Goal: Task Accomplishment & Management: Use online tool/utility

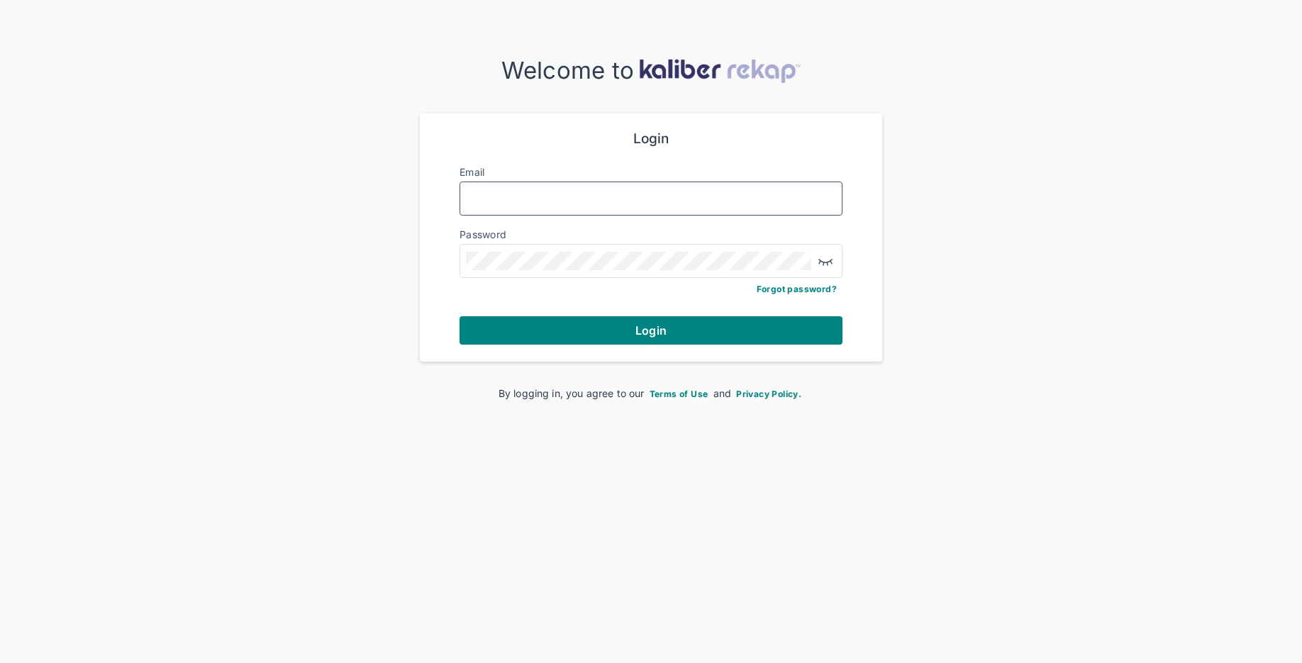
click at [579, 204] on input "Email" at bounding box center [651, 198] width 370 height 18
type input "**********"
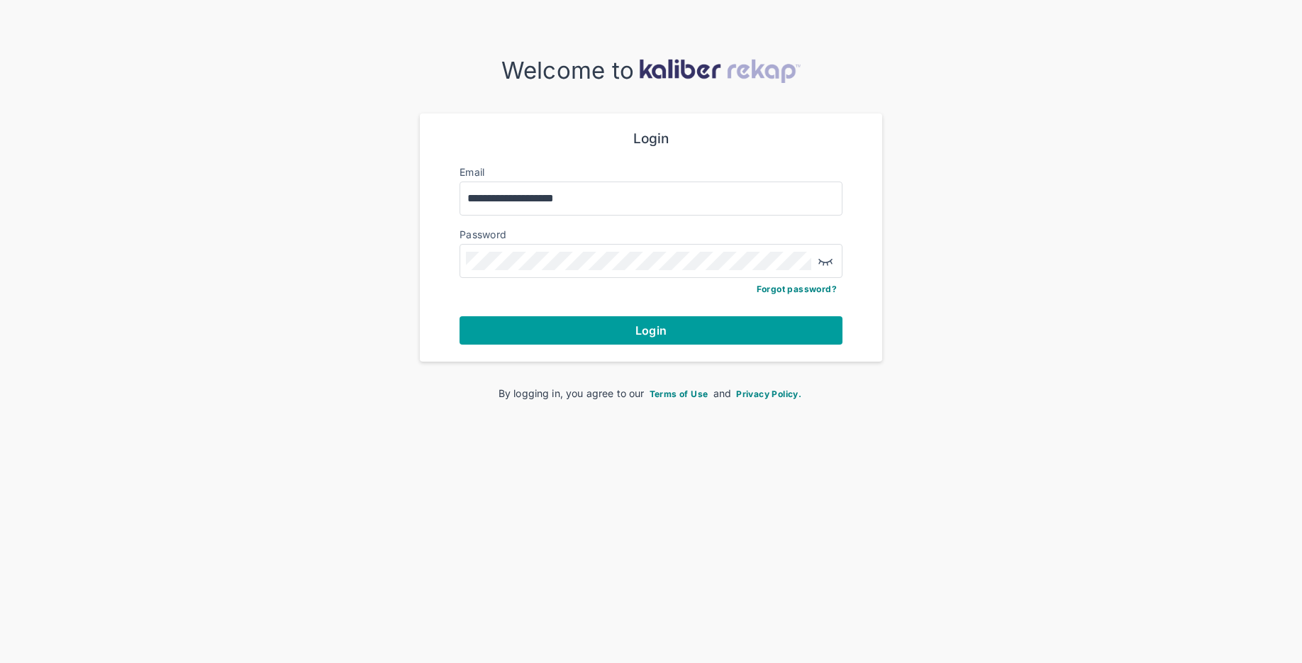
click at [561, 328] on button "Login" at bounding box center [651, 330] width 383 height 28
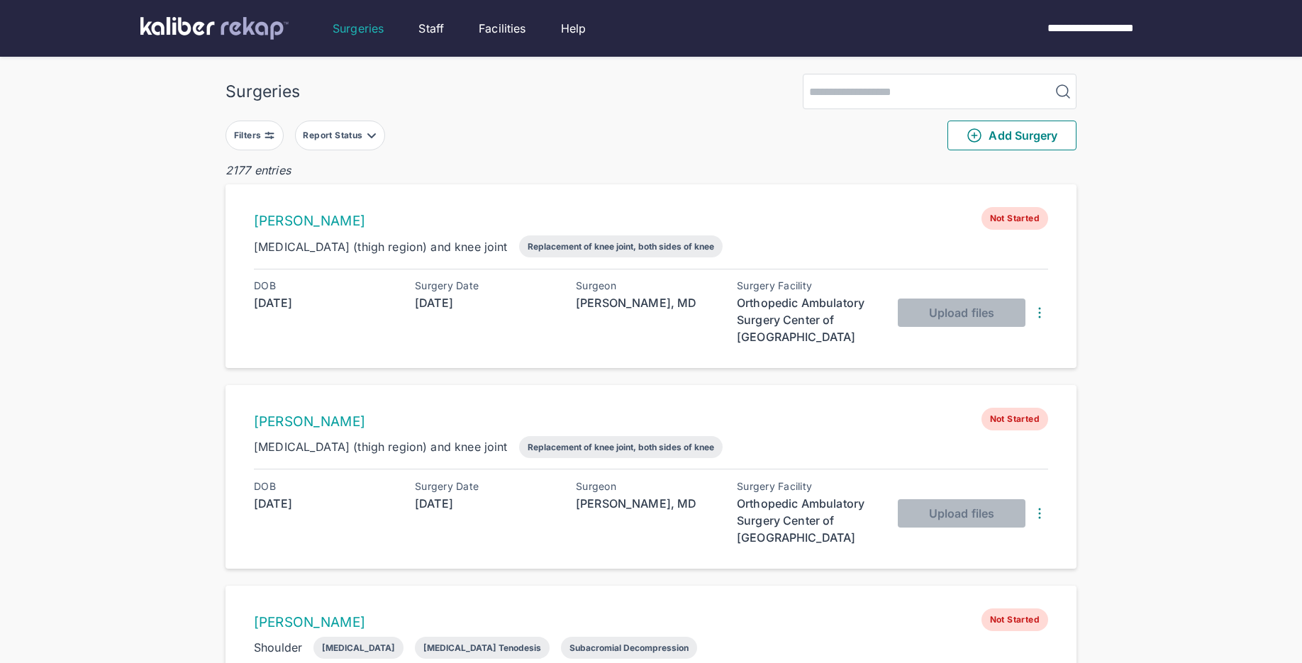
click at [268, 139] on img at bounding box center [269, 135] width 11 height 11
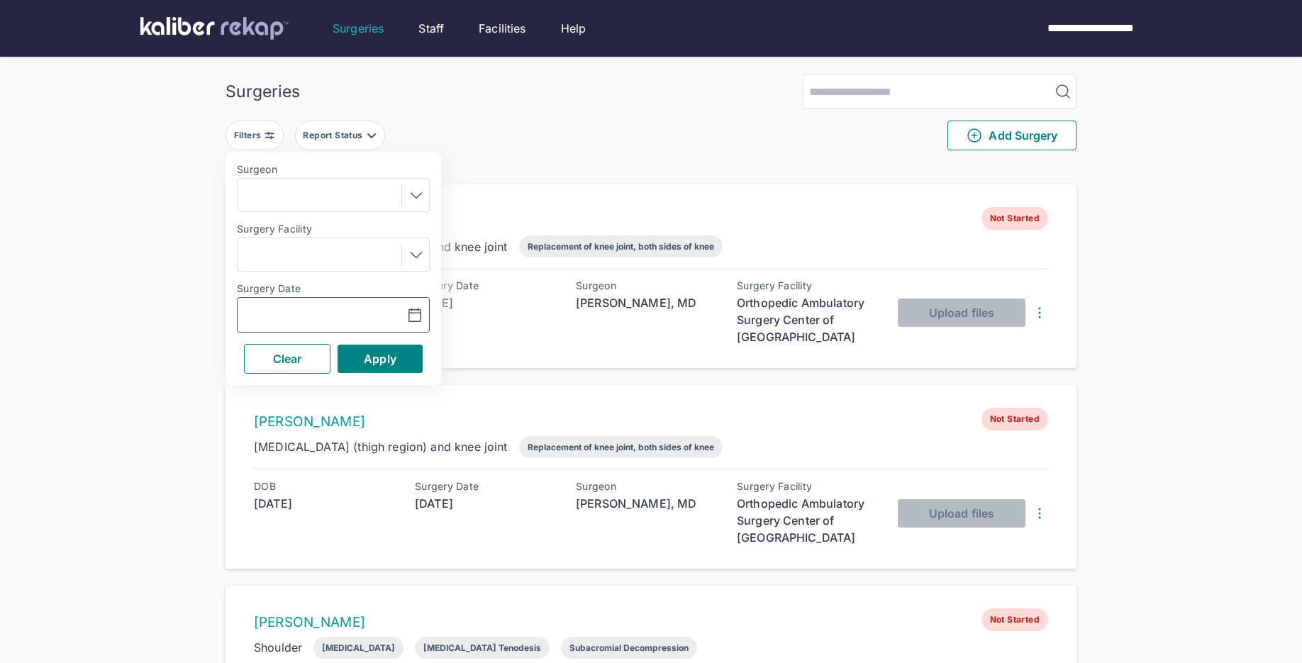
click at [409, 311] on icon "button" at bounding box center [414, 315] width 17 height 17
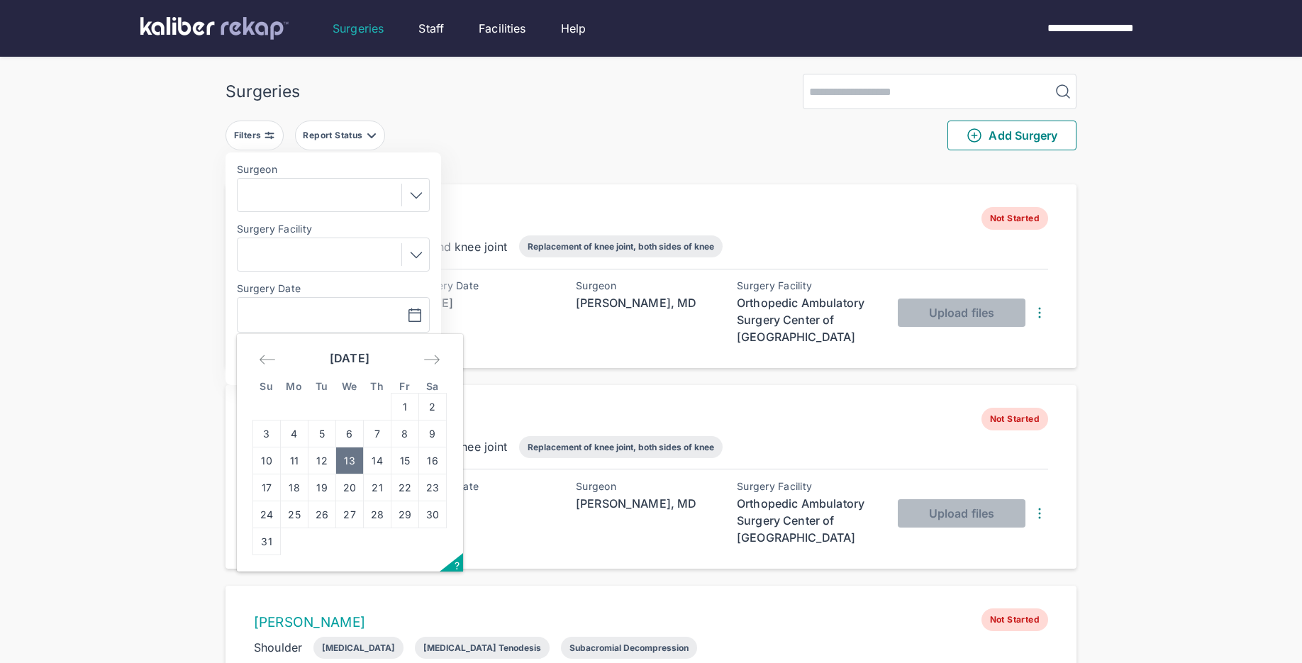
click at [343, 462] on td "13" at bounding box center [350, 461] width 28 height 27
type input "**********"
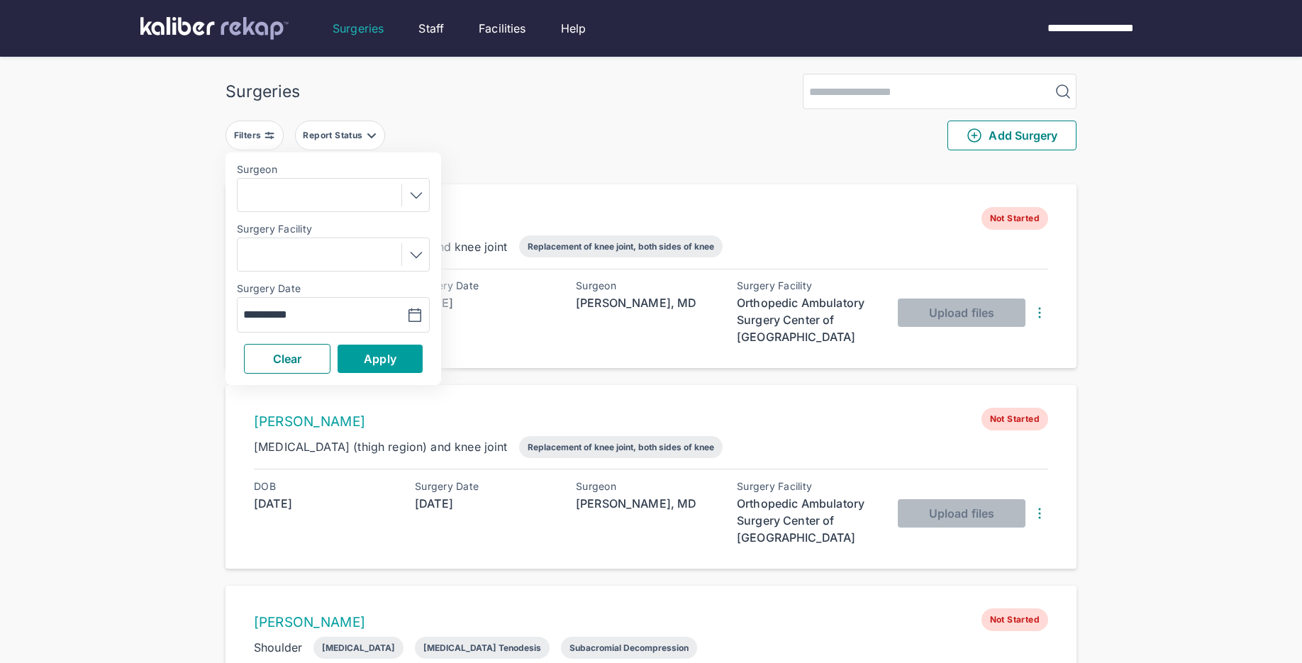
click at [360, 363] on button "Apply" at bounding box center [380, 359] width 85 height 28
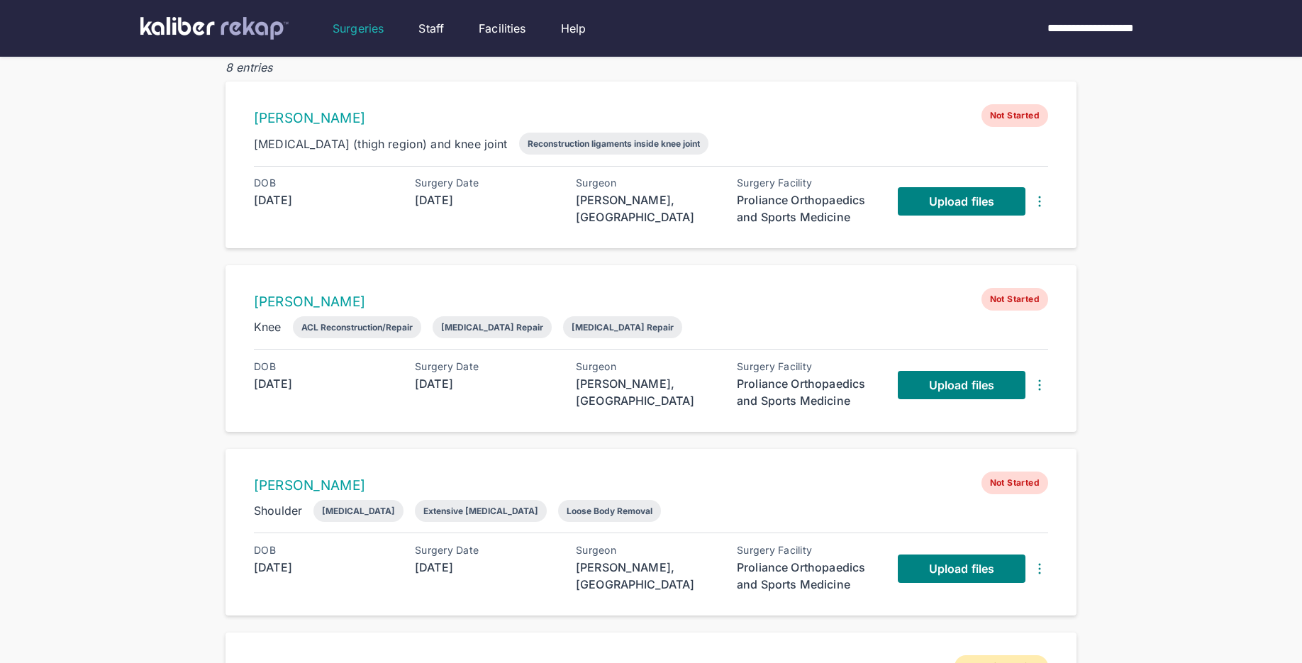
scroll to position [97, 0]
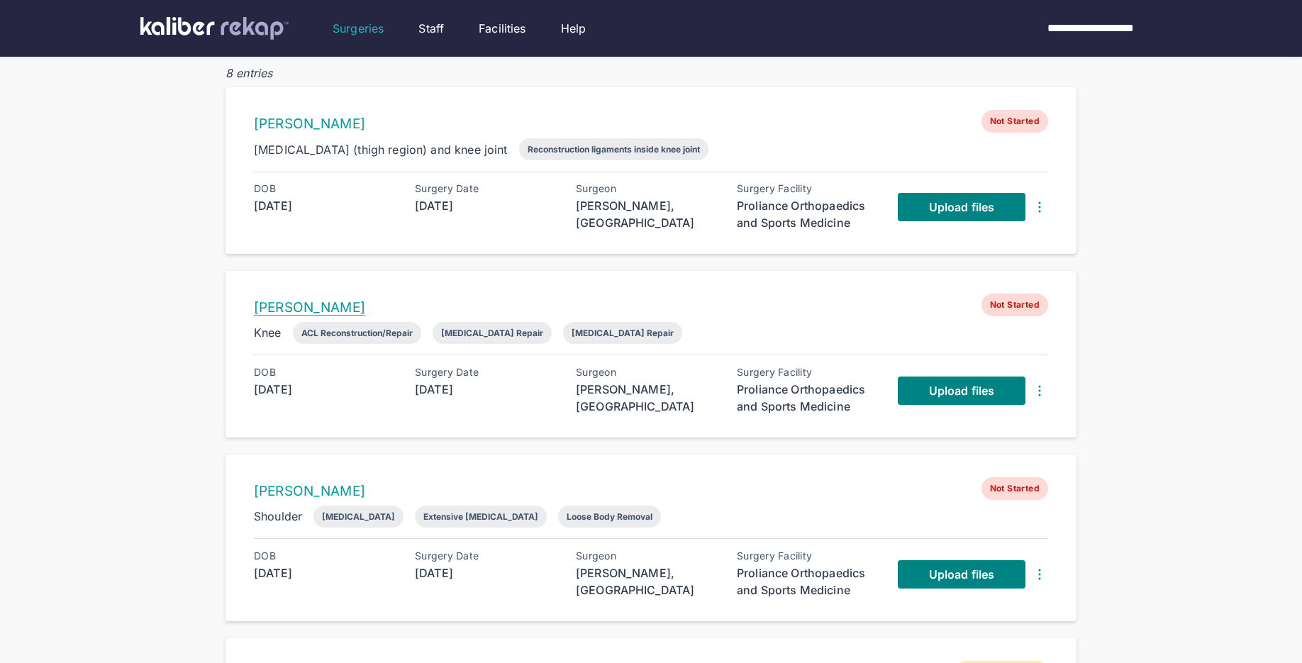
click at [325, 304] on link "[PERSON_NAME]" at bounding box center [309, 307] width 111 height 16
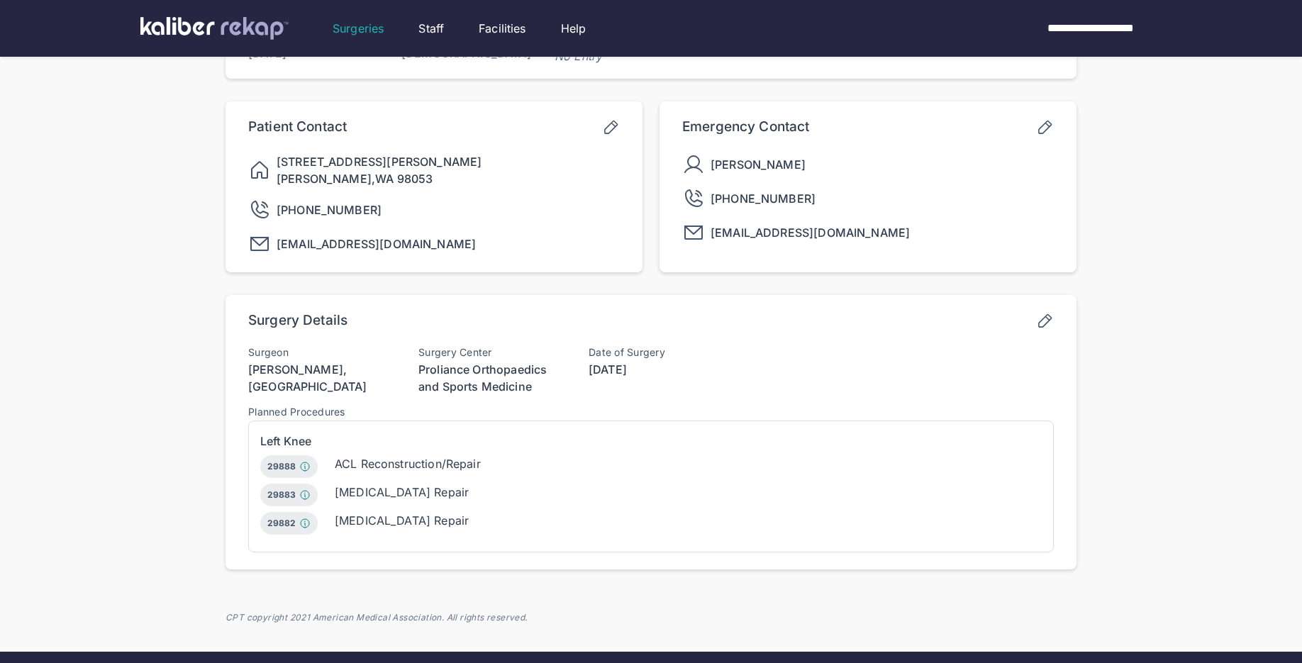
scroll to position [301, 0]
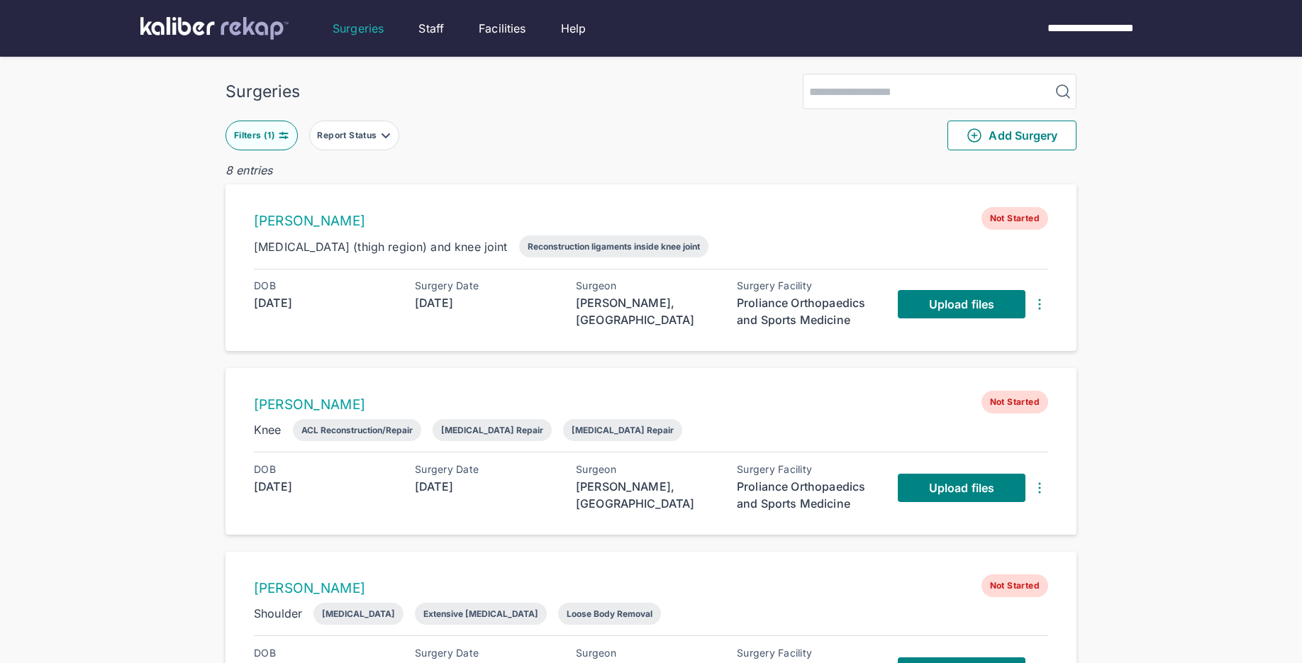
scroll to position [13, 0]
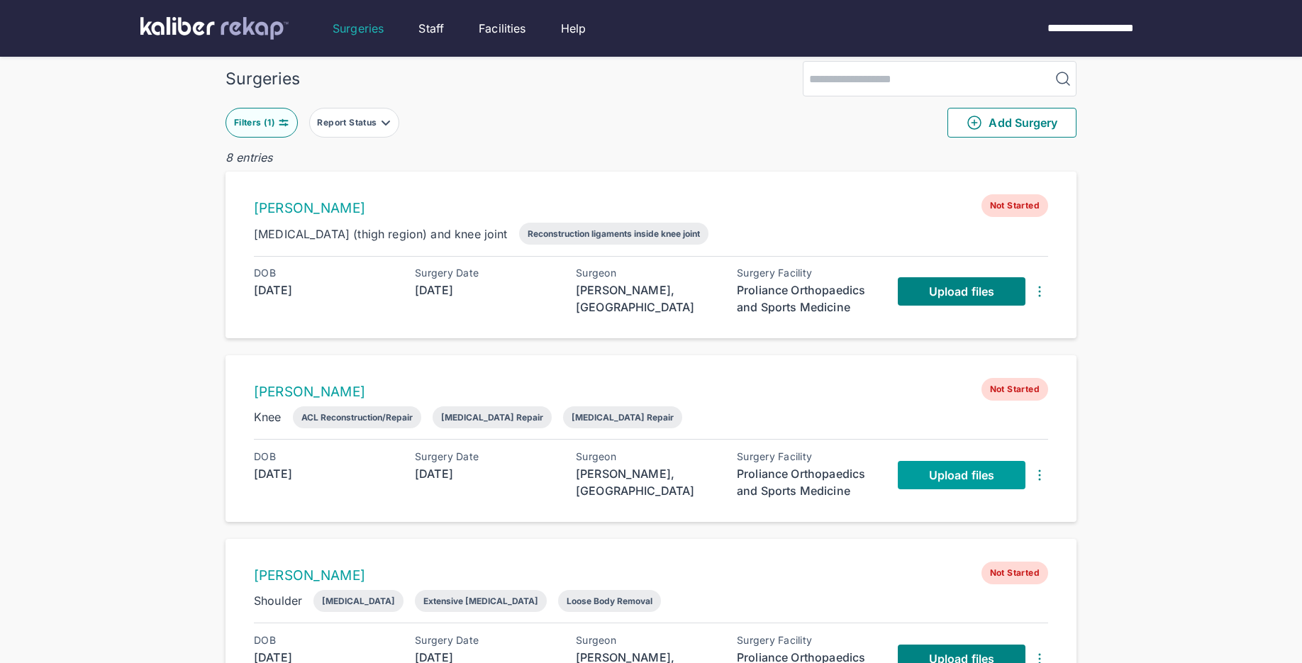
click at [953, 481] on link "Upload files" at bounding box center [962, 475] width 128 height 28
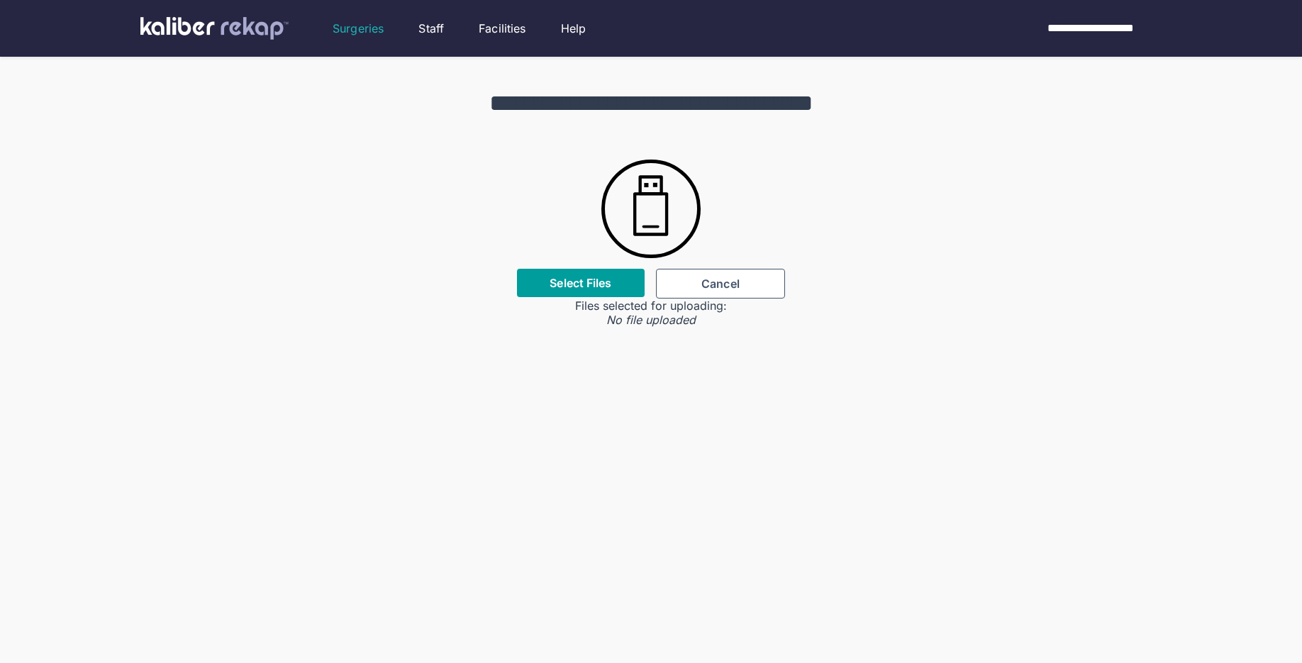
click at [567, 287] on label "Select Files" at bounding box center [581, 283] width 62 height 14
click at [0, 0] on input "Select Files" at bounding box center [0, 0] width 0 height 0
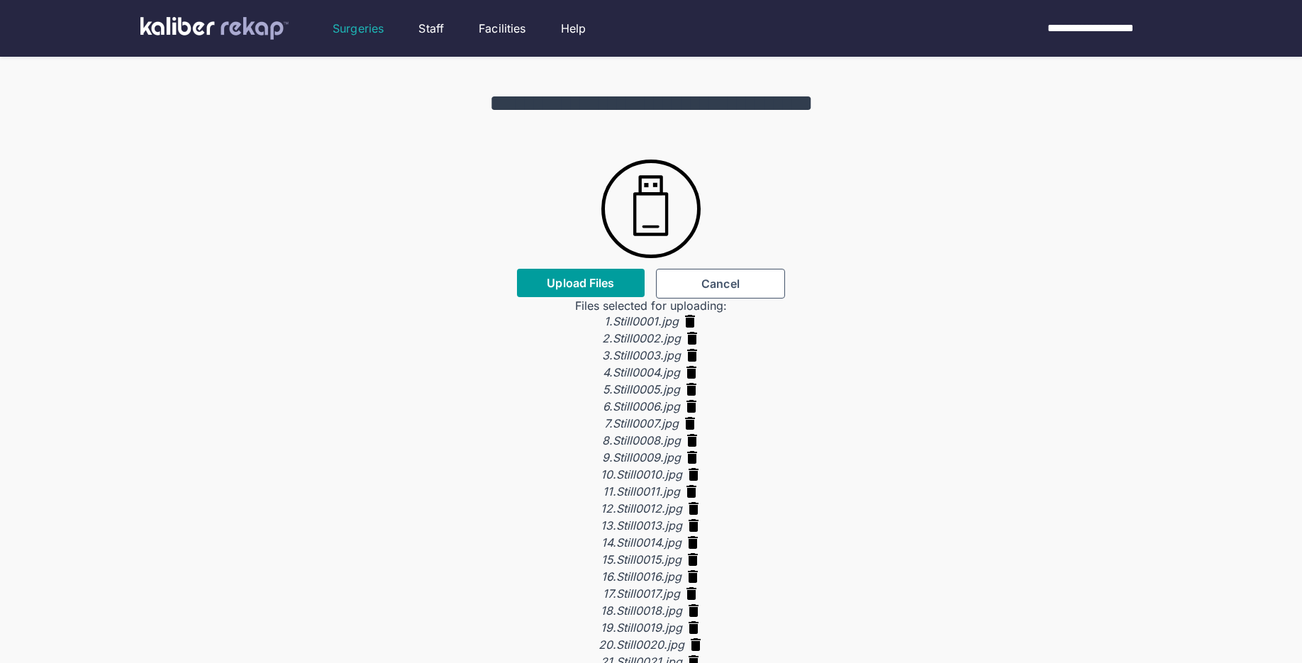
click at [584, 282] on span "Upload Files" at bounding box center [580, 283] width 67 height 14
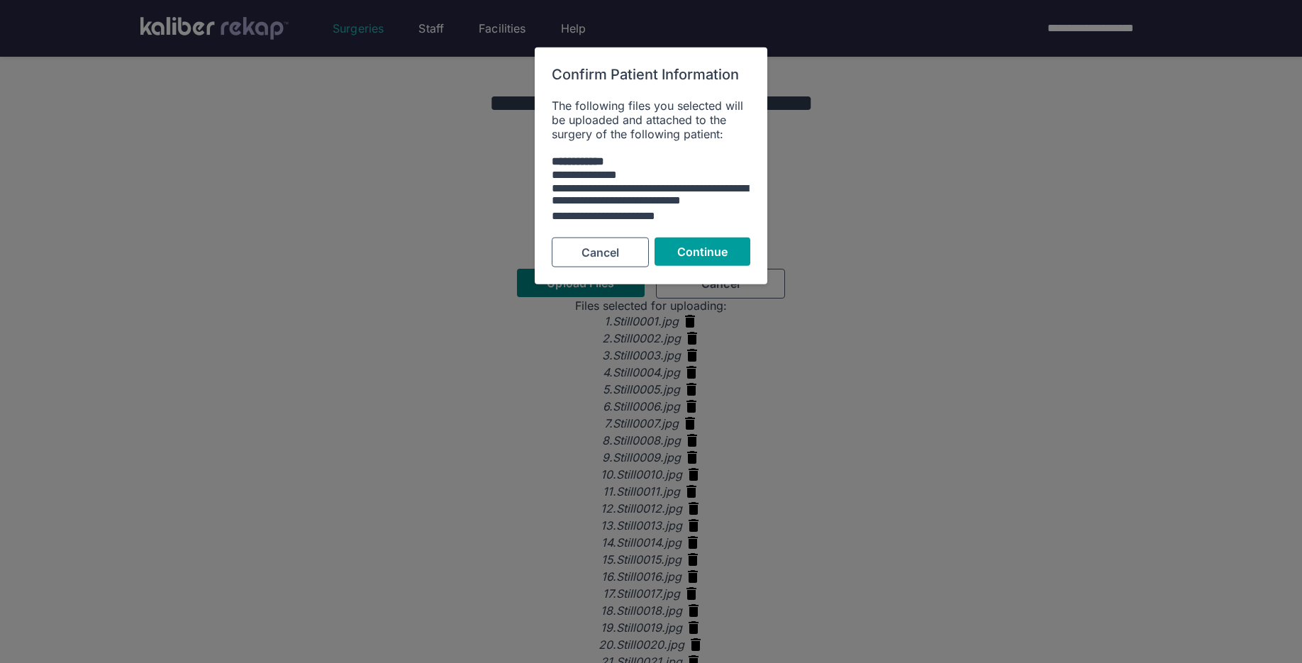
click at [713, 259] on button "Continue" at bounding box center [703, 252] width 96 height 28
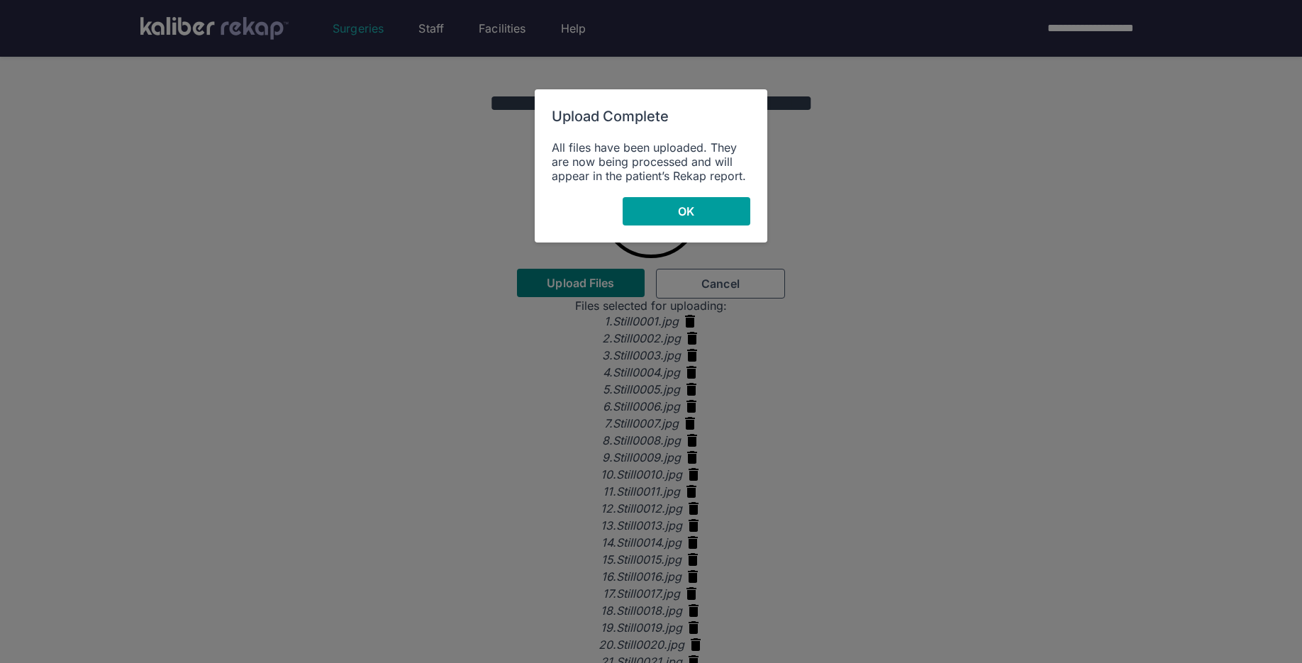
click at [665, 213] on button "OK" at bounding box center [687, 211] width 128 height 28
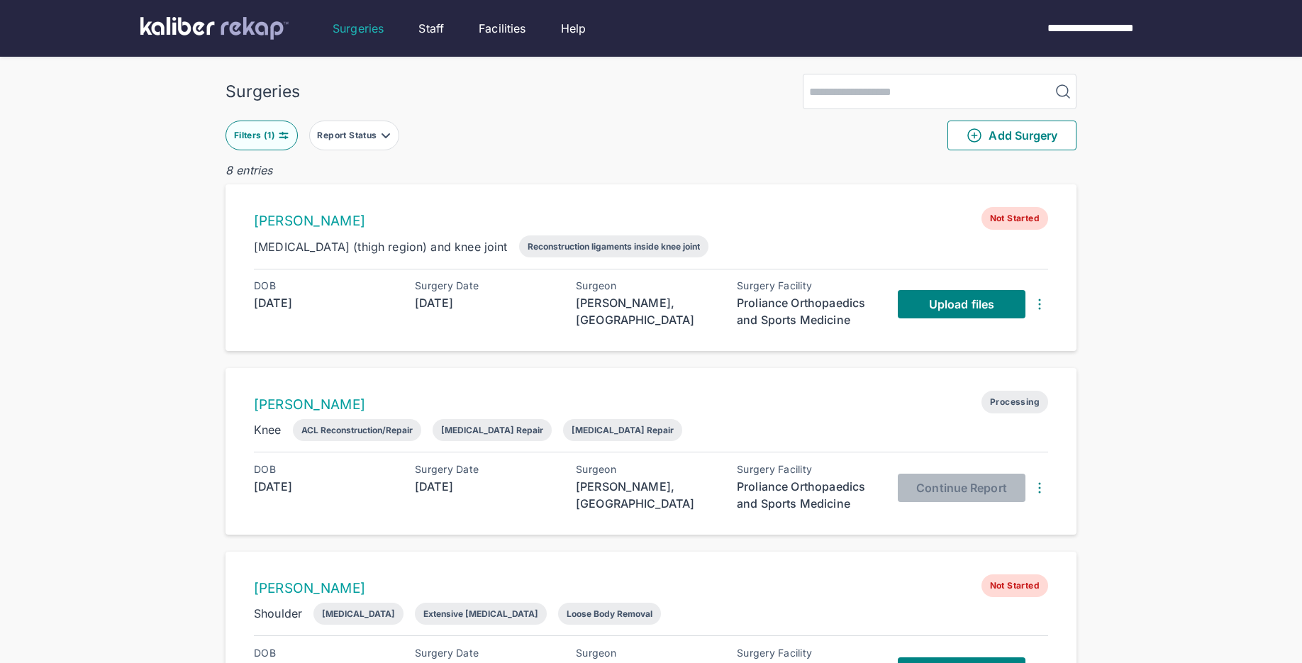
scroll to position [11, 0]
click at [933, 485] on span "Review outputs" at bounding box center [961, 488] width 85 height 14
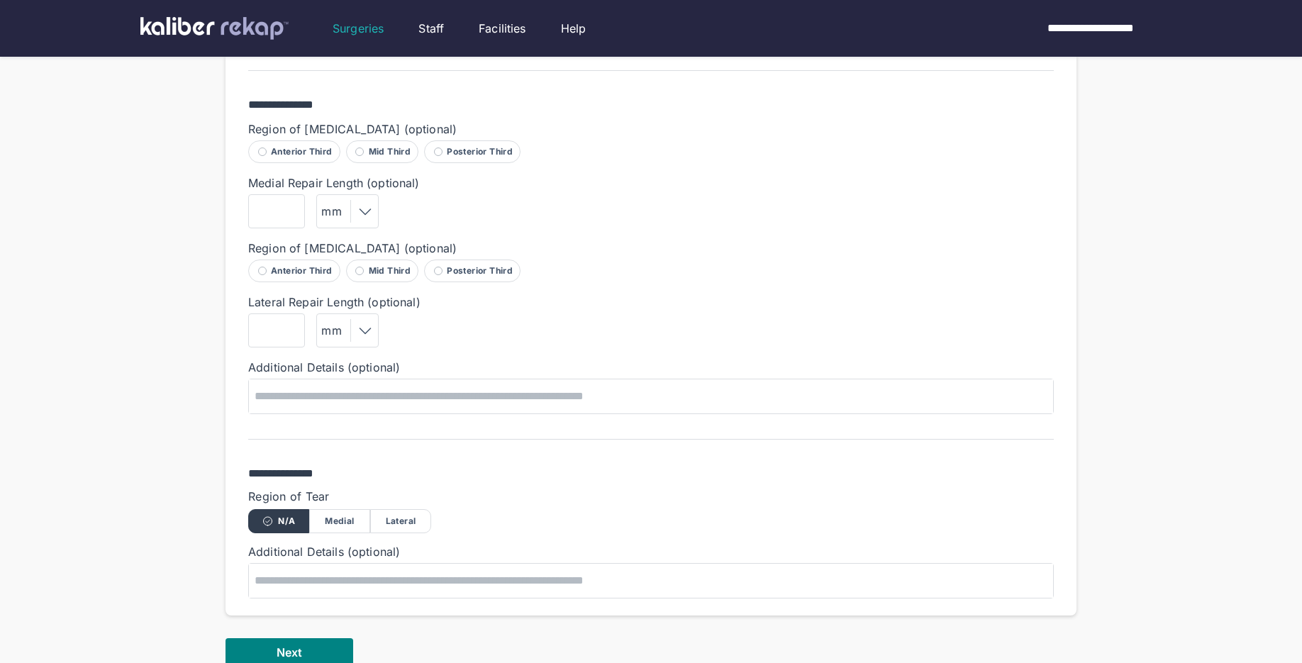
scroll to position [1218, 0]
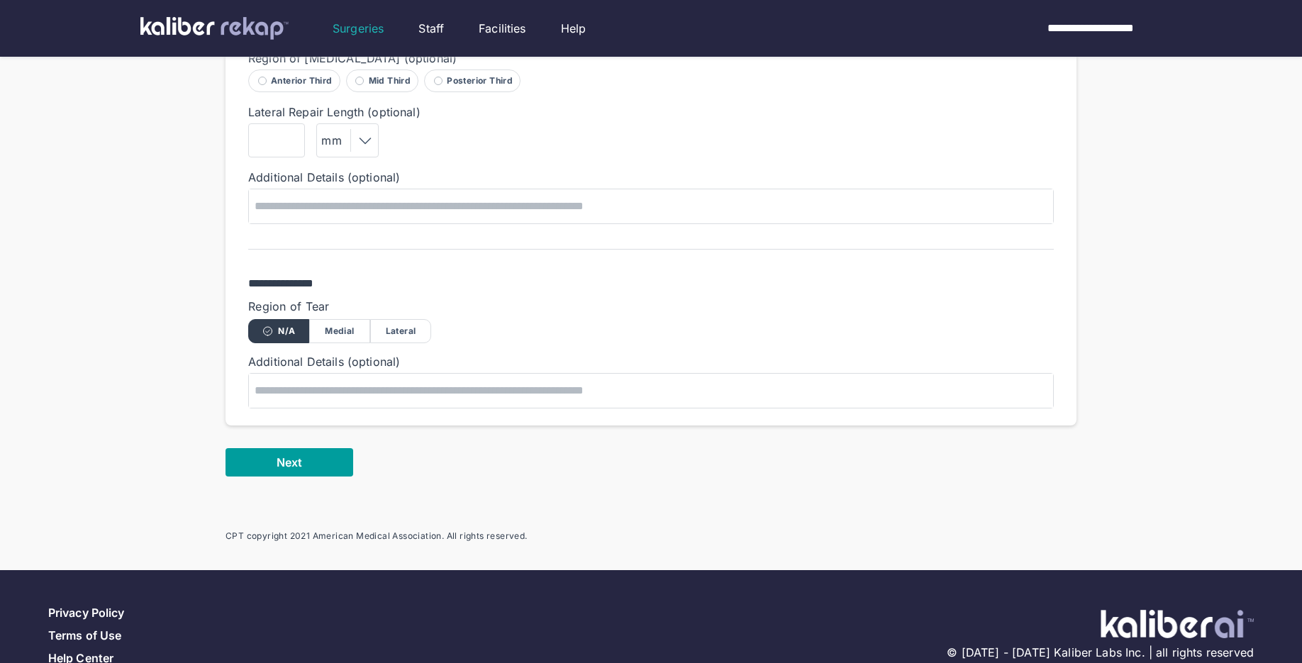
click at [279, 455] on span "Next" at bounding box center [290, 462] width 26 height 14
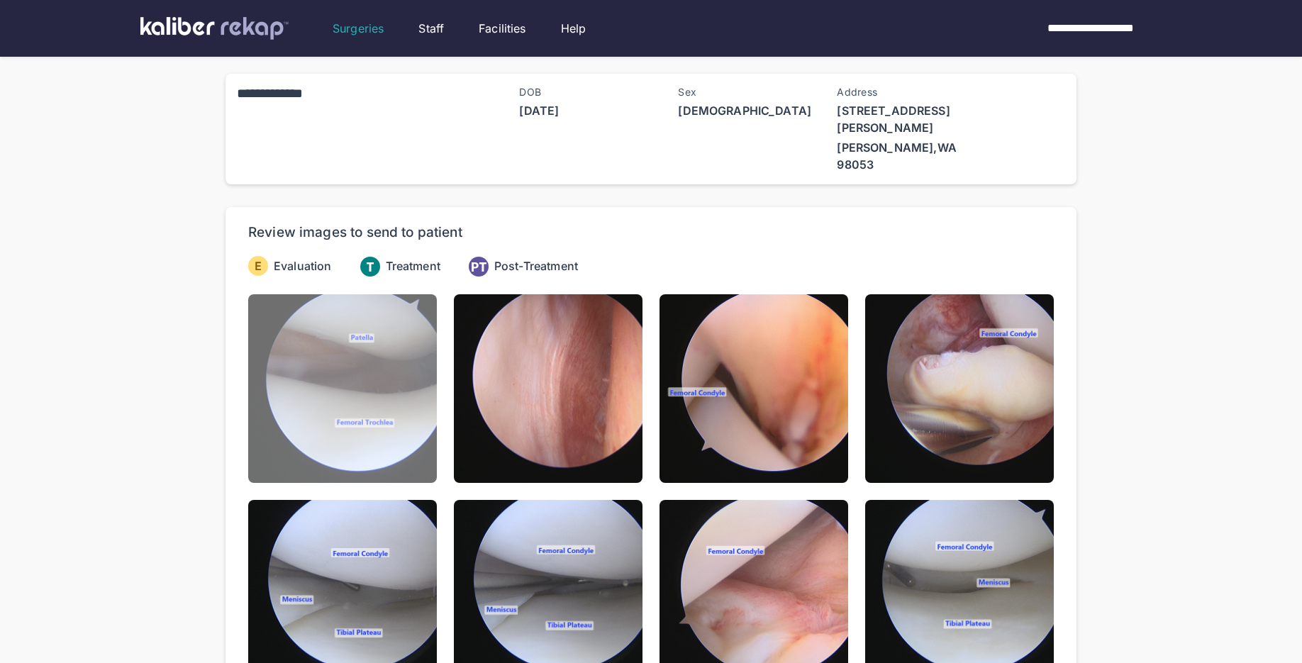
click at [372, 416] on img at bounding box center [342, 388] width 189 height 189
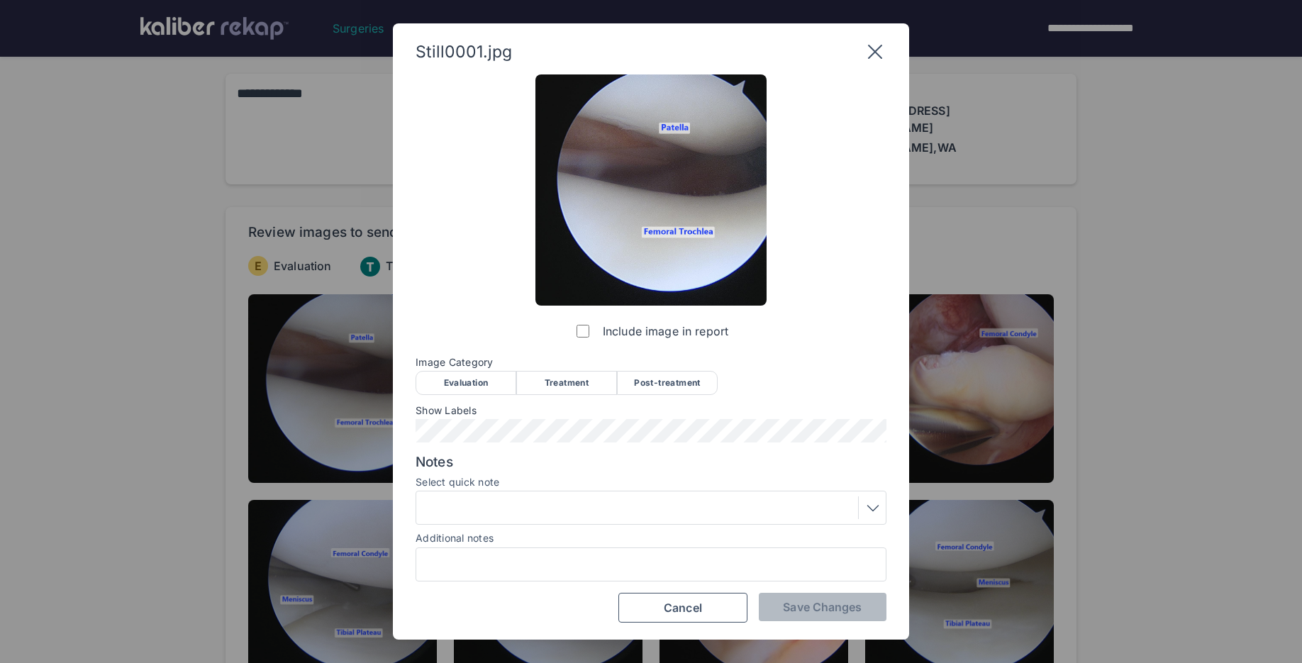
click at [487, 384] on div "Evaluation" at bounding box center [466, 383] width 101 height 24
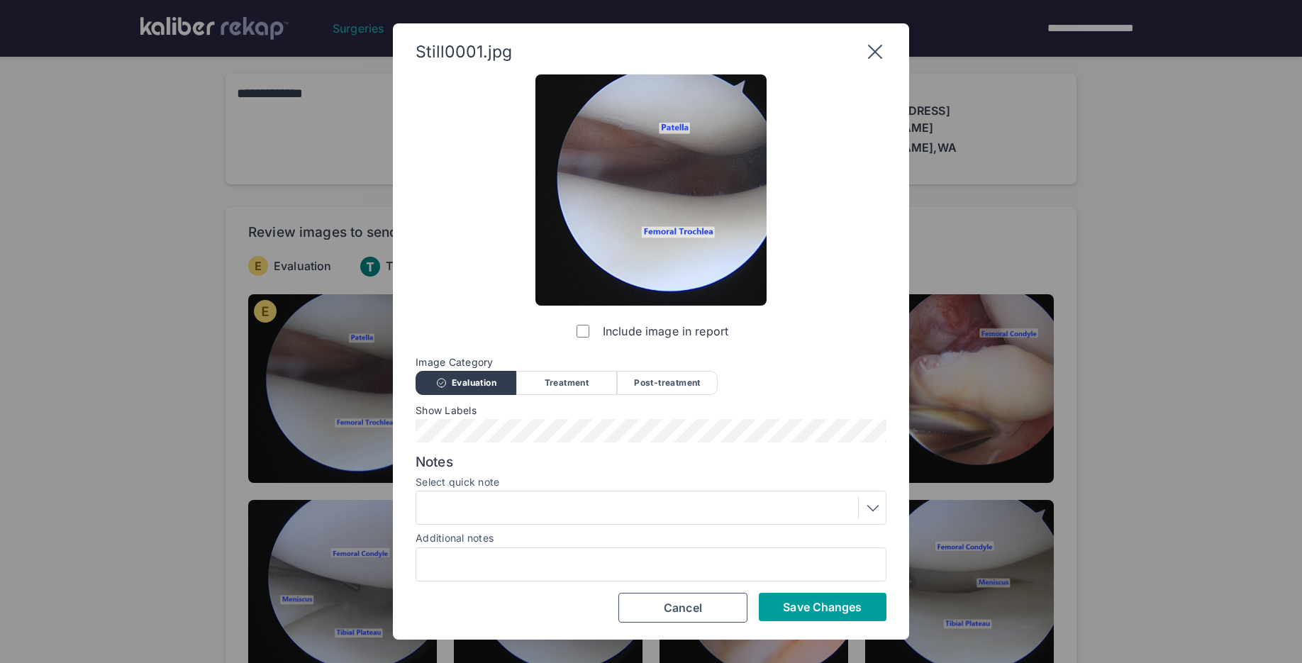
click at [800, 604] on span "Save Changes" at bounding box center [822, 607] width 79 height 14
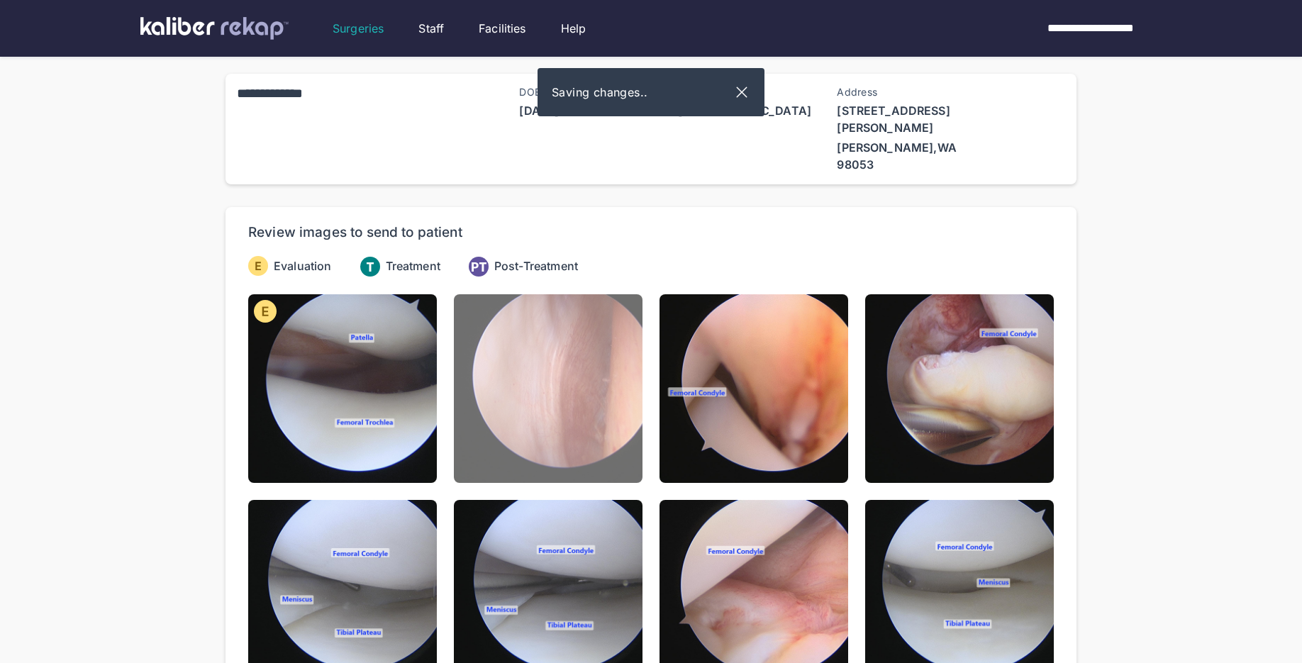
click at [610, 411] on img at bounding box center [548, 388] width 189 height 189
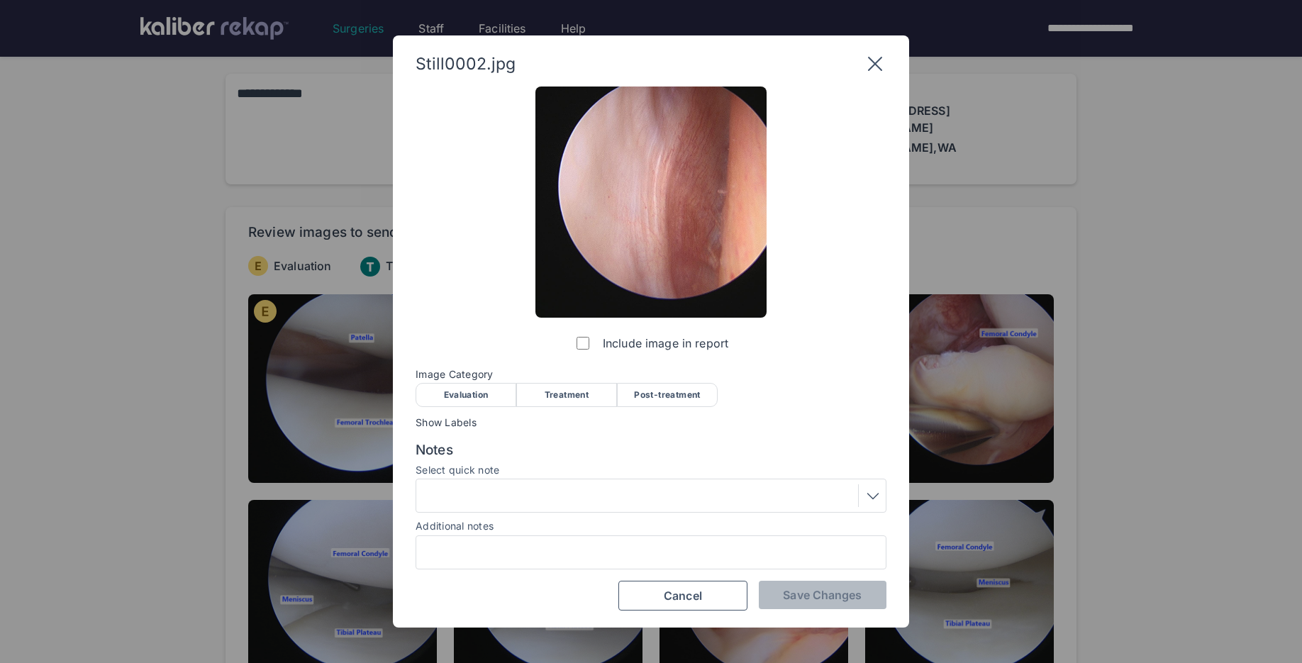
click at [435, 373] on span "Image Category" at bounding box center [651, 374] width 471 height 11
click at [441, 396] on div "Evaluation" at bounding box center [466, 395] width 101 height 24
click at [484, 500] on div at bounding box center [651, 495] width 461 height 23
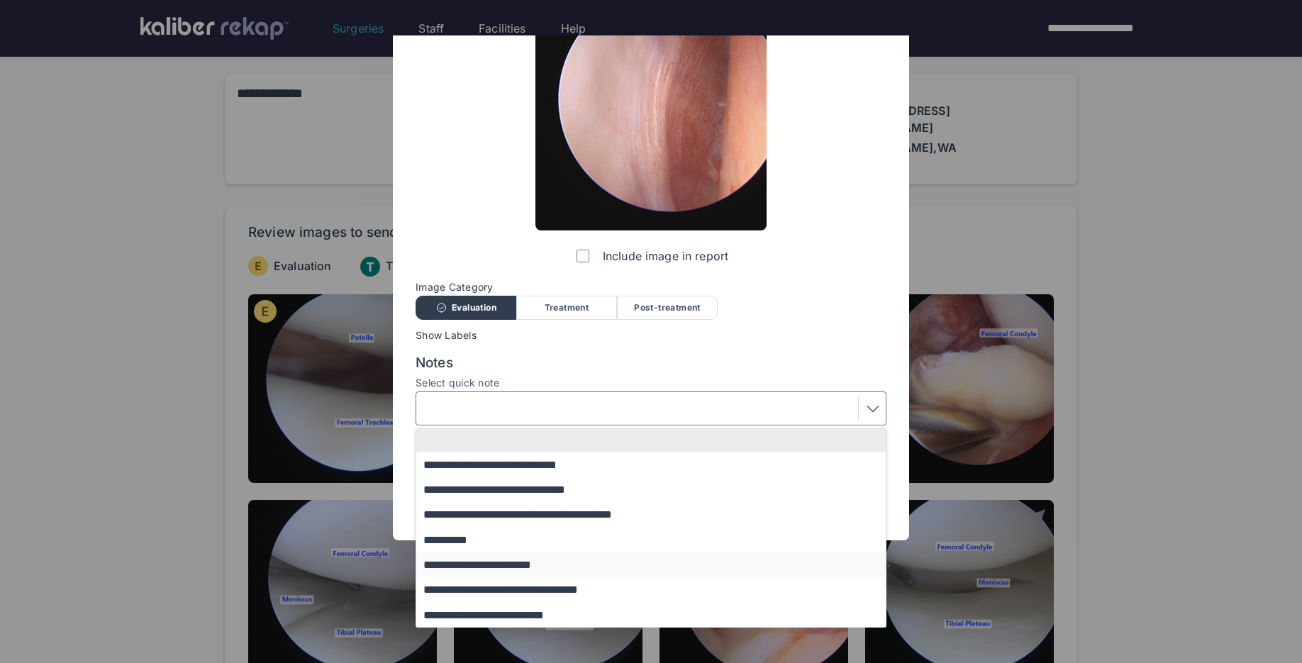
scroll to position [85, 0]
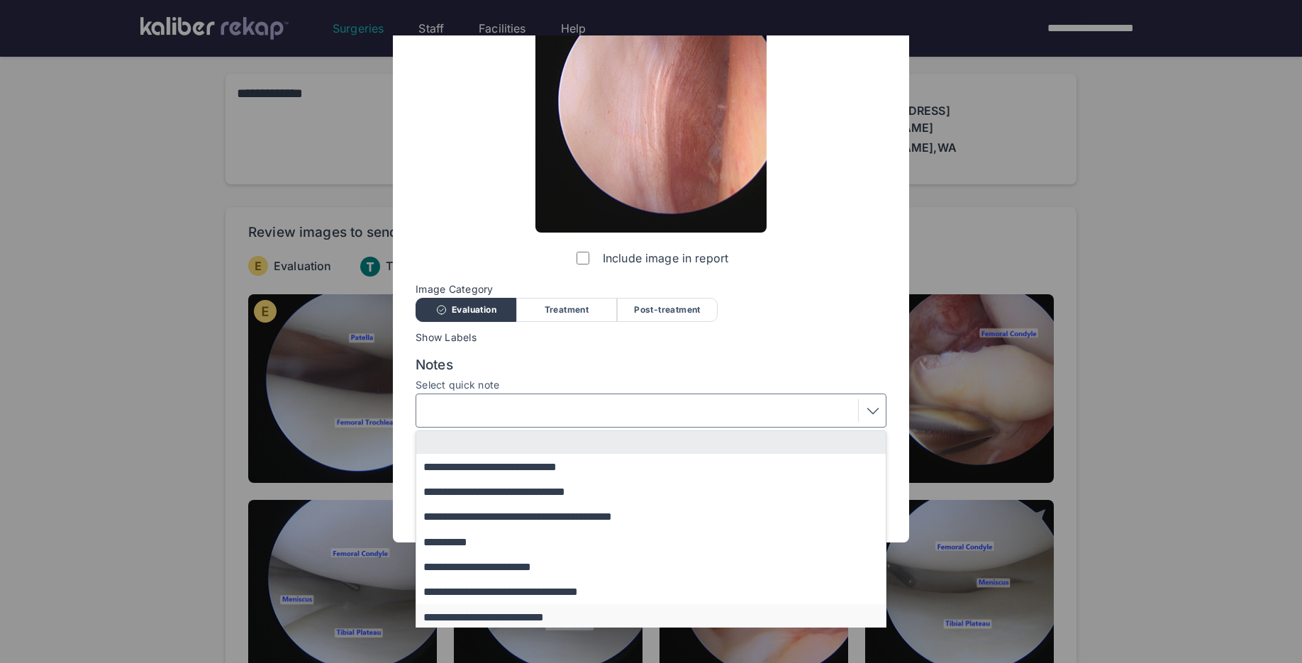
click at [498, 611] on button "**********" at bounding box center [657, 616] width 483 height 25
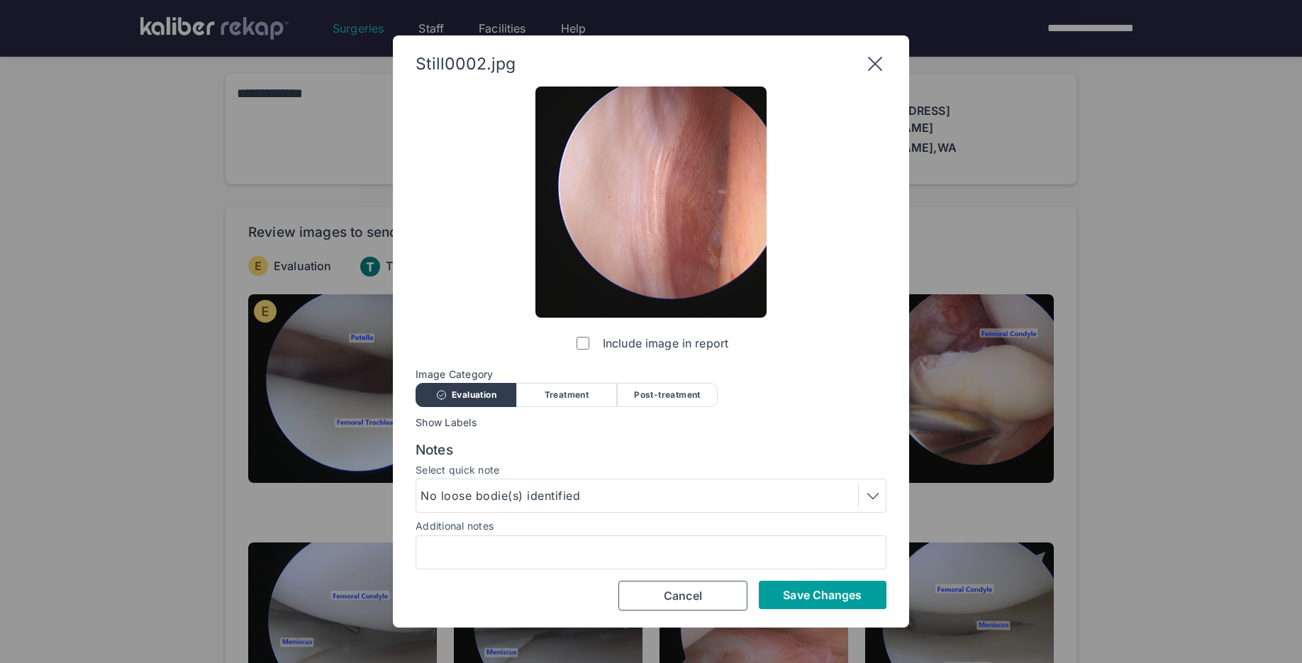
click at [800, 605] on button "Save Changes" at bounding box center [823, 595] width 128 height 28
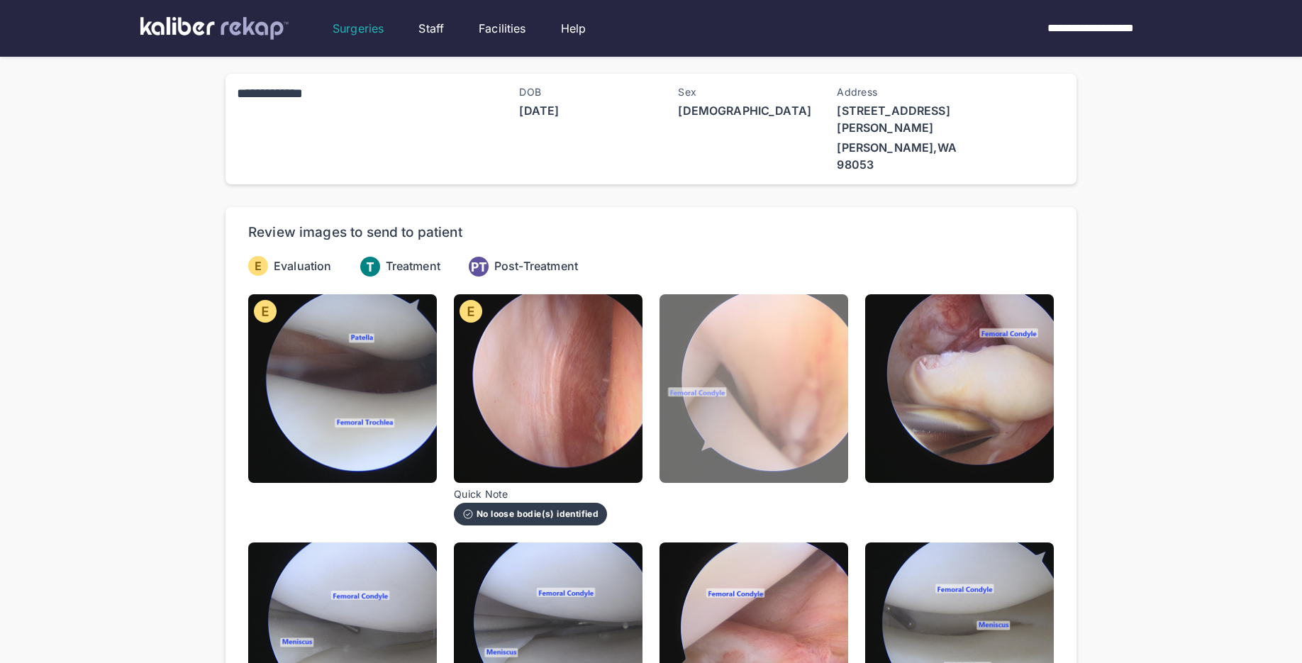
click at [687, 425] on img at bounding box center [754, 388] width 189 height 189
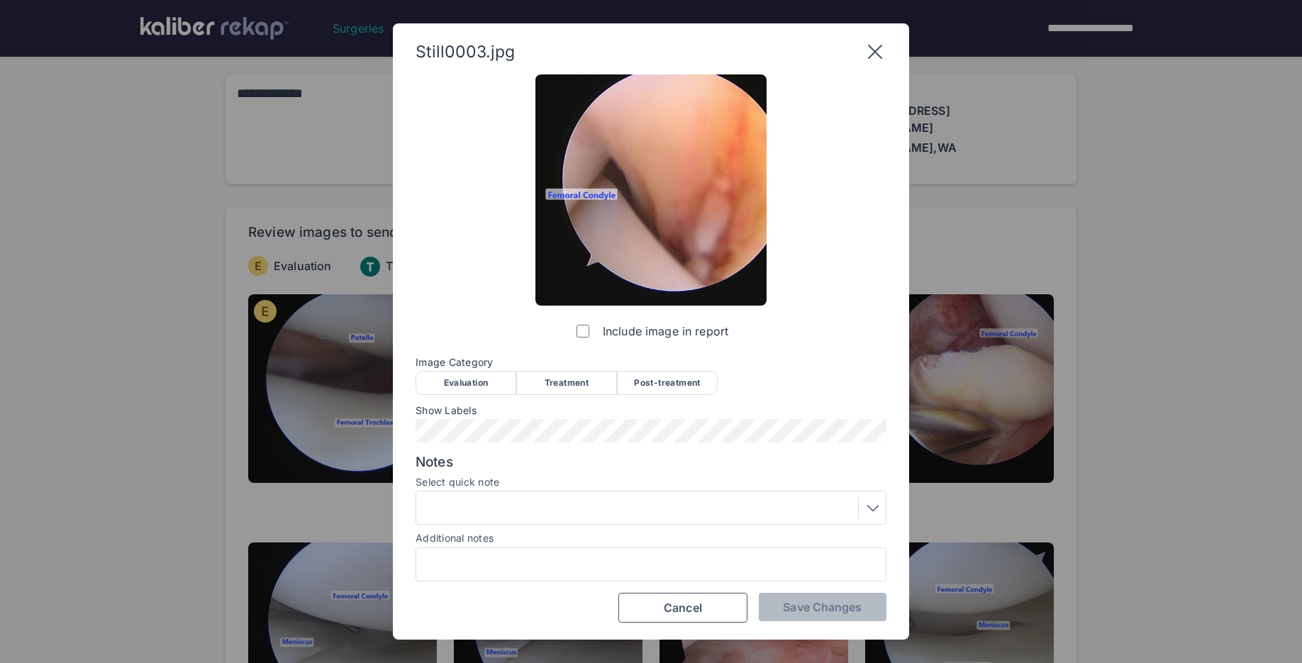
click at [470, 394] on div "Evaluation" at bounding box center [466, 383] width 101 height 24
click at [798, 629] on div "Still0003.jpg Include image in report Image Category Evaluation Treatment Post-…" at bounding box center [651, 331] width 516 height 616
click at [797, 611] on span "Save Changes" at bounding box center [822, 607] width 79 height 14
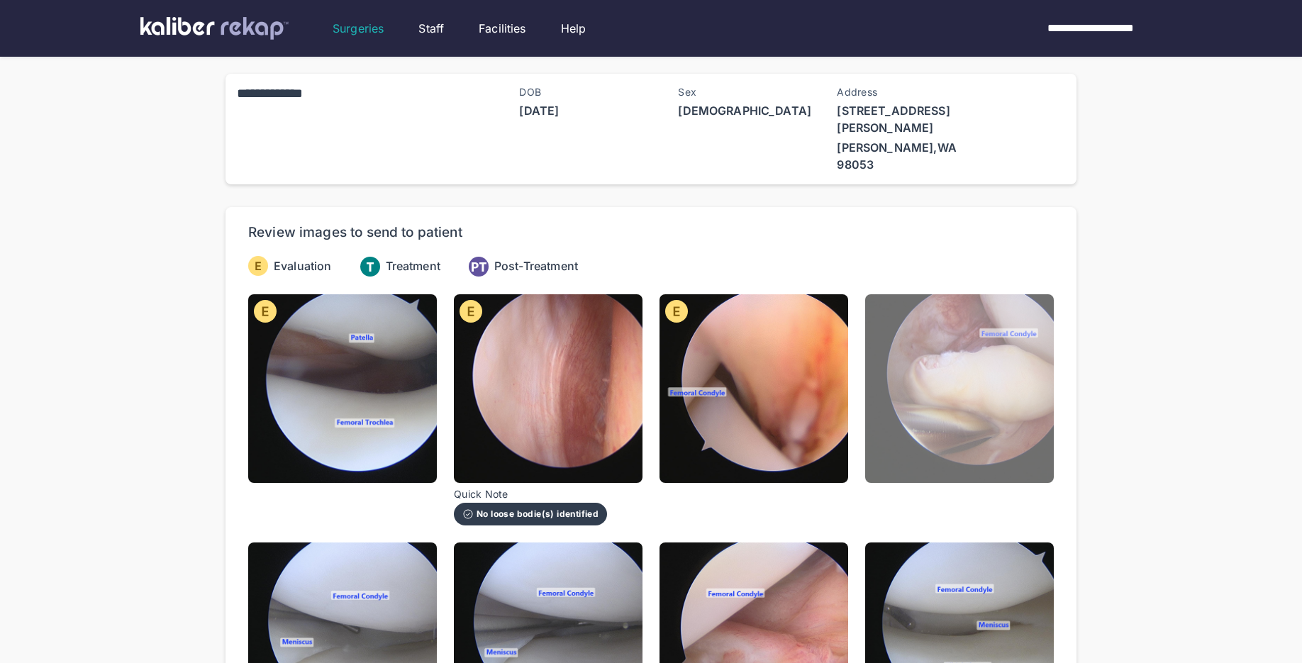
scroll to position [51, 0]
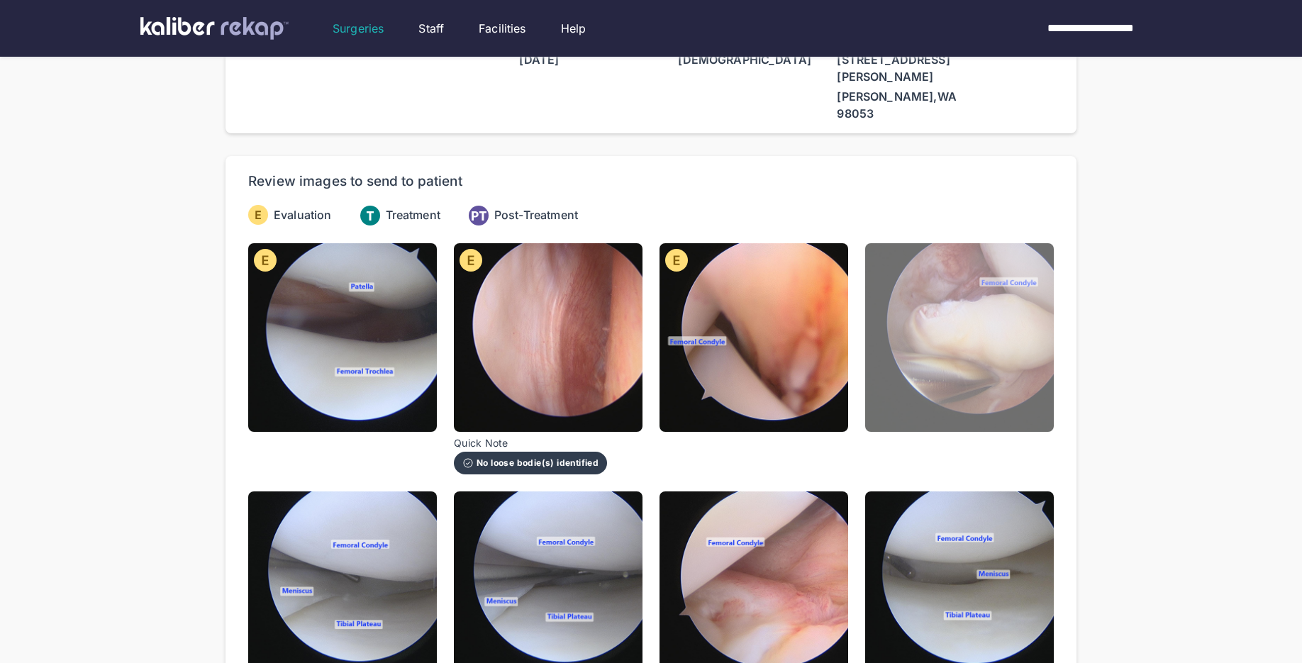
click at [961, 352] on img at bounding box center [959, 337] width 189 height 189
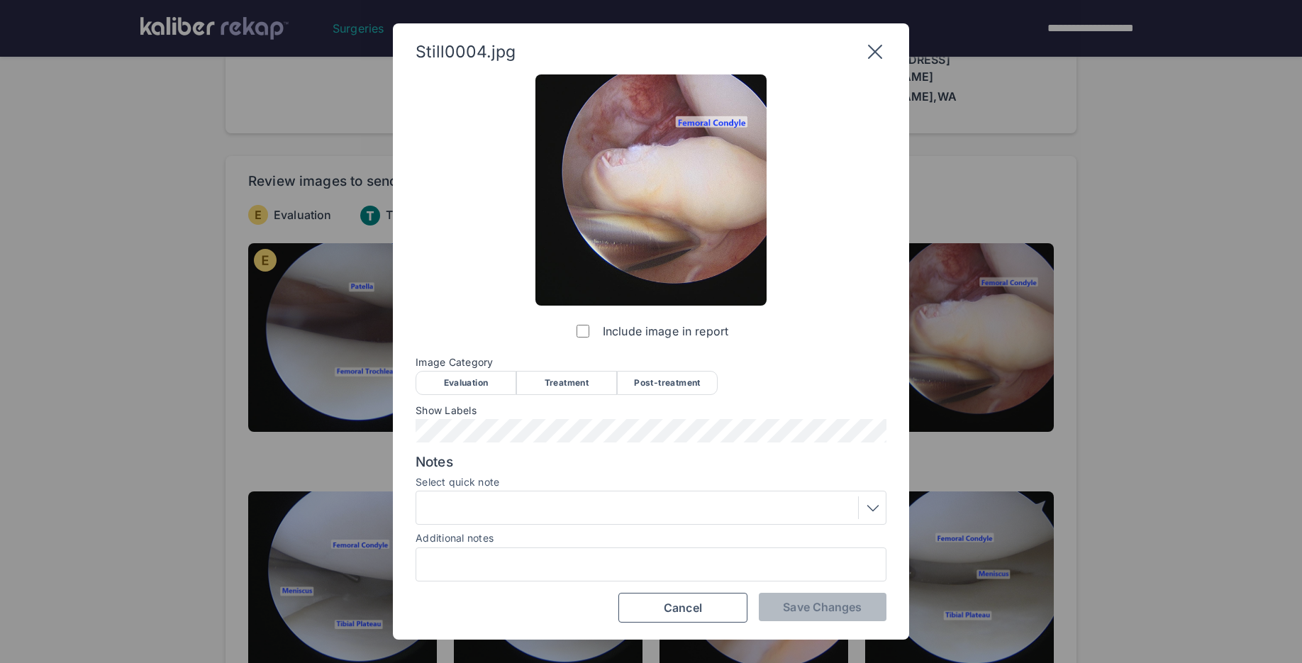
click at [450, 384] on div "Evaluation" at bounding box center [466, 383] width 101 height 24
click at [490, 514] on div at bounding box center [651, 507] width 461 height 23
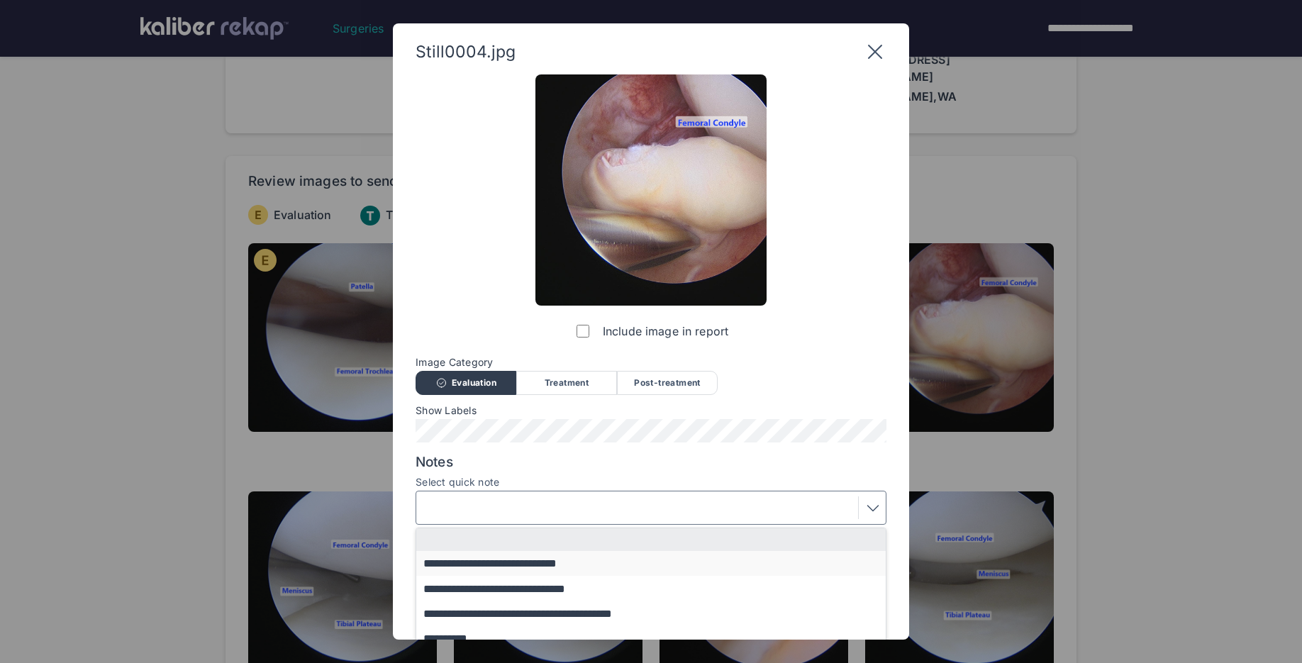
click at [484, 568] on button "**********" at bounding box center [657, 563] width 483 height 25
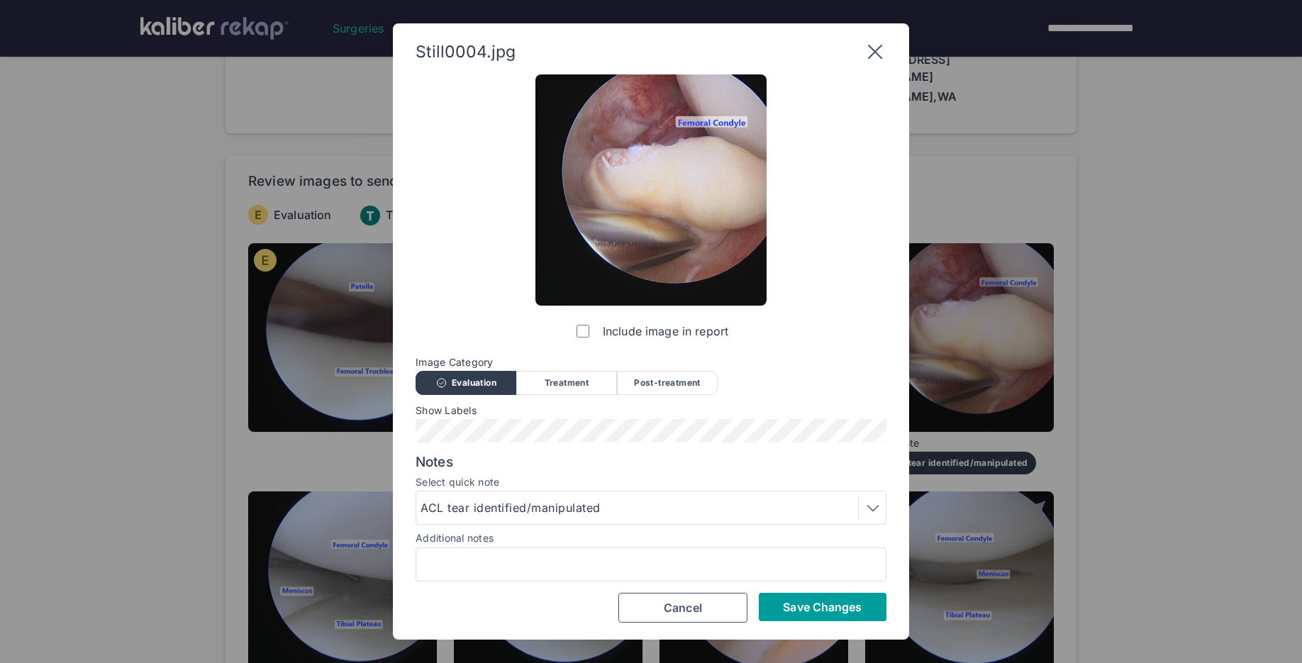
click at [776, 609] on button "Save Changes" at bounding box center [823, 607] width 128 height 28
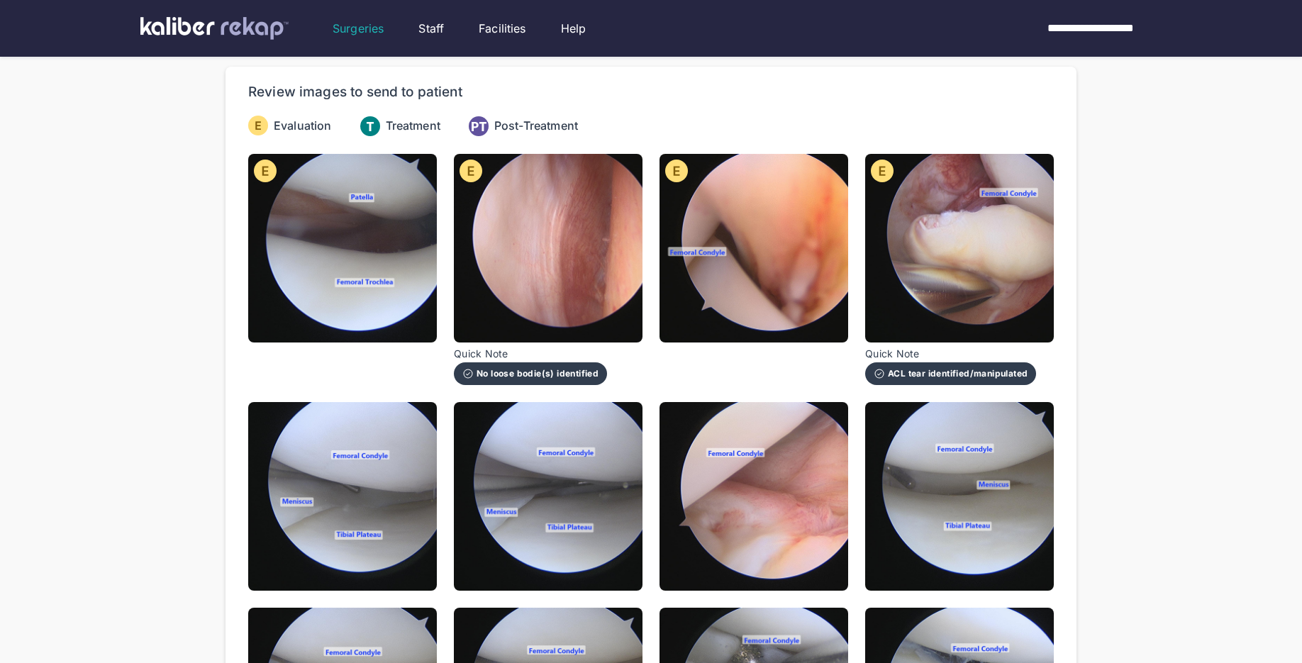
scroll to position [142, 0]
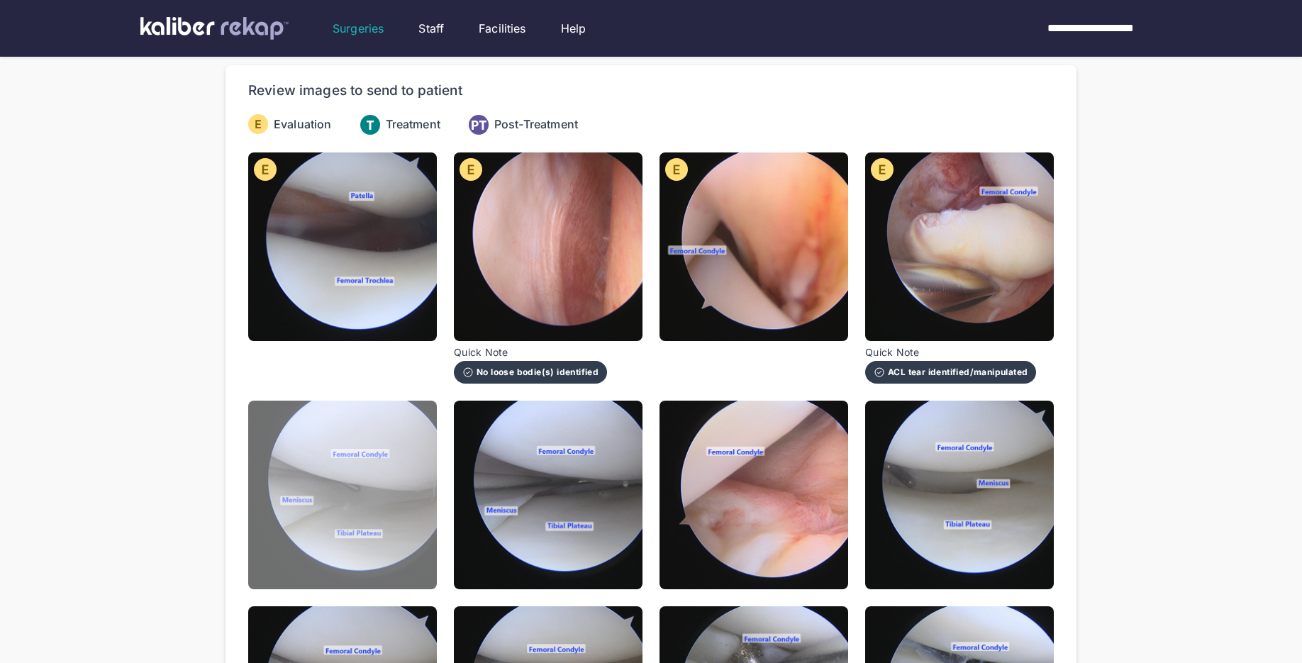
click at [340, 484] on img at bounding box center [342, 495] width 189 height 189
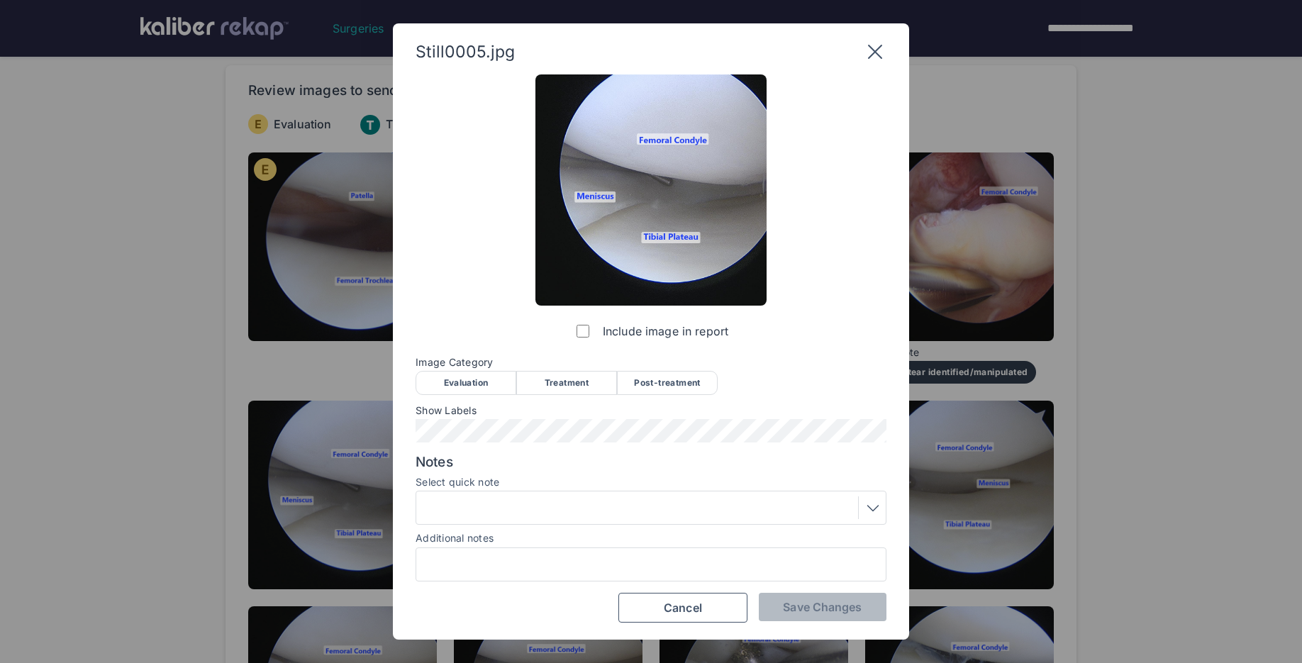
click at [466, 382] on div "Evaluation" at bounding box center [466, 383] width 101 height 24
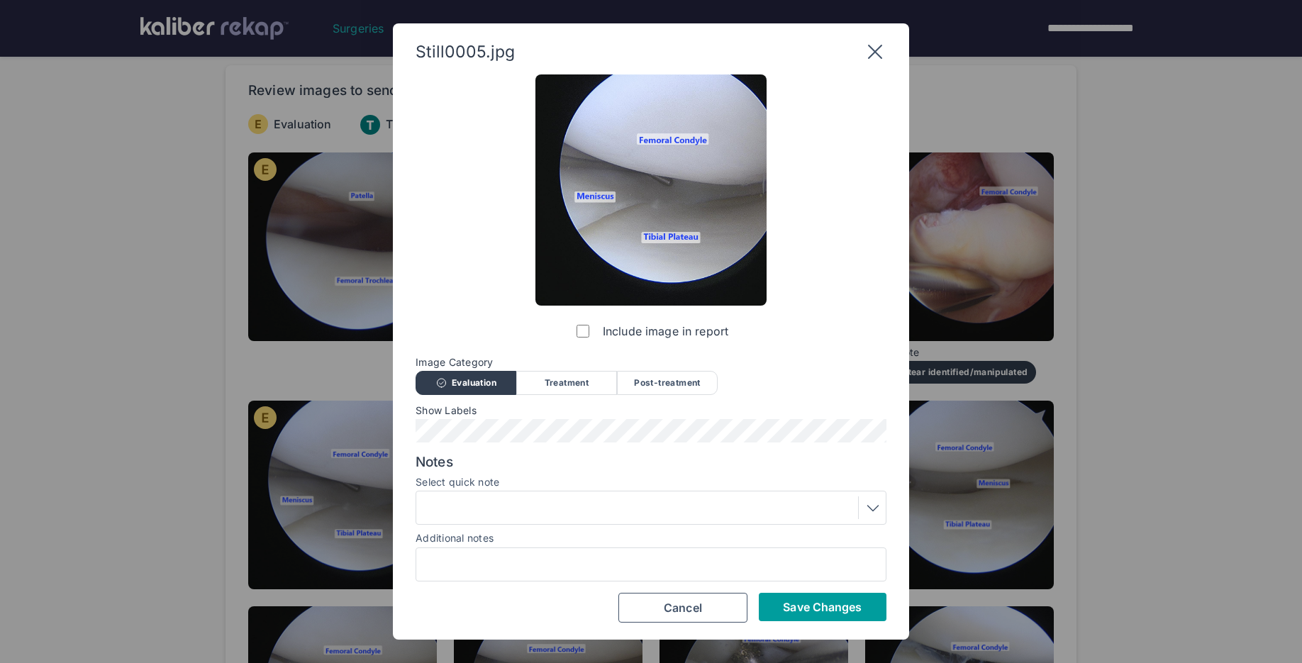
click at [823, 604] on span "Save Changes" at bounding box center [822, 607] width 79 height 14
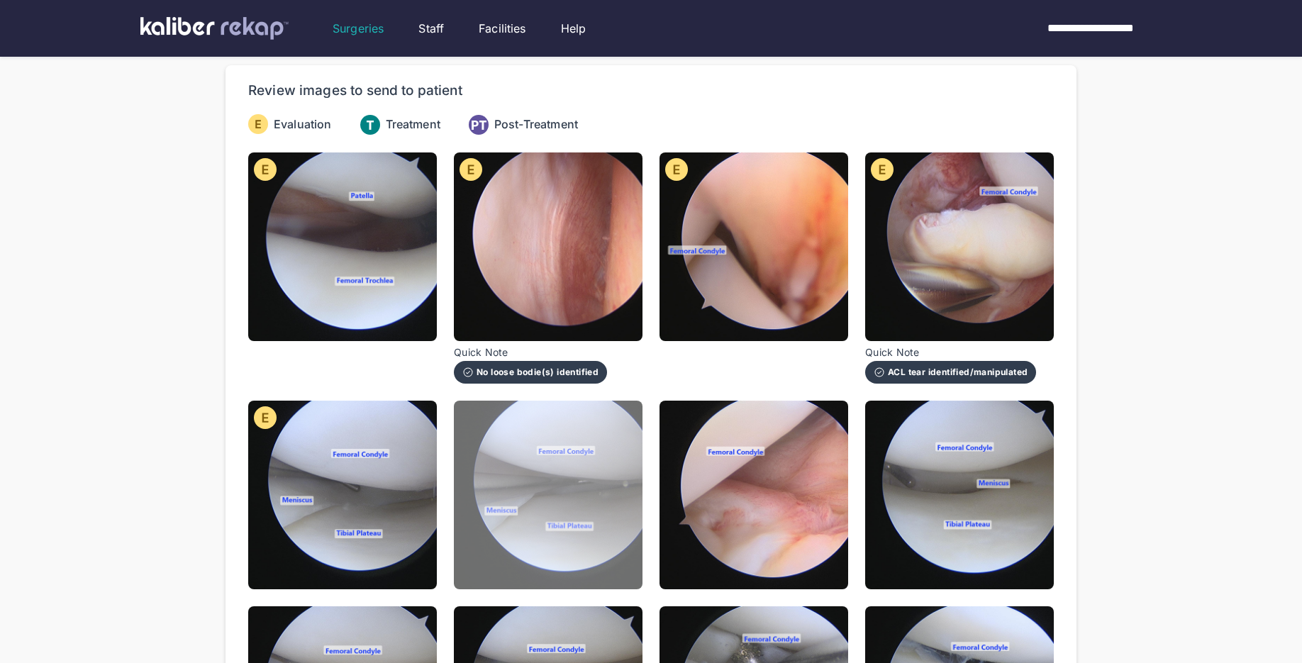
click at [577, 476] on img at bounding box center [548, 495] width 189 height 189
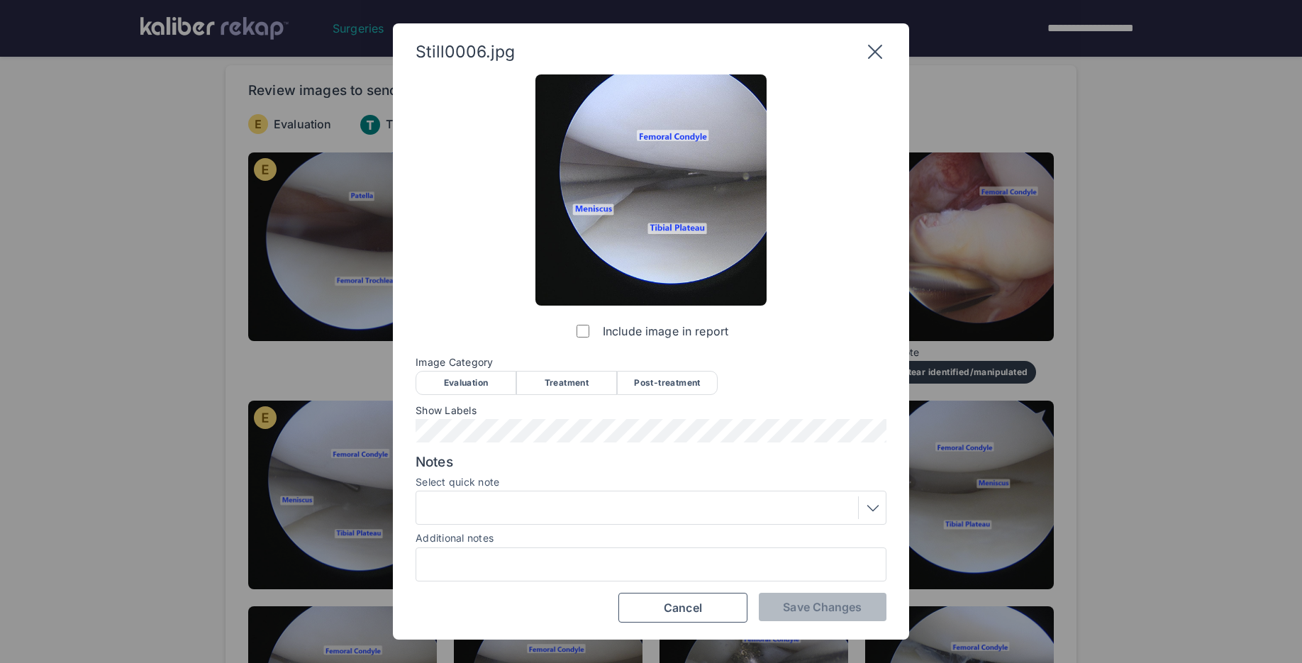
click at [485, 388] on div "Evaluation" at bounding box center [466, 383] width 101 height 24
click at [831, 621] on button "Save Changes" at bounding box center [823, 607] width 128 height 28
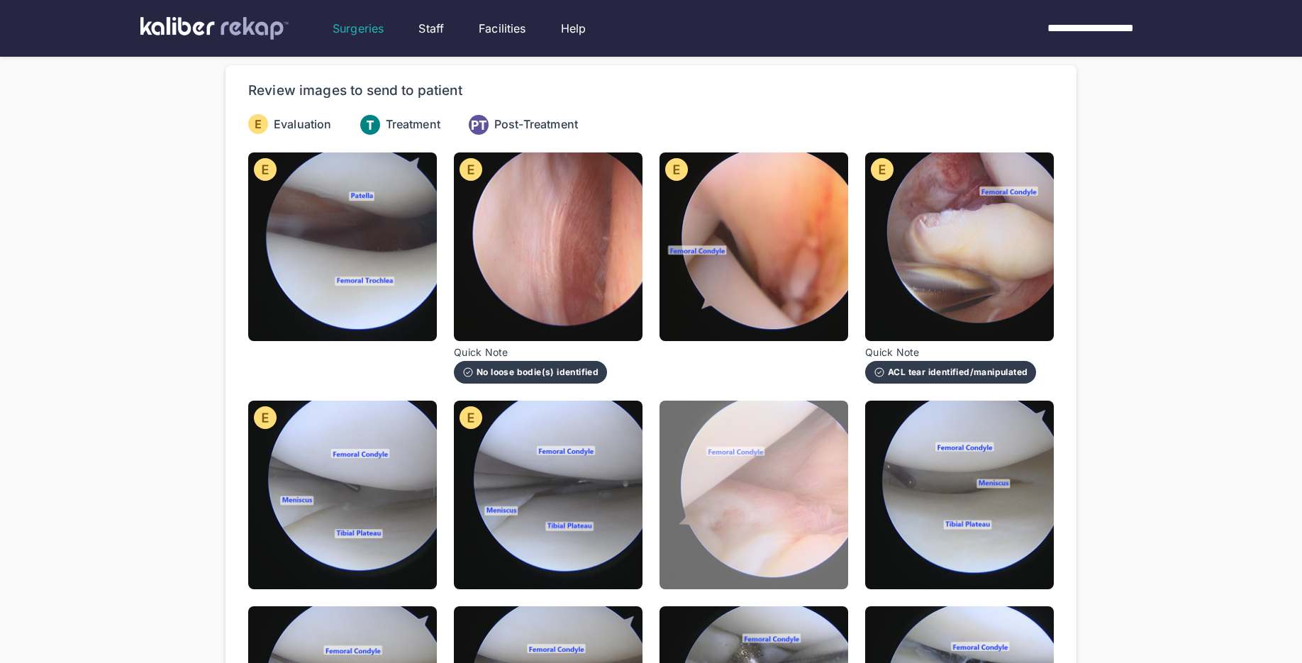
click at [741, 487] on img at bounding box center [754, 495] width 189 height 189
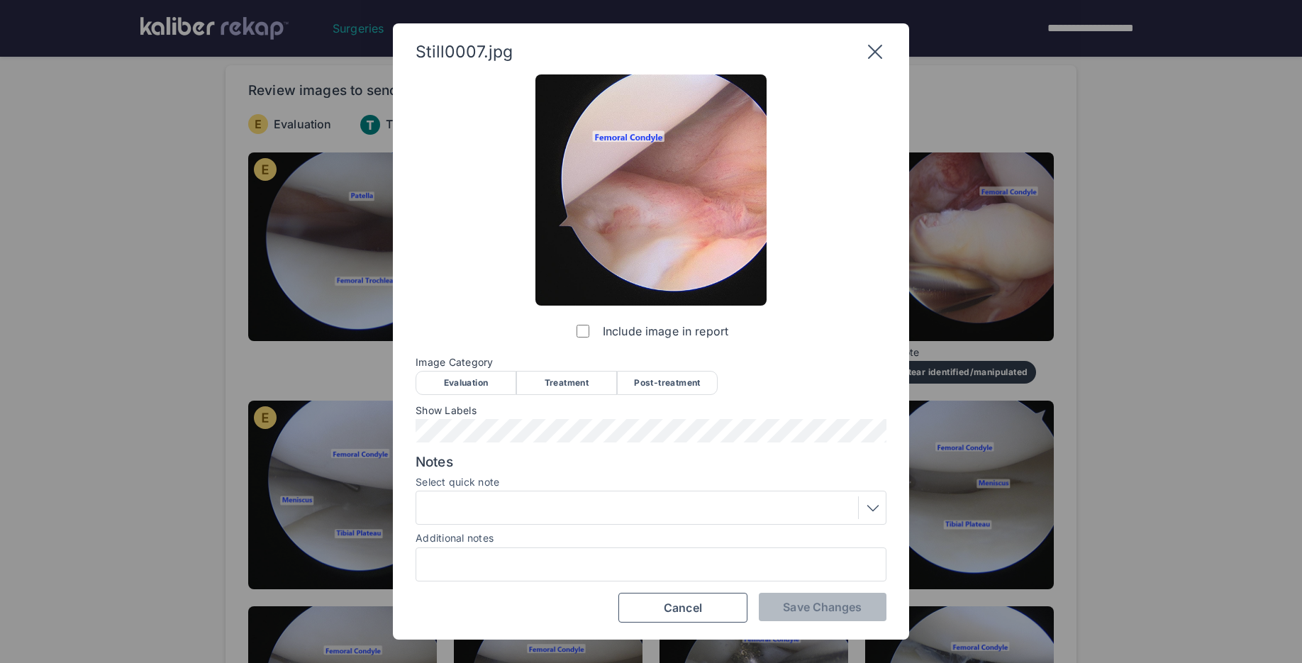
click at [489, 378] on div "Evaluation" at bounding box center [466, 383] width 101 height 24
click at [797, 607] on span "Save Changes" at bounding box center [822, 607] width 79 height 14
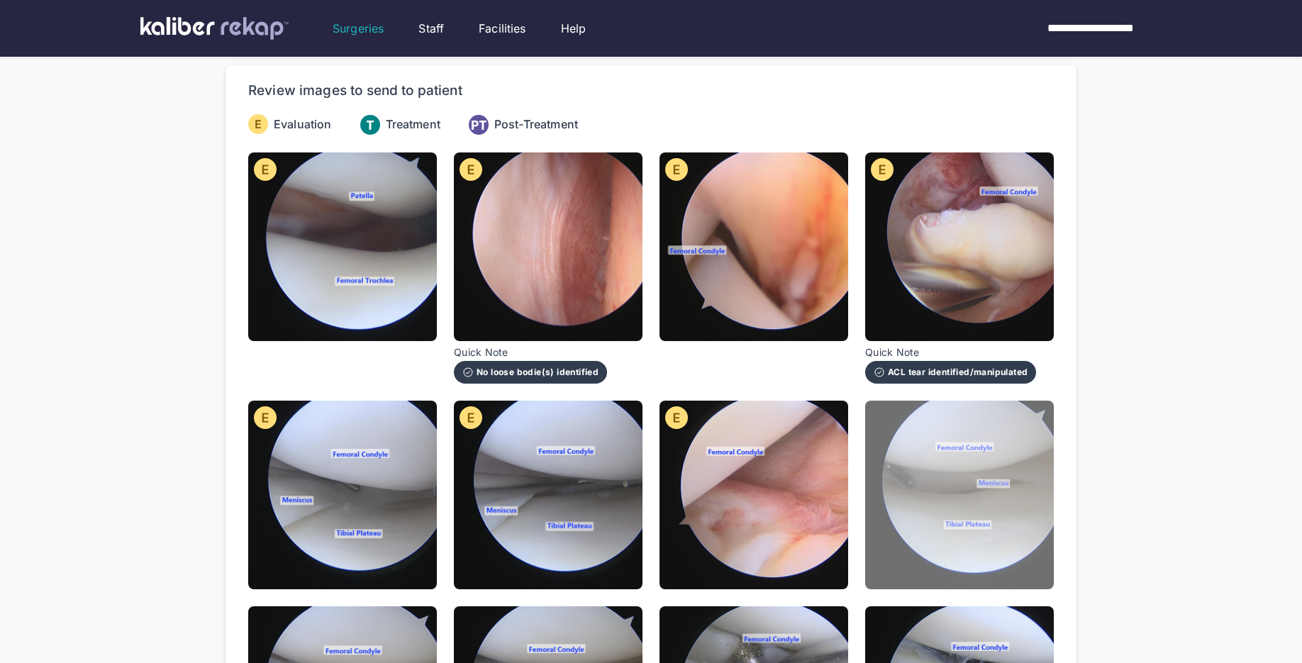
click at [985, 466] on img at bounding box center [959, 495] width 189 height 189
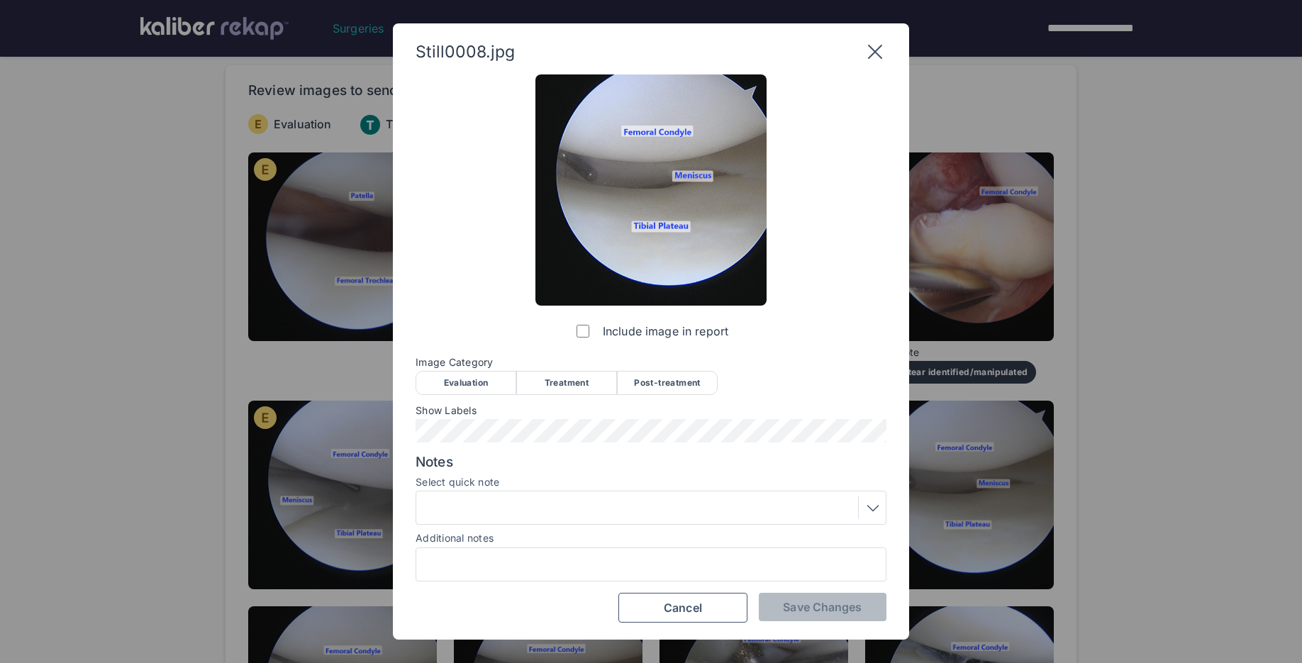
click at [478, 377] on div "Evaluation" at bounding box center [466, 383] width 101 height 24
drag, startPoint x: 852, startPoint y: 601, endPoint x: 673, endPoint y: 541, distance: 188.4
click at [852, 601] on span "Save Changes" at bounding box center [822, 607] width 79 height 14
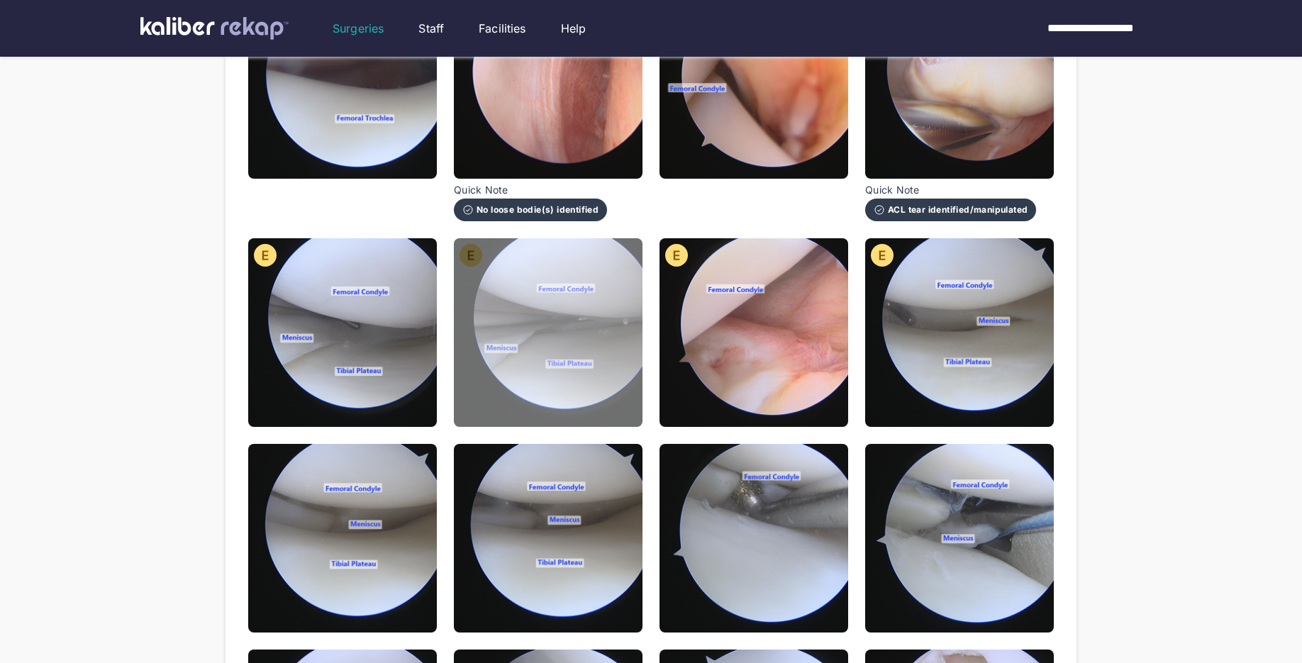
scroll to position [335, 0]
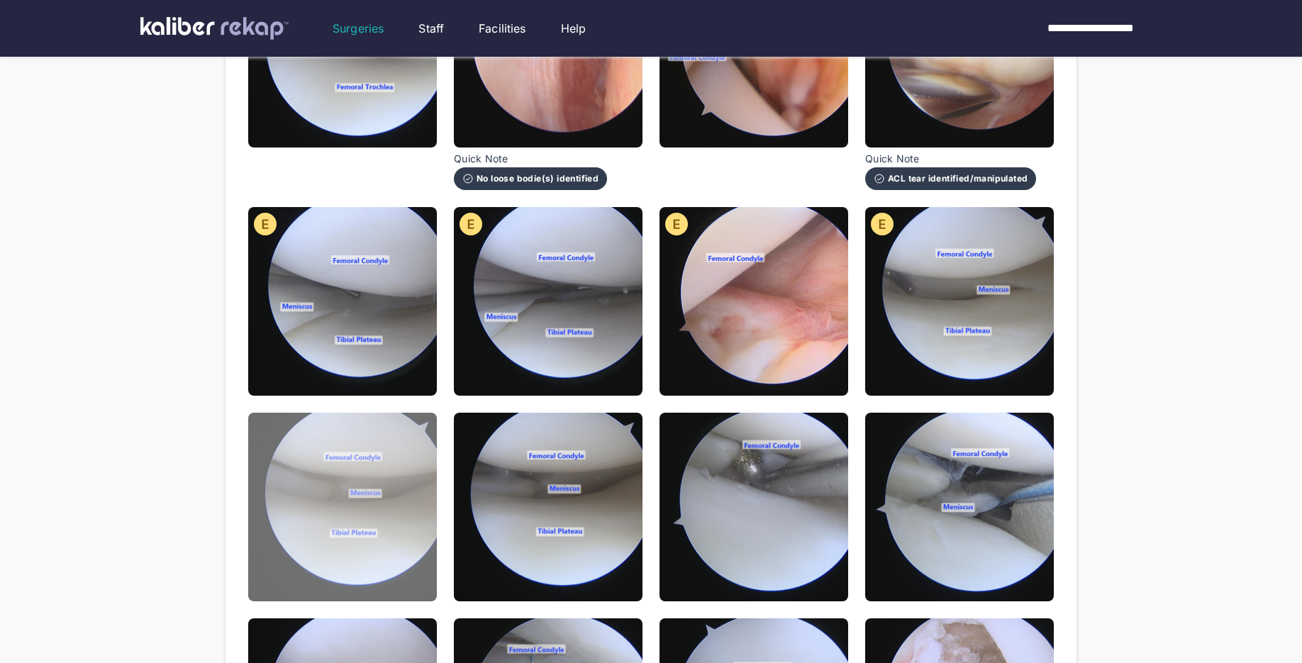
click at [385, 531] on img at bounding box center [342, 507] width 189 height 189
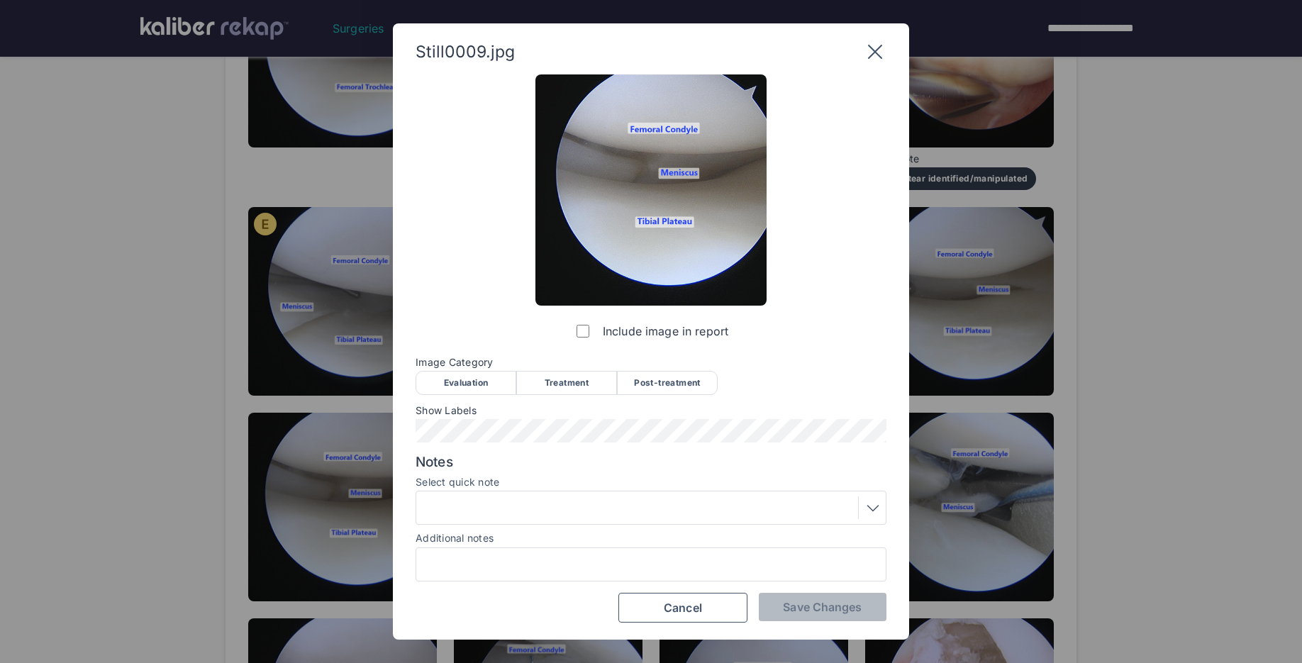
click at [458, 391] on div "Evaluation" at bounding box center [466, 383] width 101 height 24
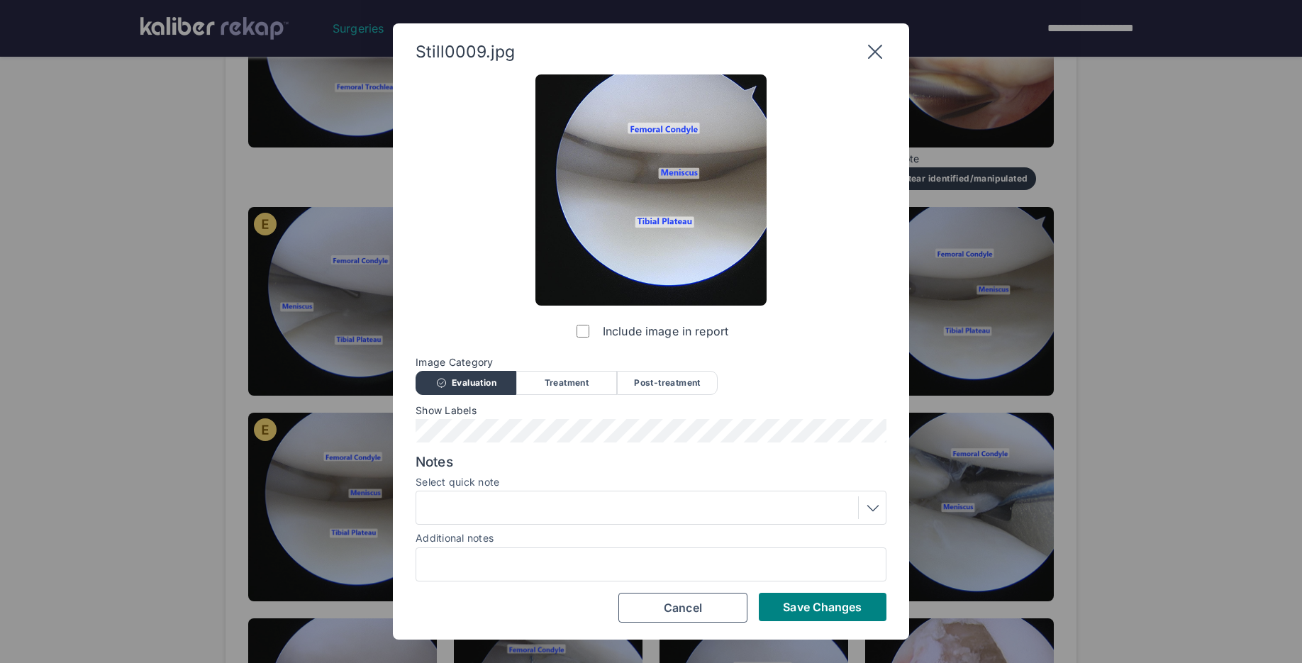
click at [545, 492] on div at bounding box center [651, 508] width 471 height 34
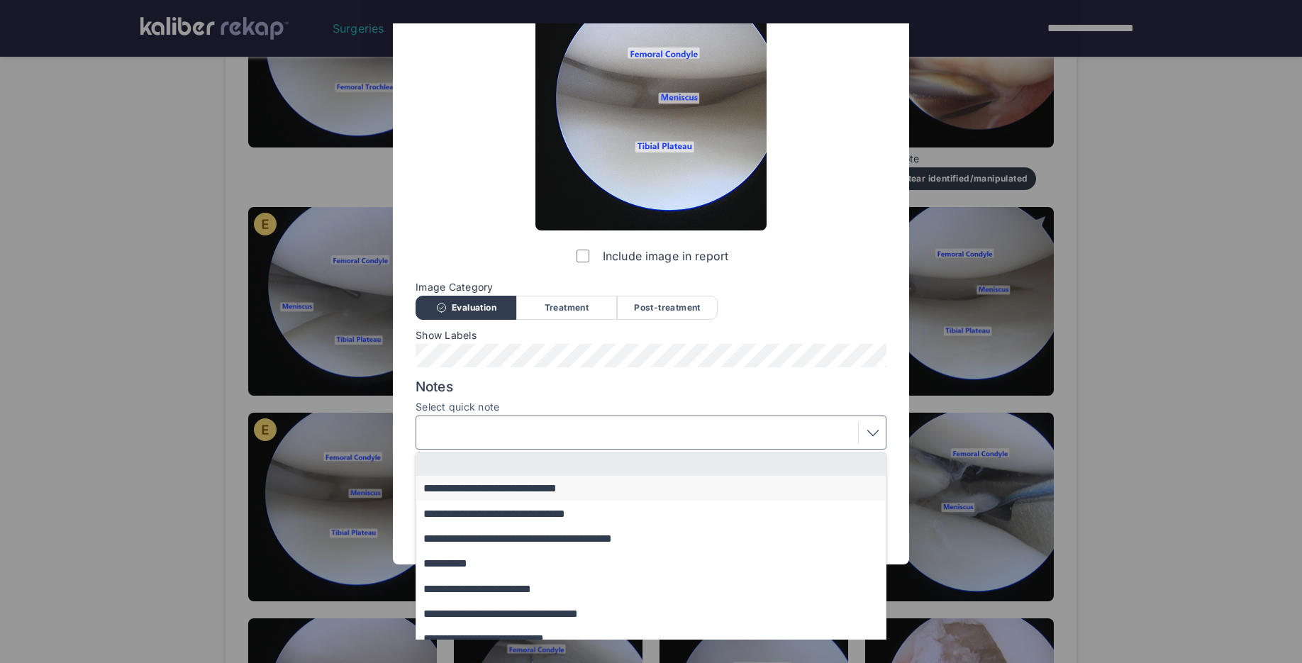
scroll to position [88, 0]
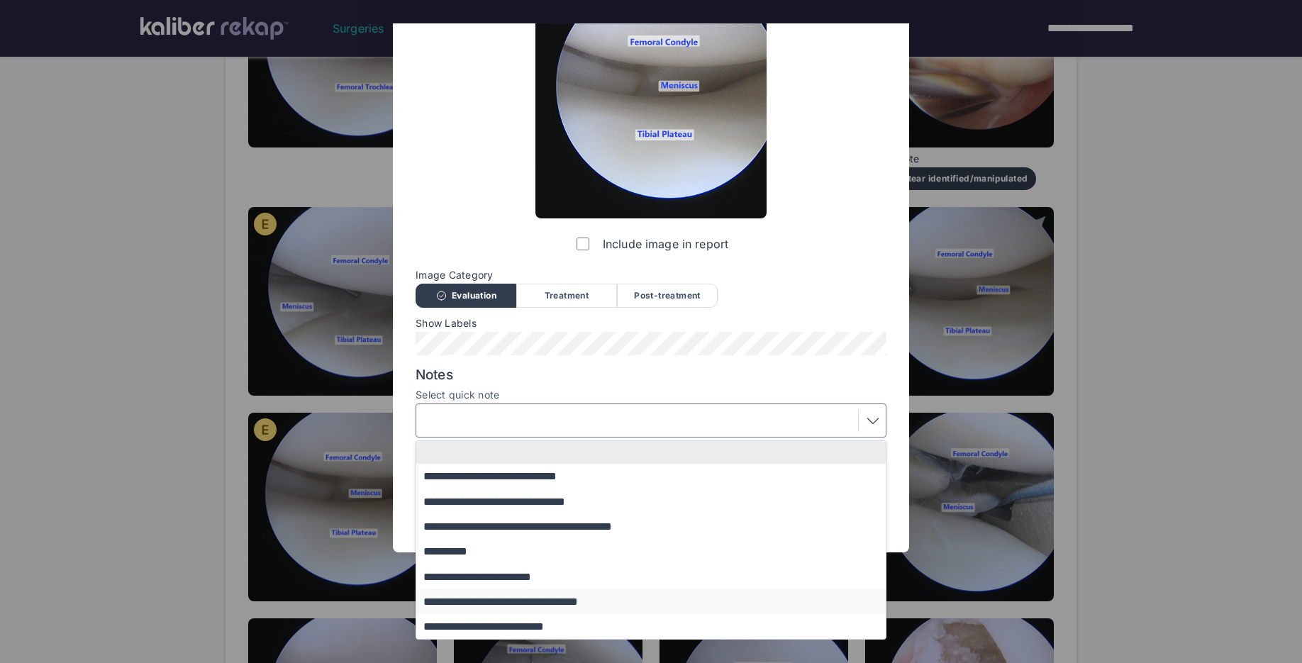
click at [484, 604] on button "**********" at bounding box center [657, 601] width 483 height 25
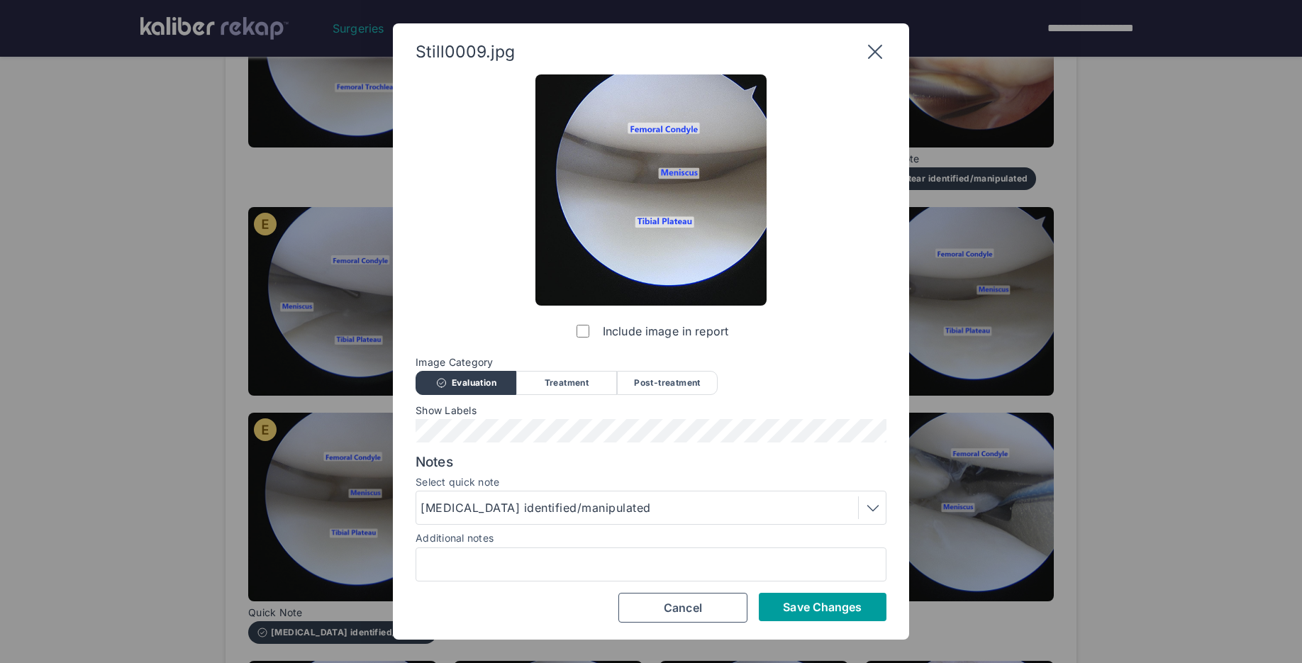
click at [799, 601] on span "Save Changes" at bounding box center [822, 607] width 79 height 14
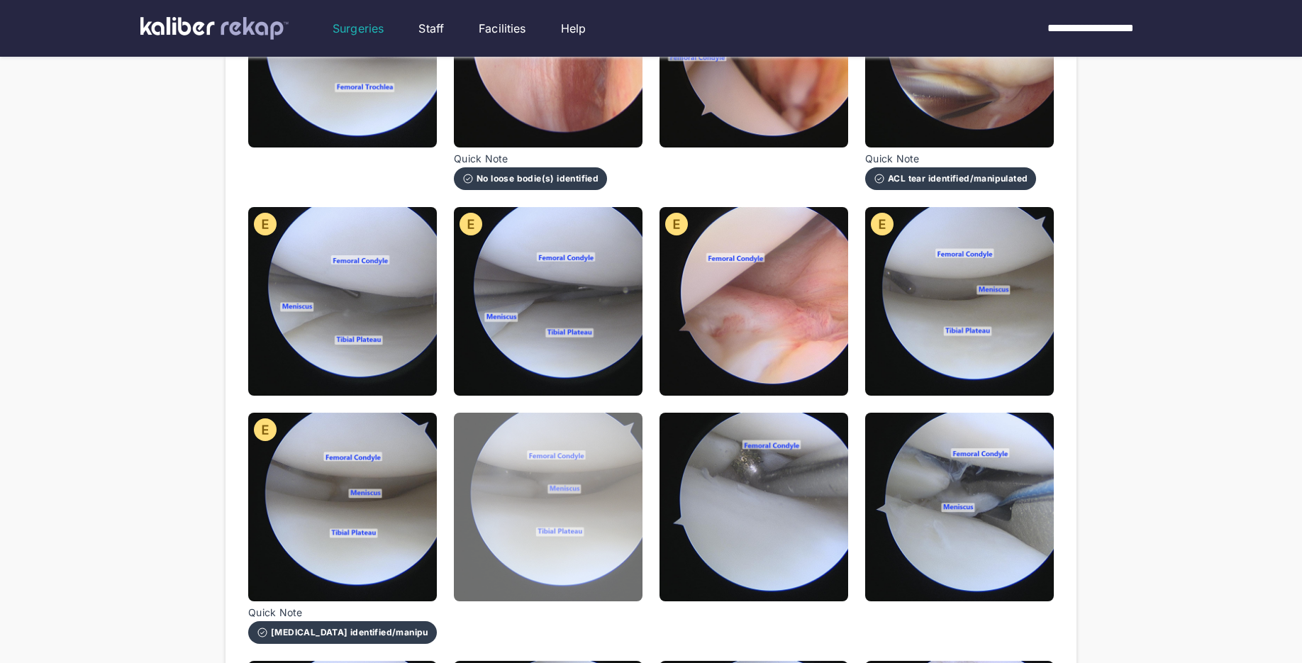
click at [572, 459] on img at bounding box center [548, 507] width 189 height 189
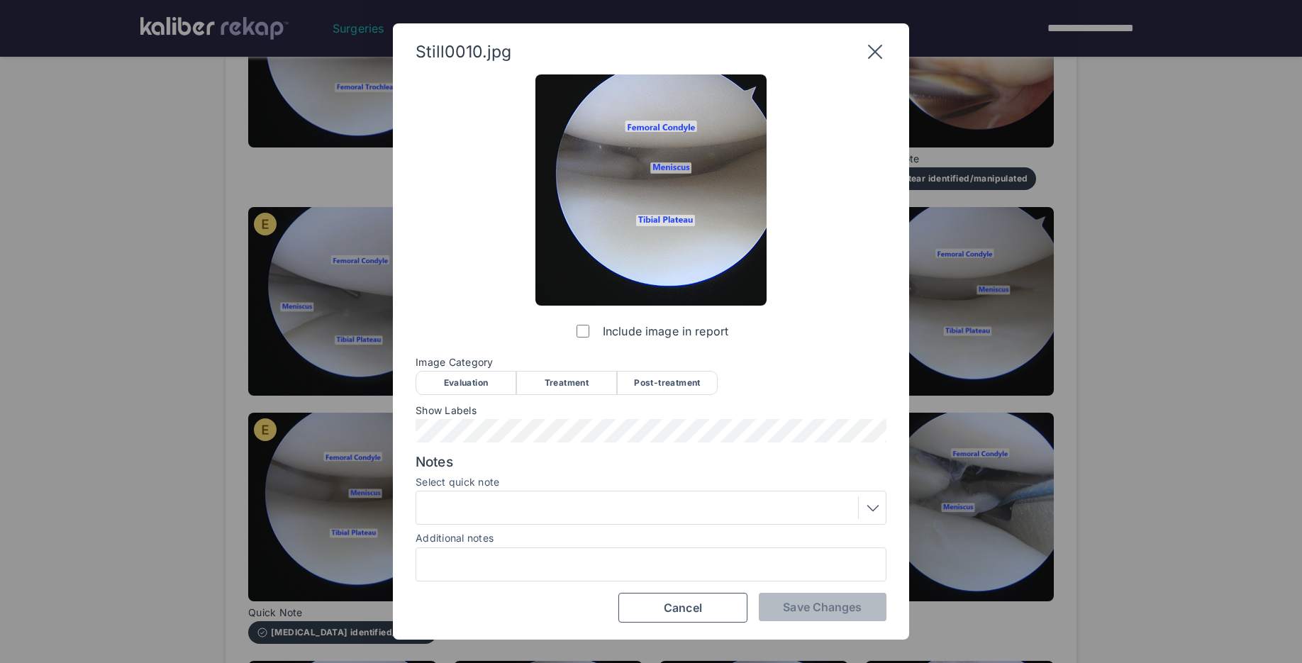
click at [457, 385] on div "Evaluation" at bounding box center [466, 383] width 101 height 24
click at [833, 611] on span "Save Changes" at bounding box center [822, 607] width 79 height 14
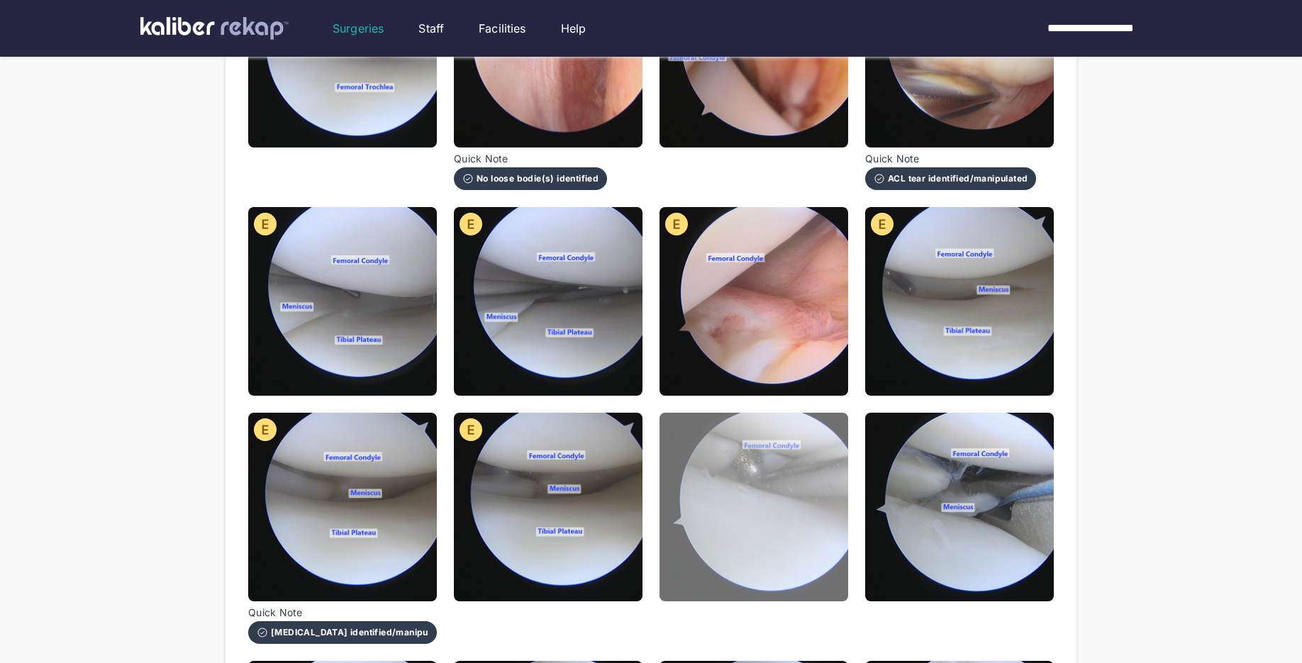
click at [774, 540] on img at bounding box center [754, 507] width 189 height 189
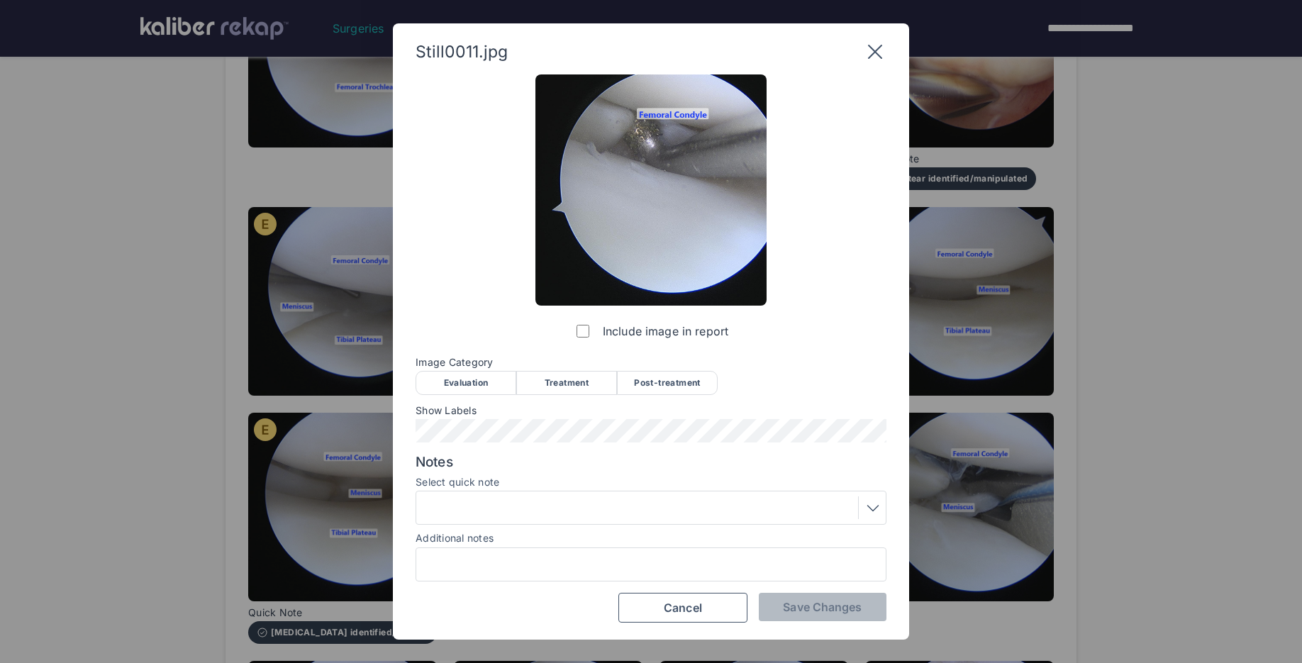
drag, startPoint x: 571, startPoint y: 386, endPoint x: 507, endPoint y: 406, distance: 67.1
click at [571, 386] on div "Treatment" at bounding box center [566, 383] width 101 height 24
click at [498, 511] on div at bounding box center [651, 507] width 461 height 23
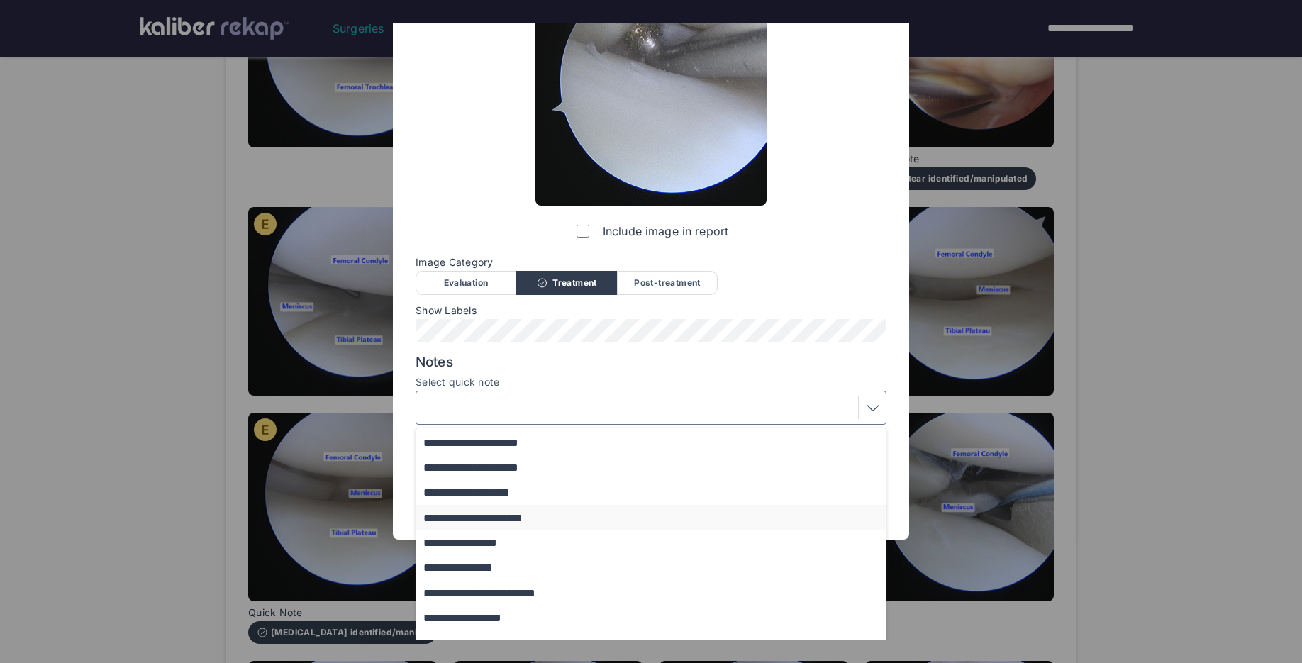
scroll to position [108, 0]
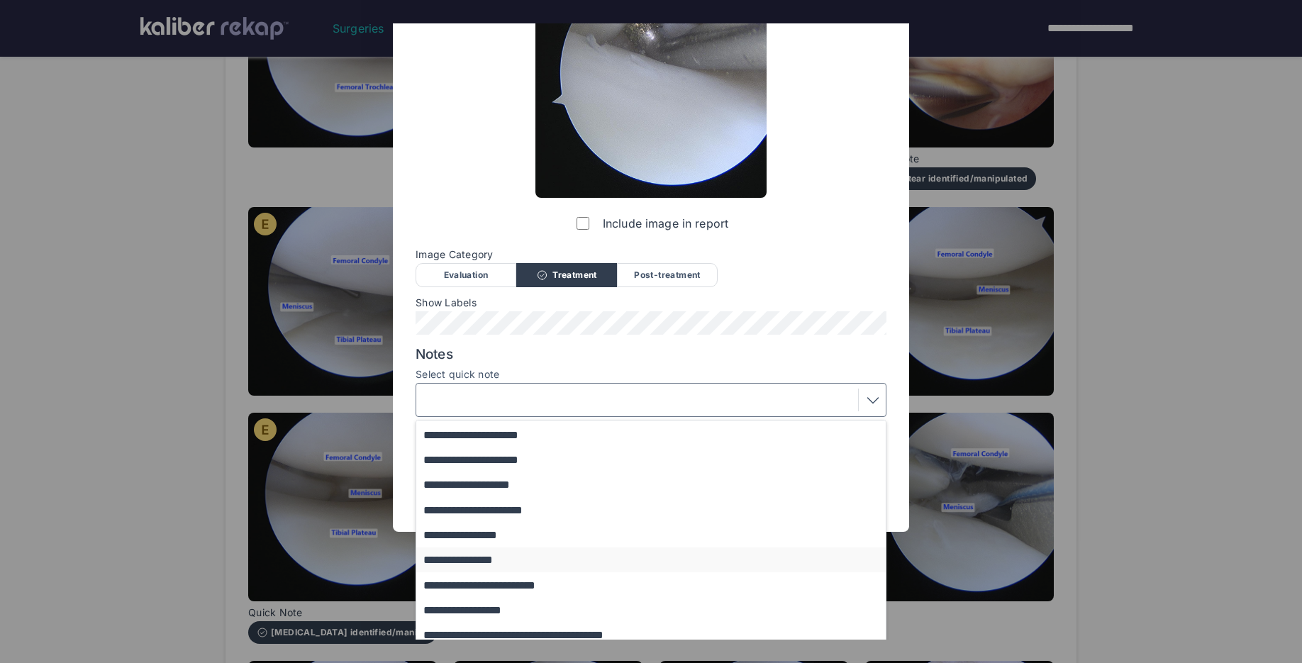
click at [501, 567] on button "**********" at bounding box center [657, 560] width 483 height 25
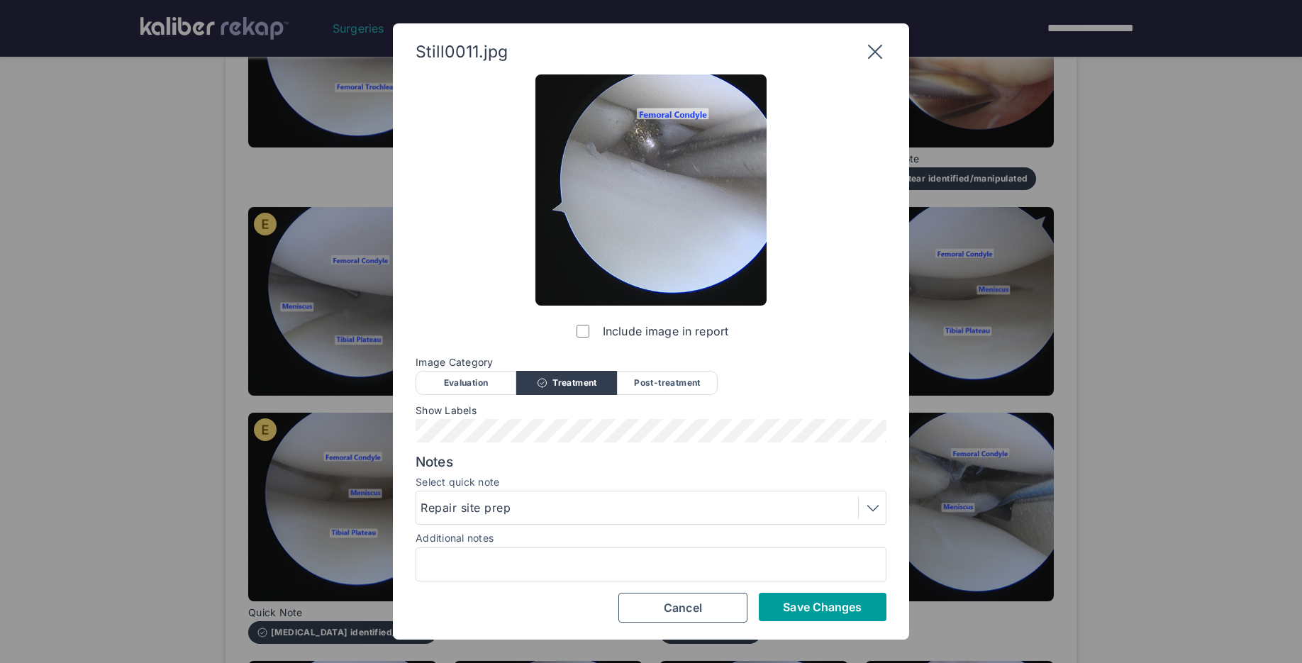
click at [784, 607] on span "Save Changes" at bounding box center [822, 607] width 79 height 14
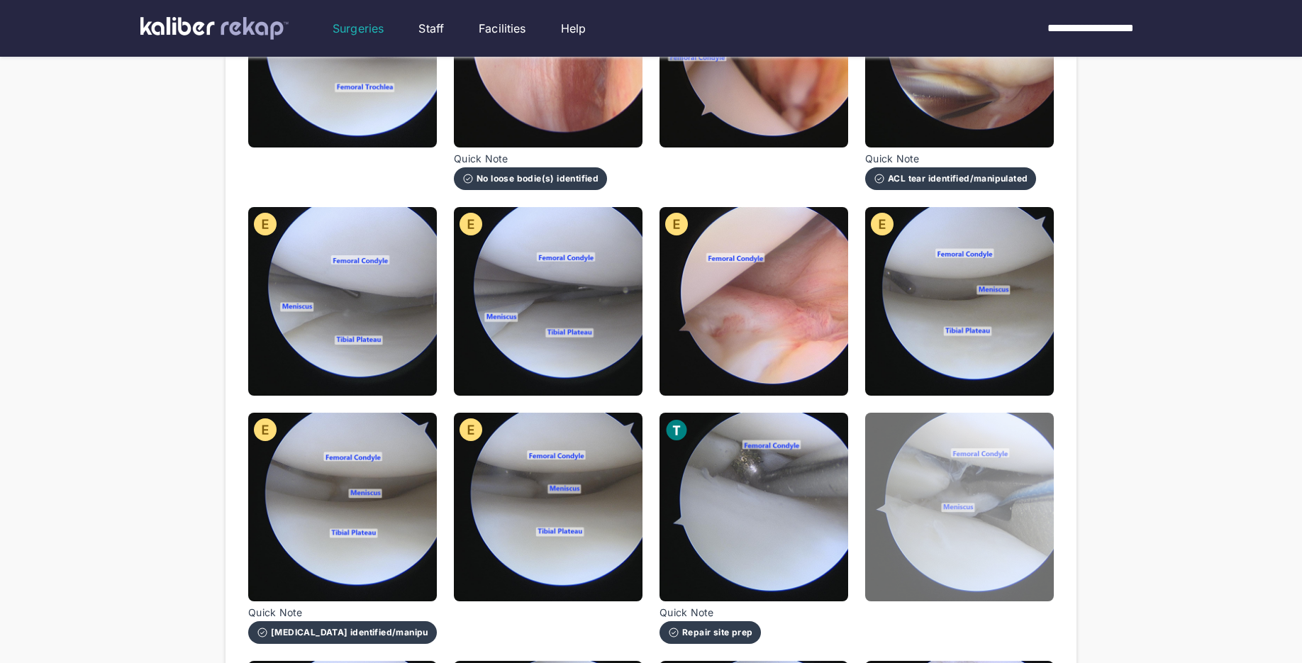
click at [987, 550] on img at bounding box center [959, 507] width 189 height 189
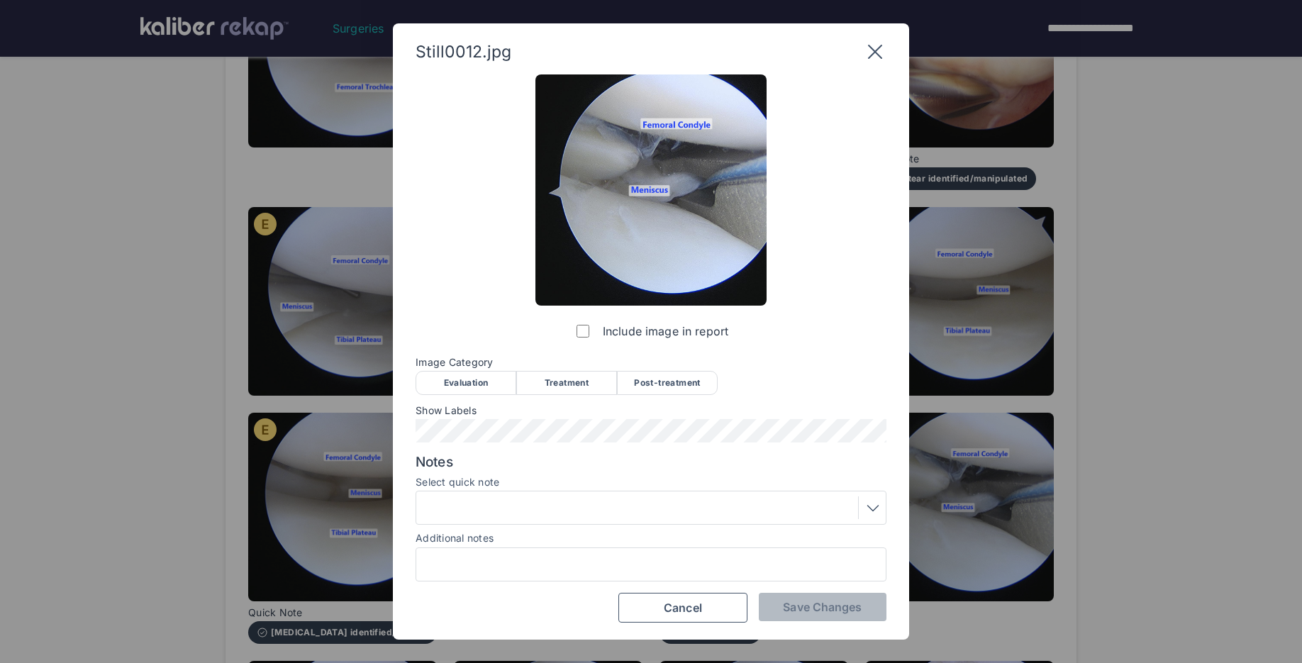
click at [567, 380] on div "Treatment" at bounding box center [566, 383] width 101 height 24
click at [499, 515] on div at bounding box center [651, 507] width 461 height 23
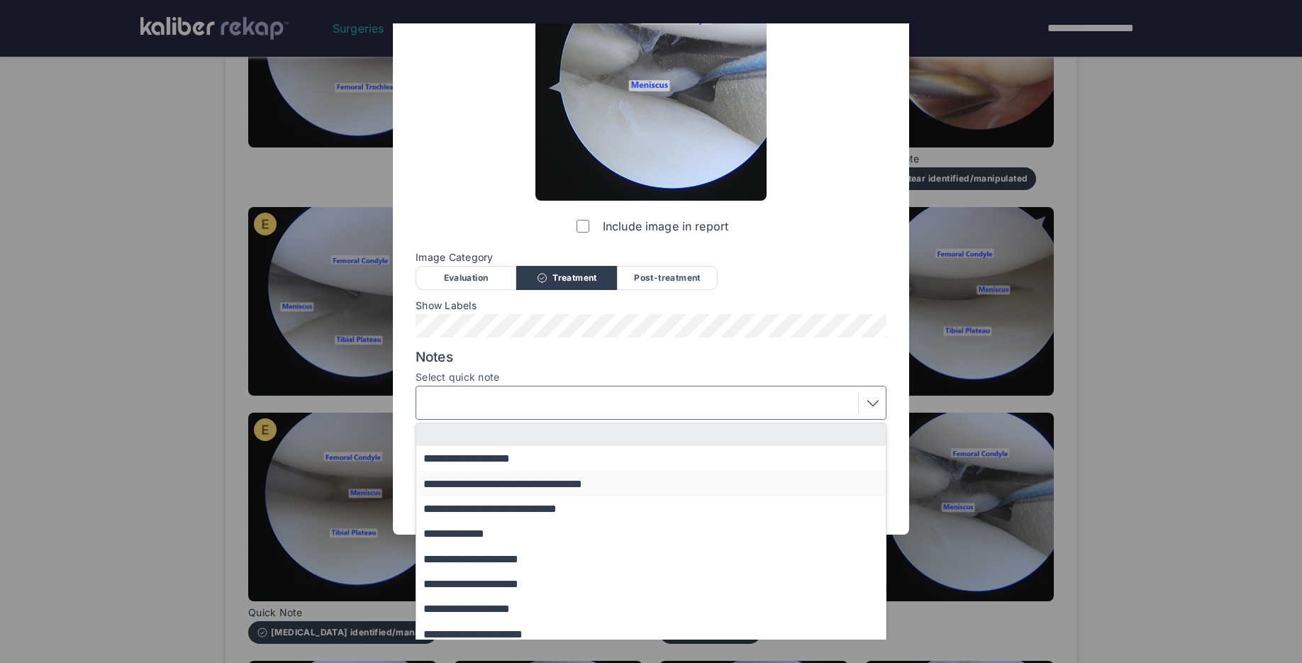
scroll to position [116, 0]
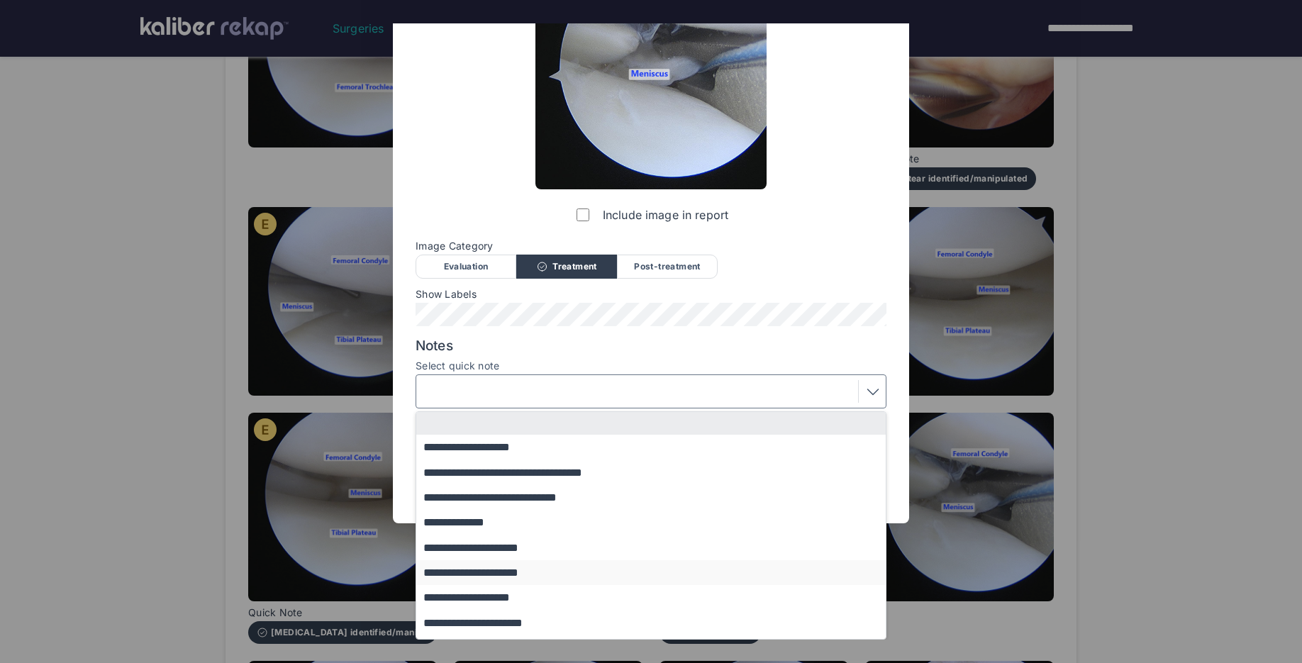
click at [522, 572] on button "**********" at bounding box center [657, 572] width 483 height 25
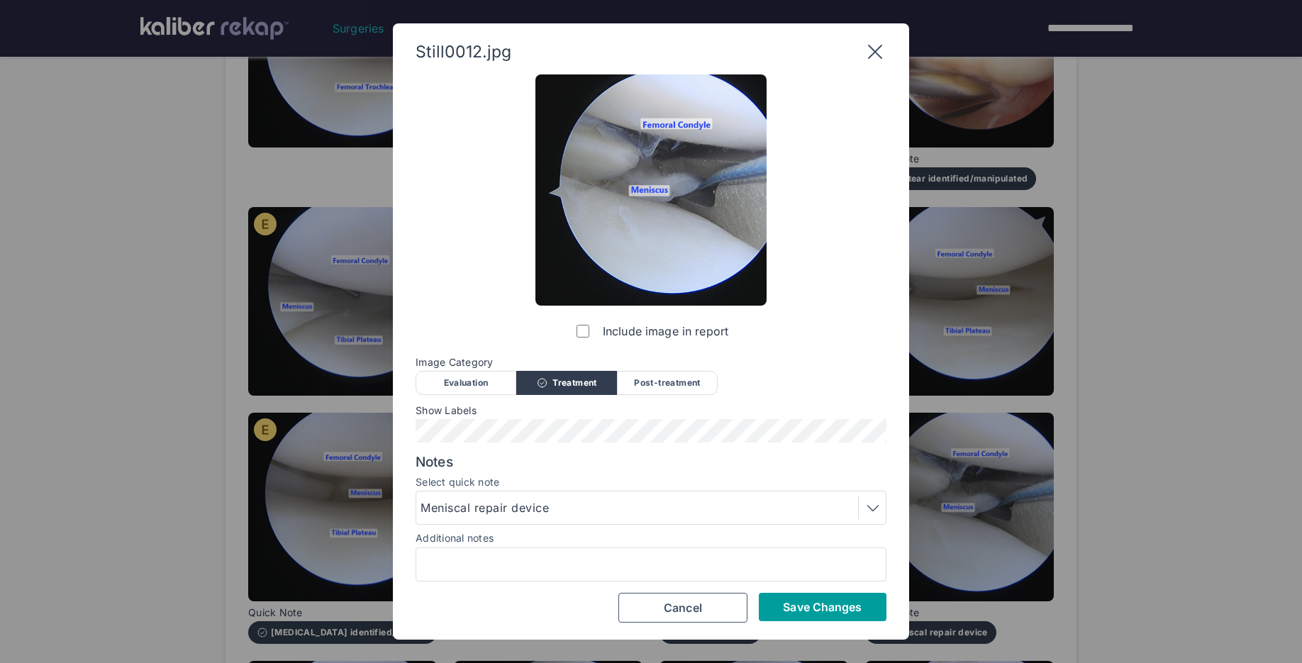
click at [811, 610] on span "Save Changes" at bounding box center [822, 607] width 79 height 14
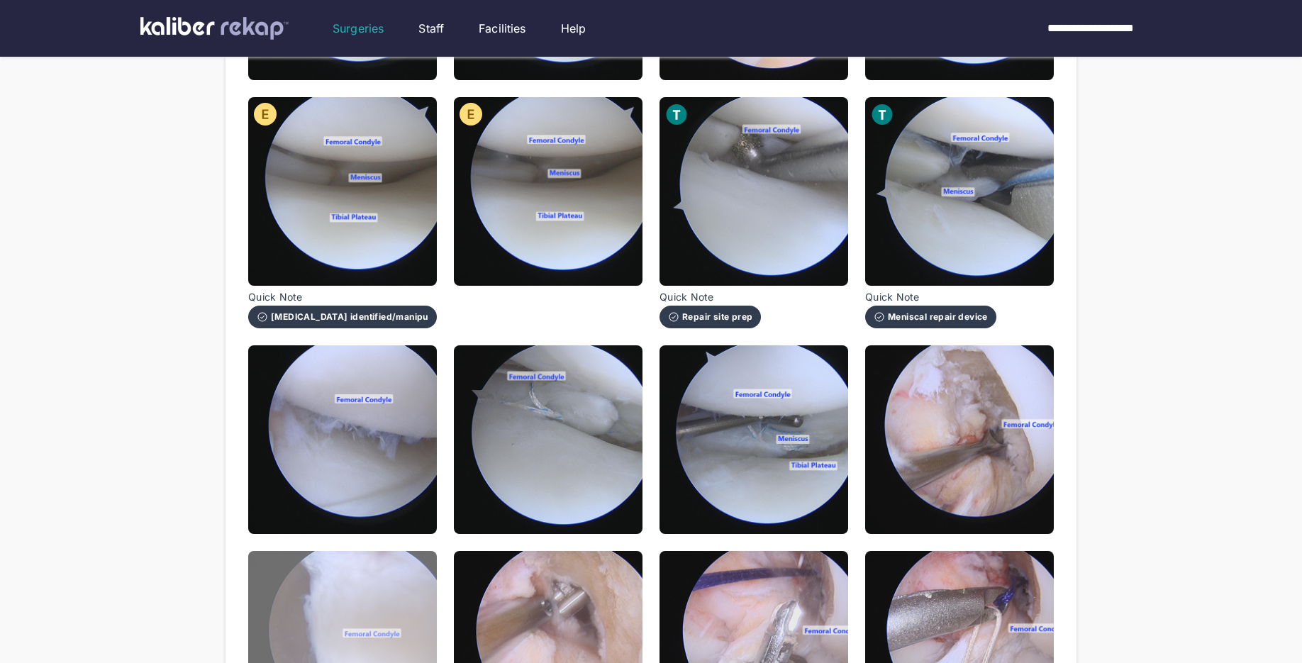
scroll to position [653, 0]
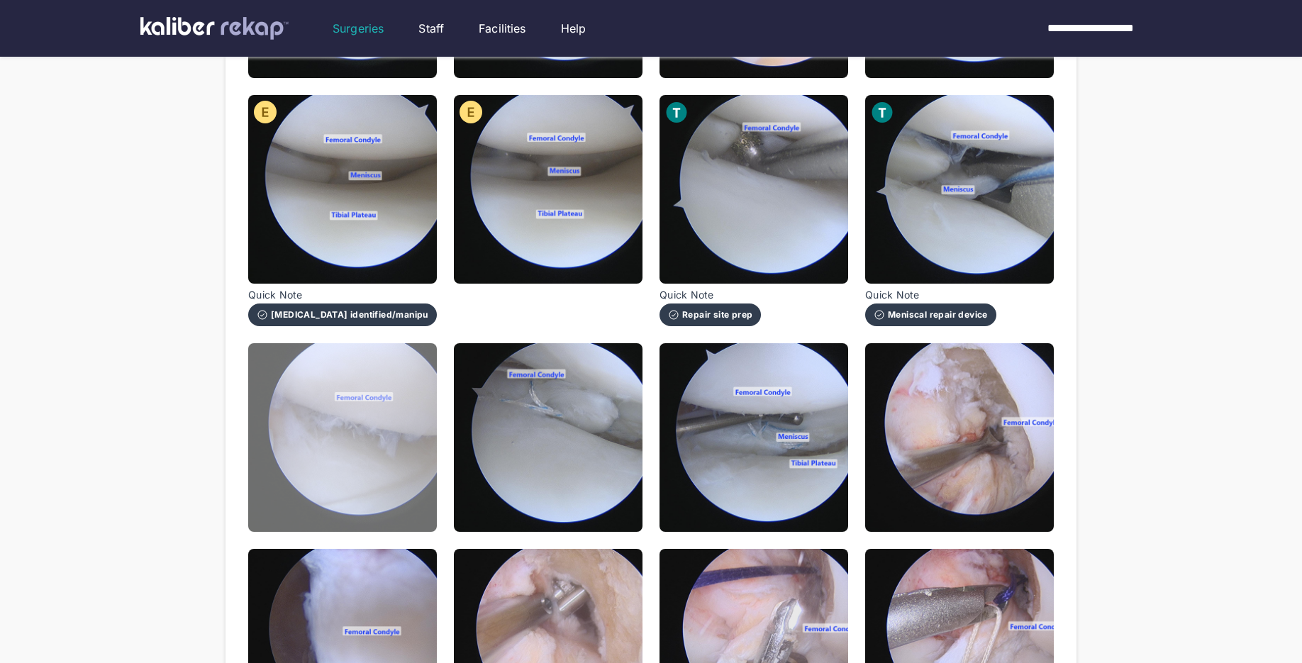
click at [411, 470] on img at bounding box center [342, 437] width 189 height 189
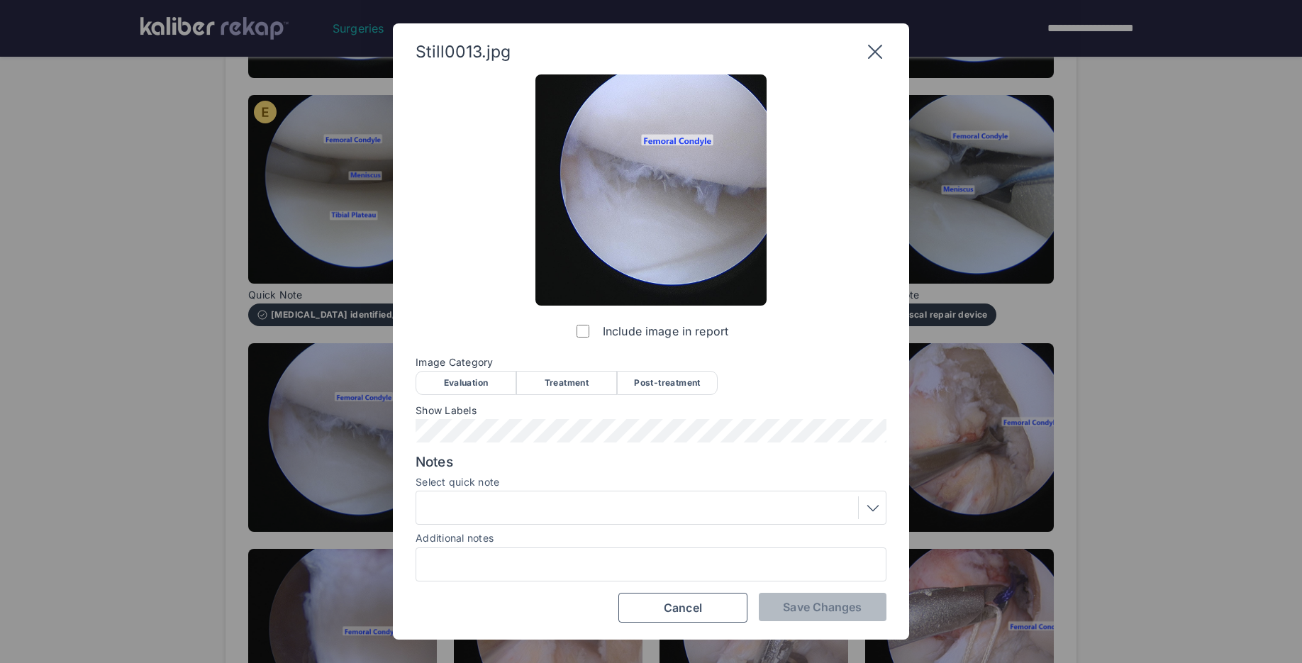
click at [577, 393] on div "Treatment" at bounding box center [566, 383] width 101 height 24
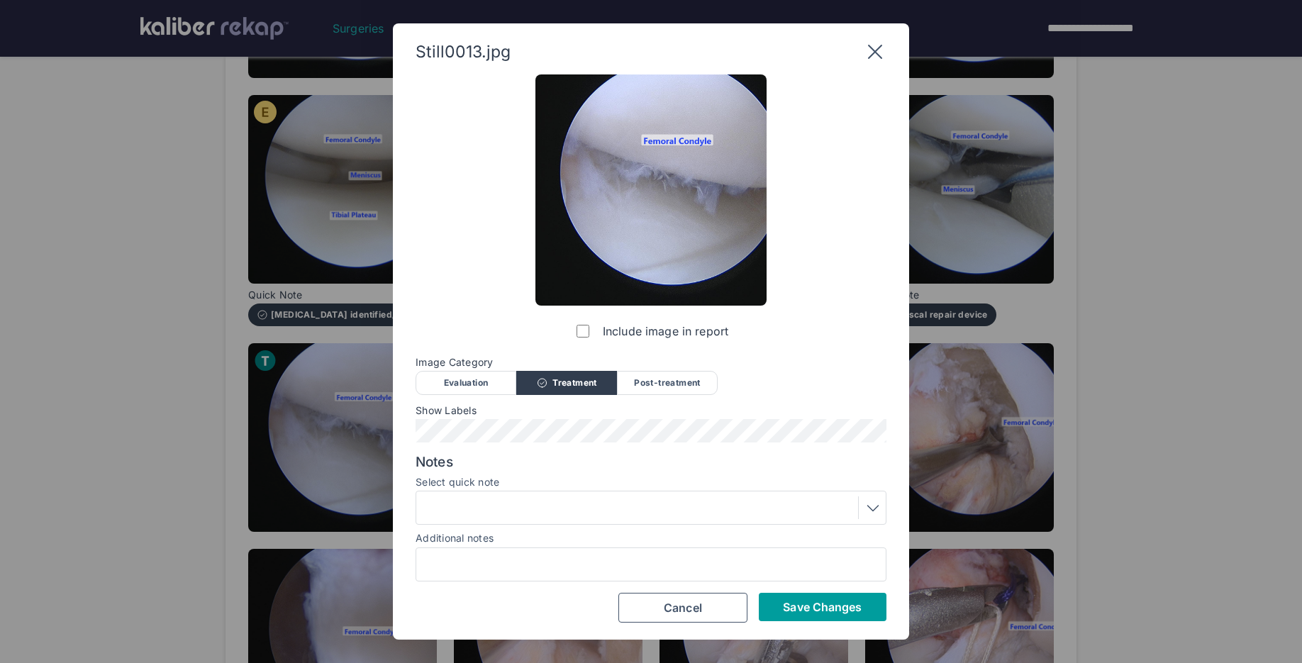
click at [794, 611] on span "Save Changes" at bounding box center [822, 607] width 79 height 14
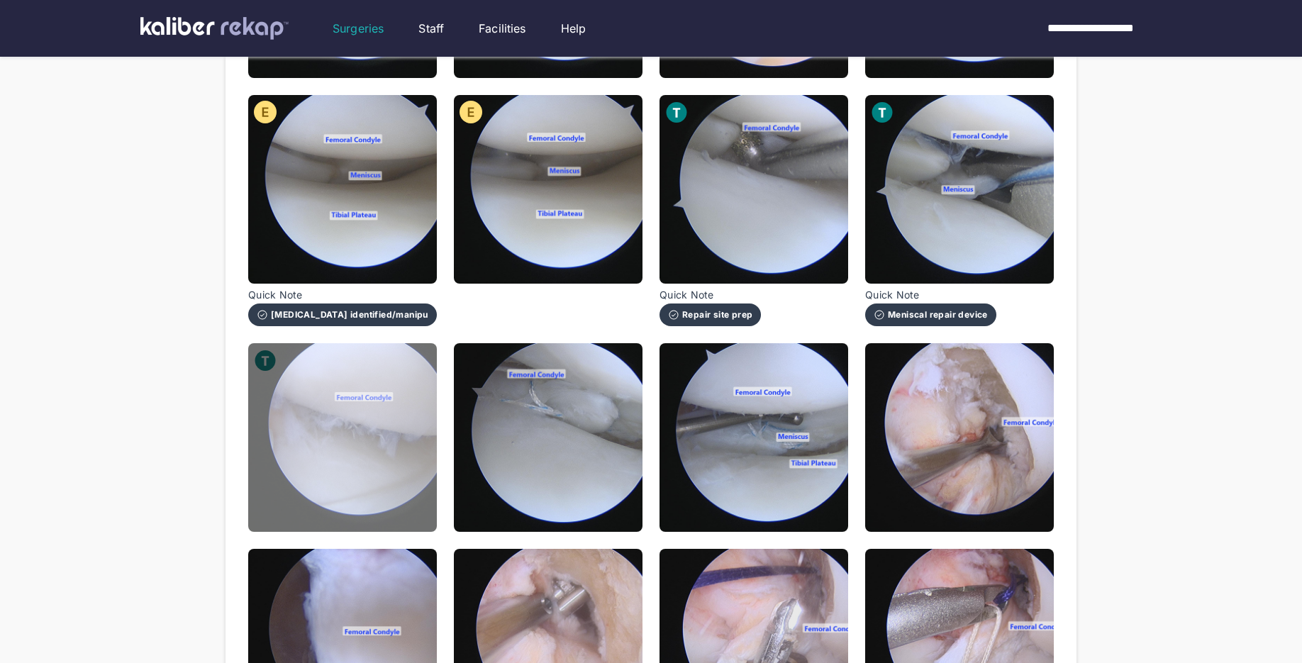
click at [391, 455] on img at bounding box center [342, 437] width 189 height 189
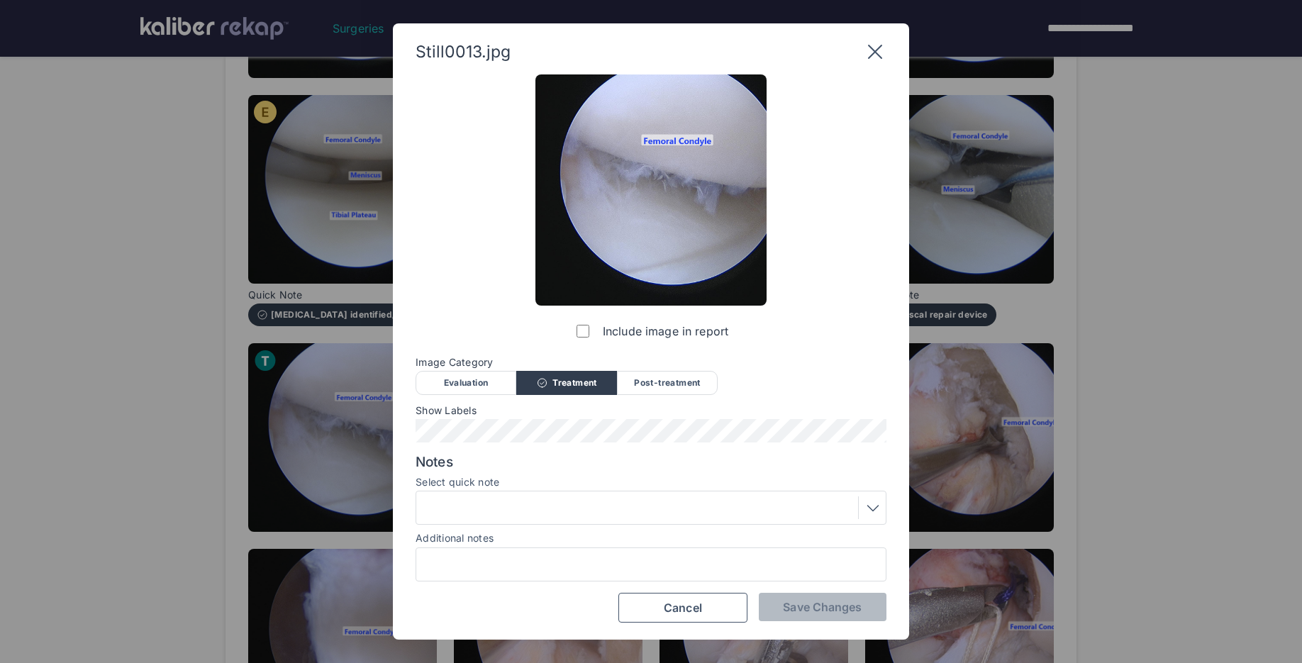
click at [475, 381] on div "Evaluation" at bounding box center [466, 383] width 101 height 24
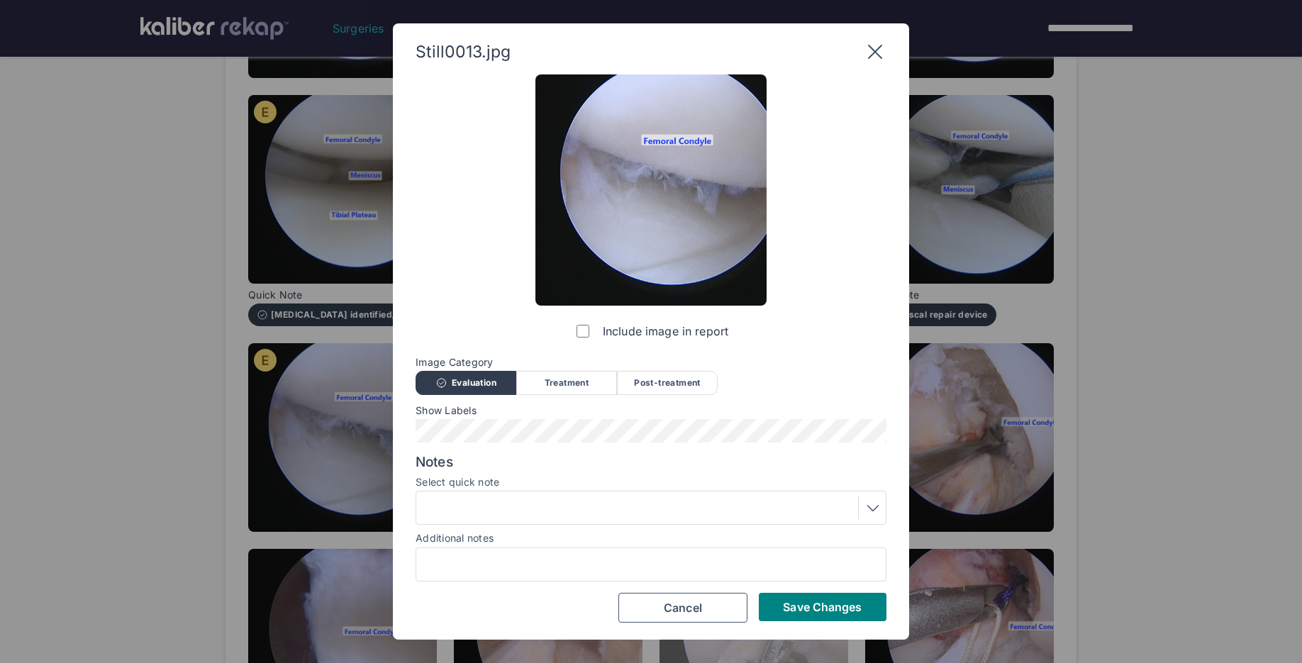
drag, startPoint x: 799, startPoint y: 607, endPoint x: 711, endPoint y: 540, distance: 110.8
click at [798, 606] on span "Save Changes" at bounding box center [822, 607] width 79 height 14
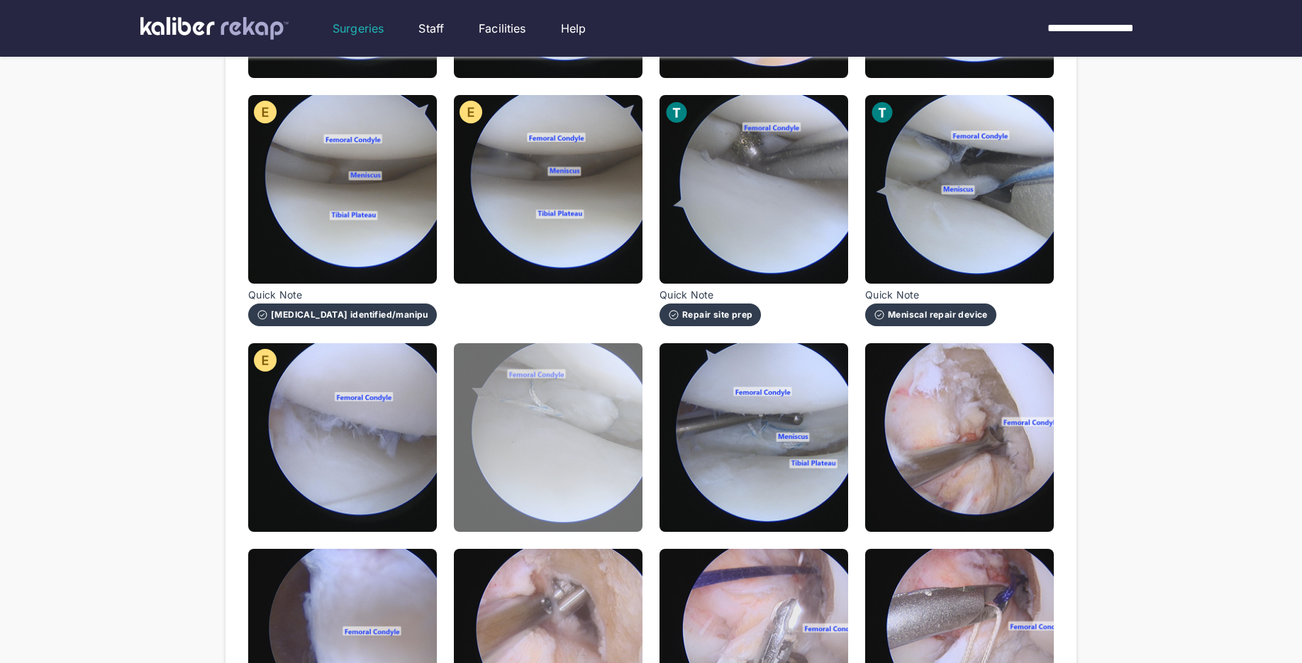
click at [560, 472] on img at bounding box center [548, 437] width 189 height 189
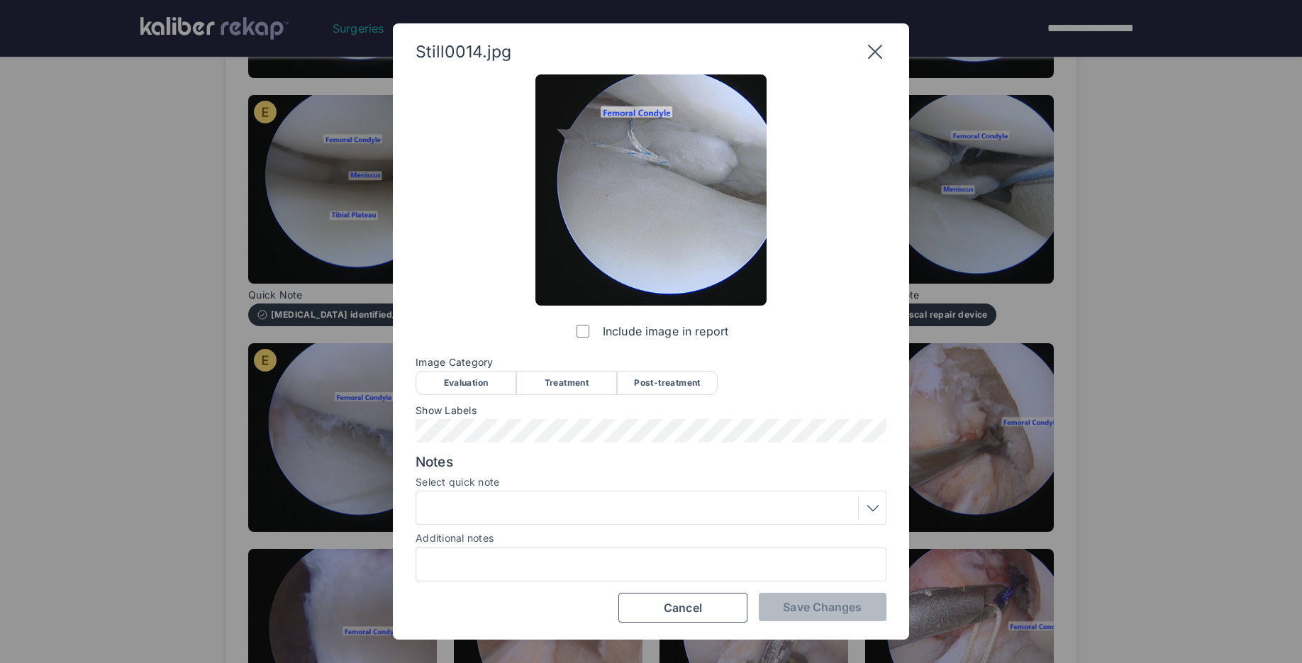
click at [535, 382] on div "Treatment" at bounding box center [566, 383] width 101 height 24
click at [497, 502] on div at bounding box center [651, 507] width 461 height 23
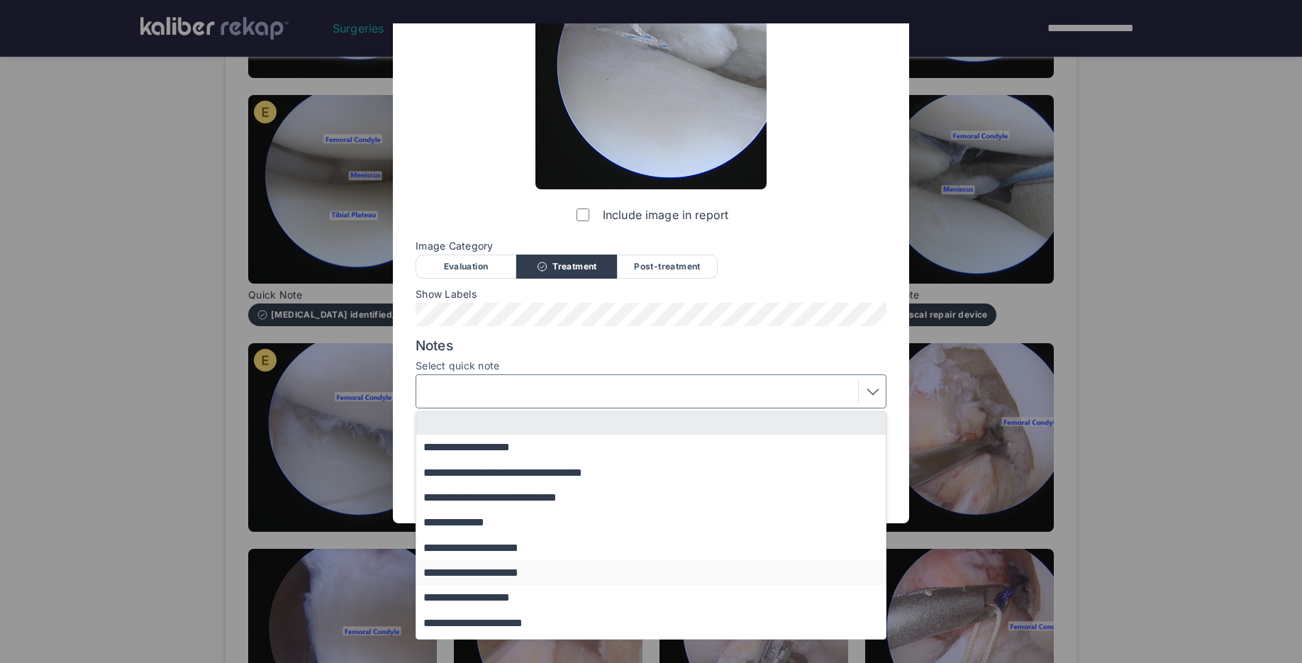
scroll to position [121, 0]
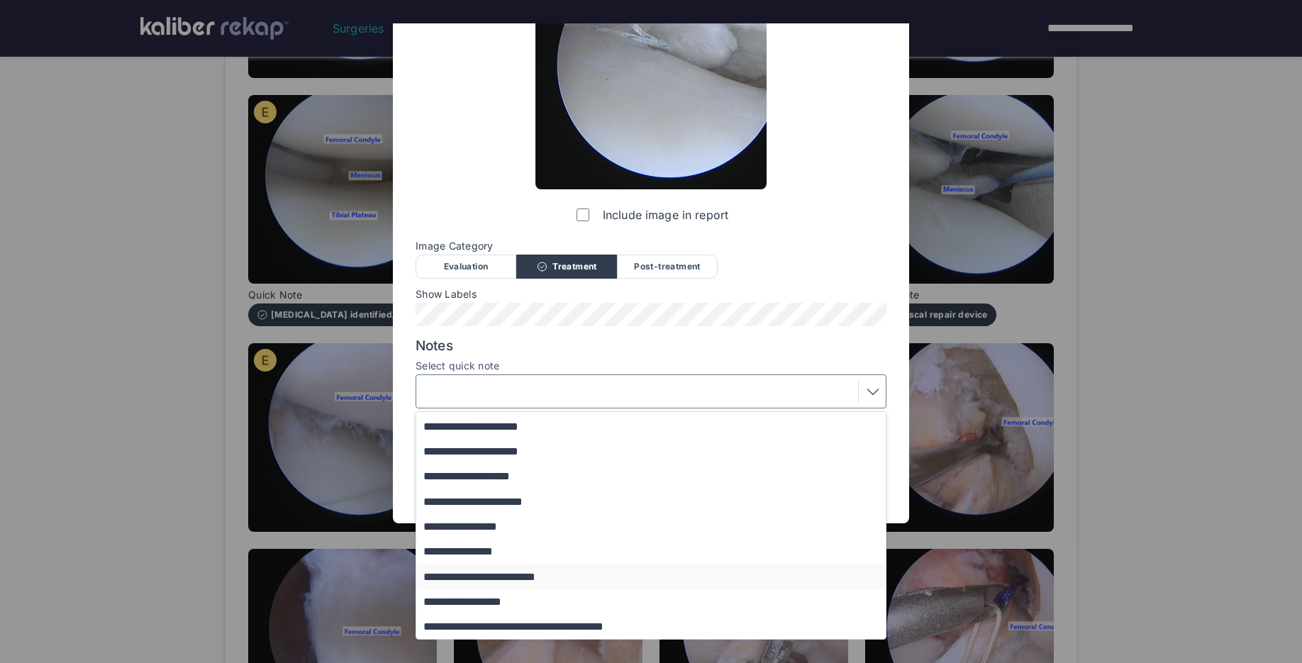
click at [507, 581] on button "**********" at bounding box center [657, 576] width 483 height 25
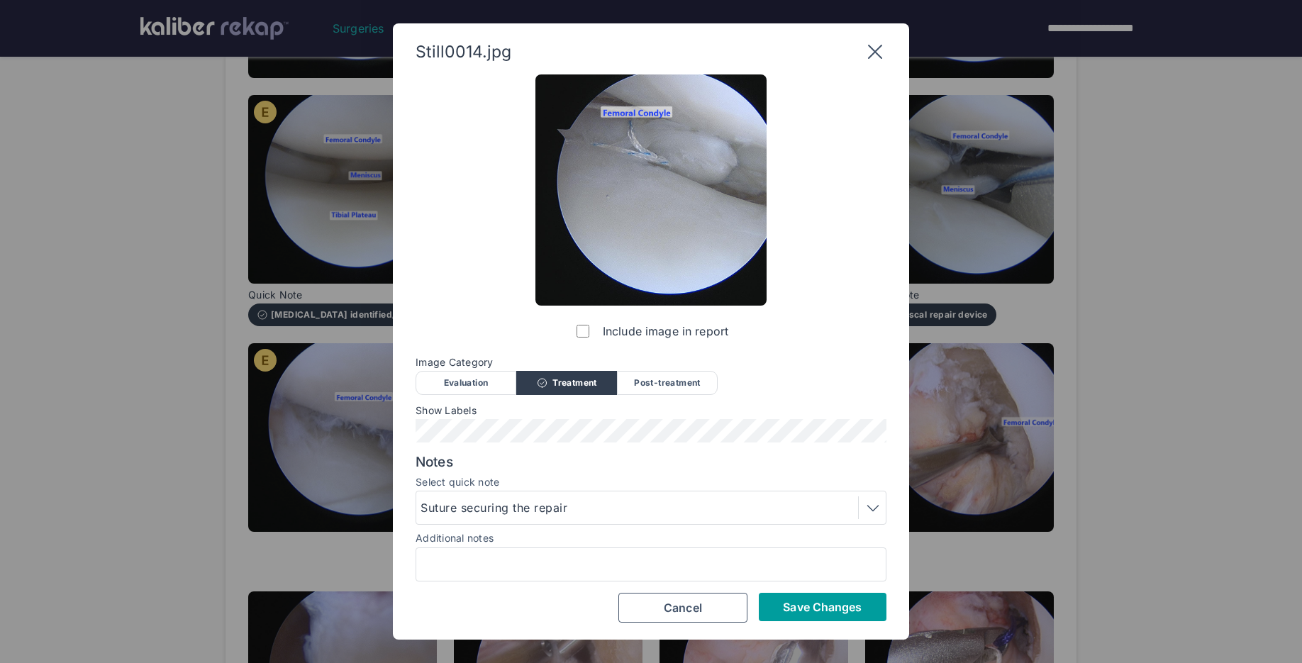
click at [809, 604] on span "Save Changes" at bounding box center [822, 607] width 79 height 14
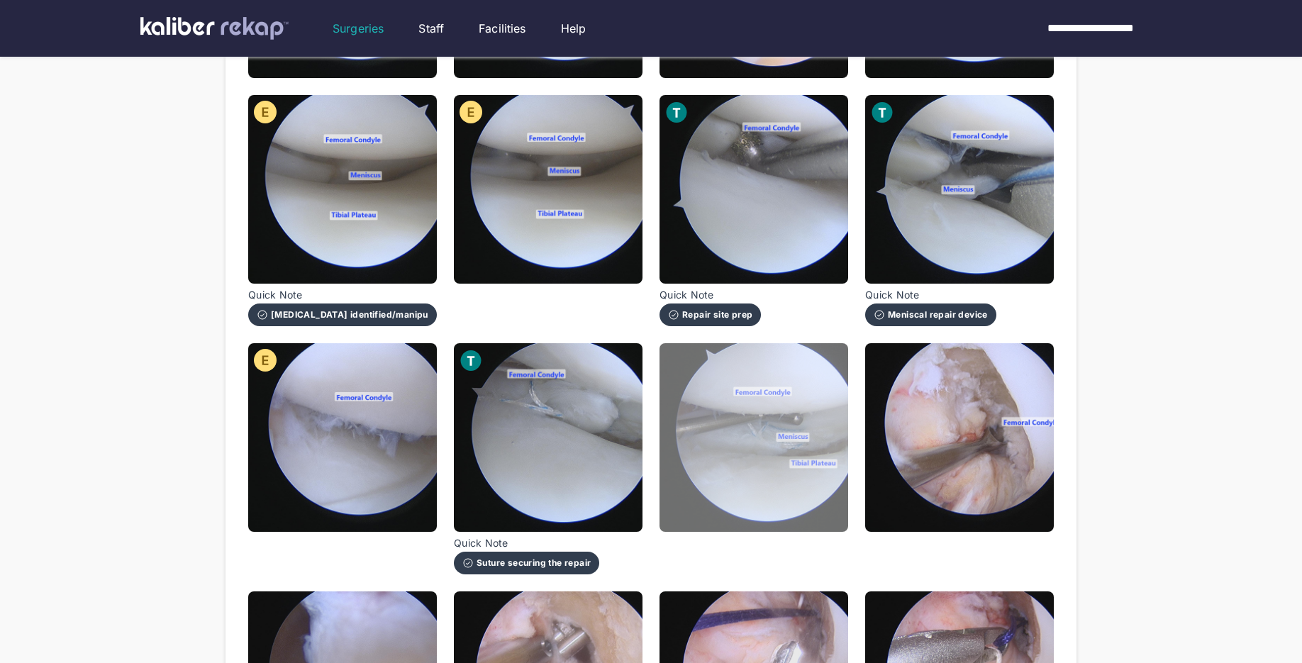
click at [830, 488] on img at bounding box center [754, 437] width 189 height 189
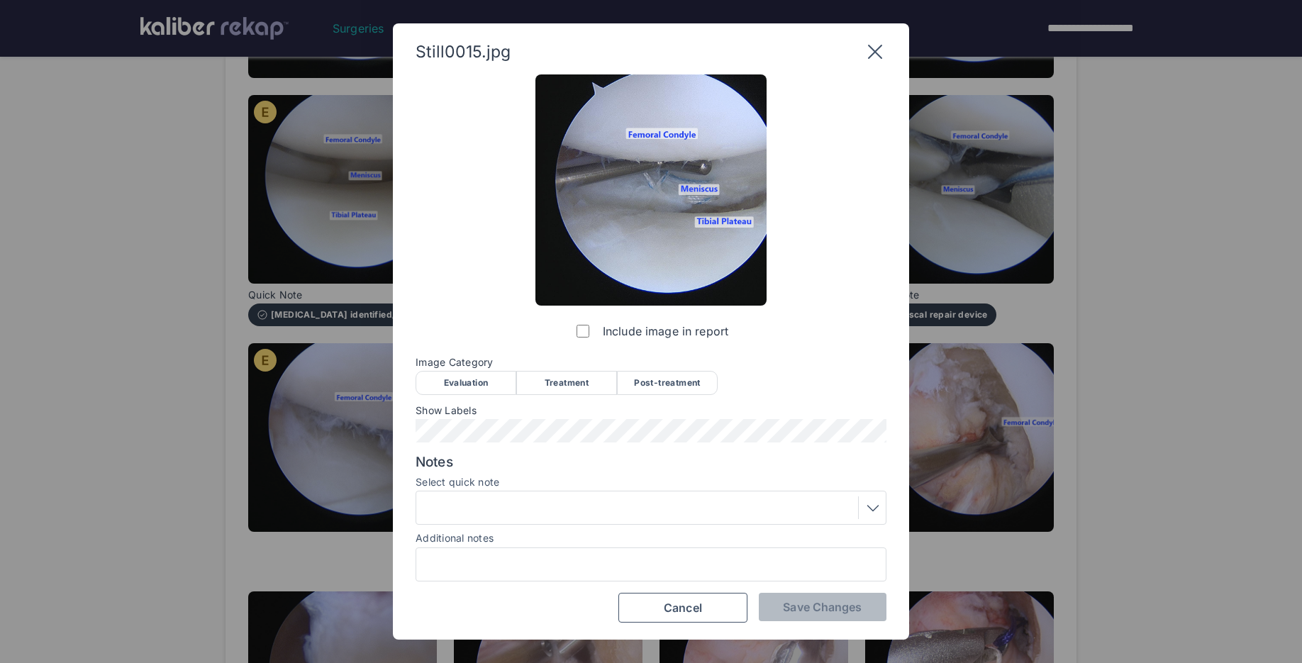
click at [677, 384] on div "Post-treatment" at bounding box center [667, 383] width 101 height 24
click at [655, 446] on div "Include image in report Image Category Evaluation Treatment Post-treatment Eval…" at bounding box center [651, 348] width 471 height 548
click at [568, 513] on div at bounding box center [651, 507] width 461 height 23
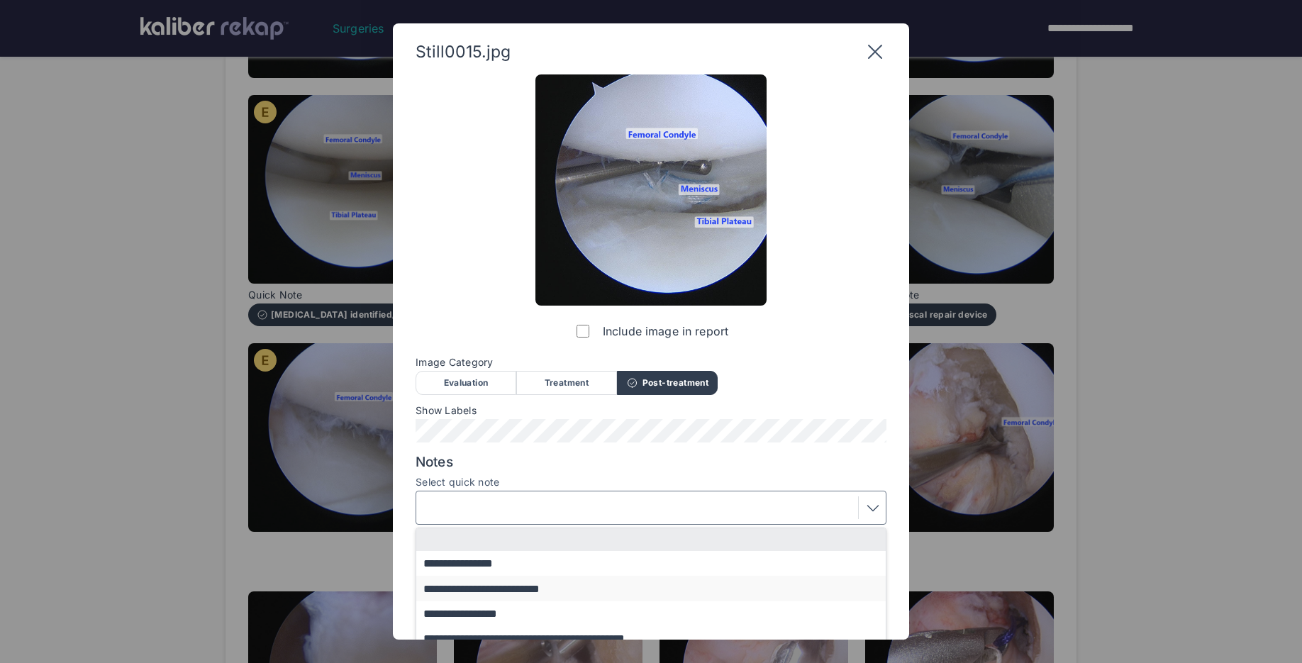
scroll to position [62, 0]
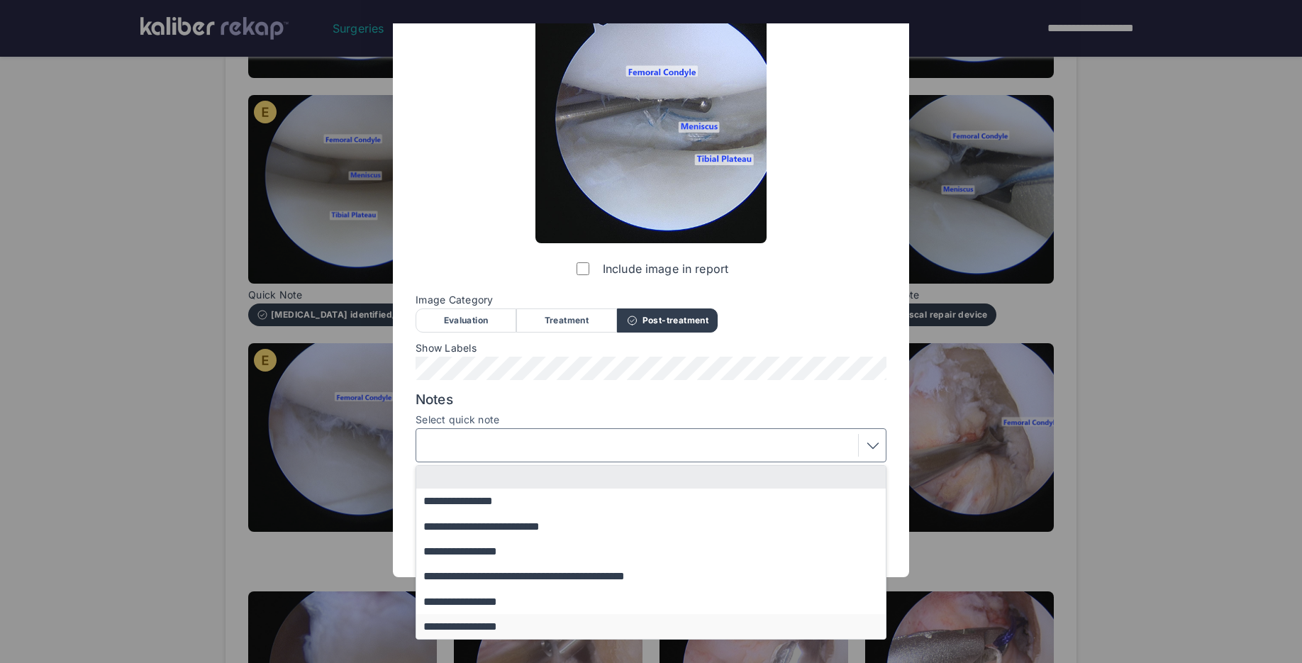
click at [496, 623] on button "**********" at bounding box center [657, 626] width 483 height 25
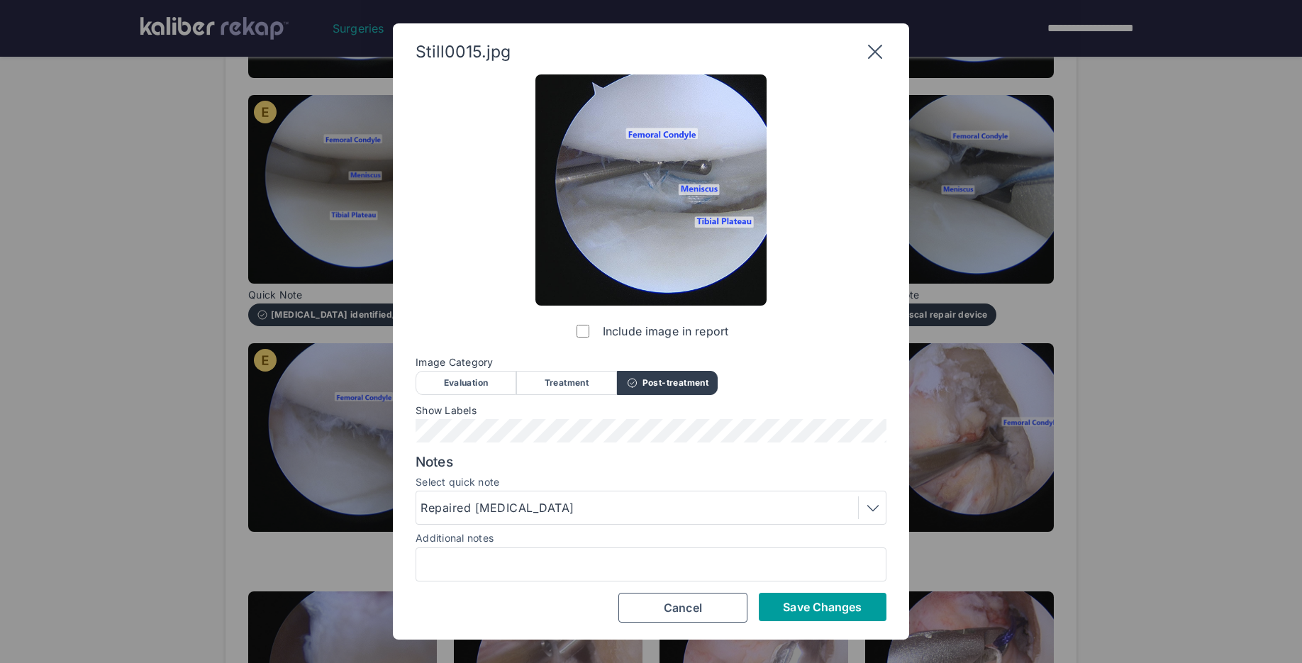
click at [802, 601] on span "Save Changes" at bounding box center [822, 607] width 79 height 14
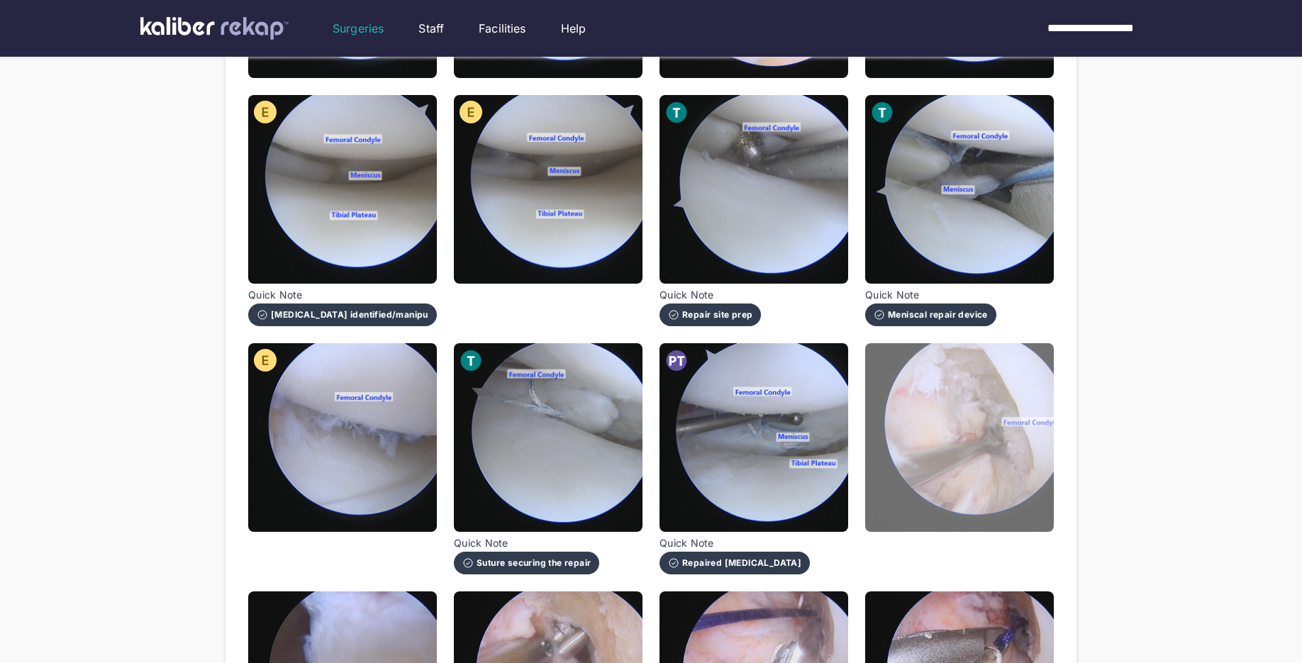
click at [950, 392] on img at bounding box center [959, 437] width 189 height 189
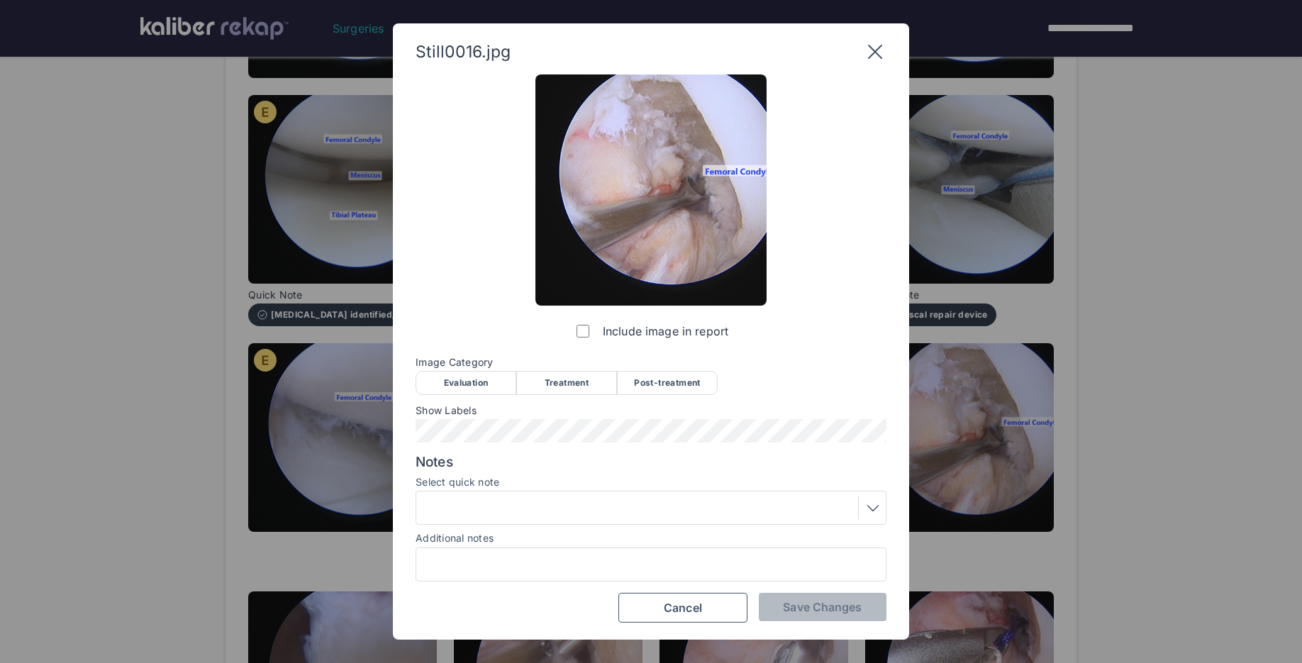
click at [561, 382] on div "Treatment" at bounding box center [566, 383] width 101 height 24
click at [787, 606] on span "Save Changes" at bounding box center [822, 607] width 79 height 14
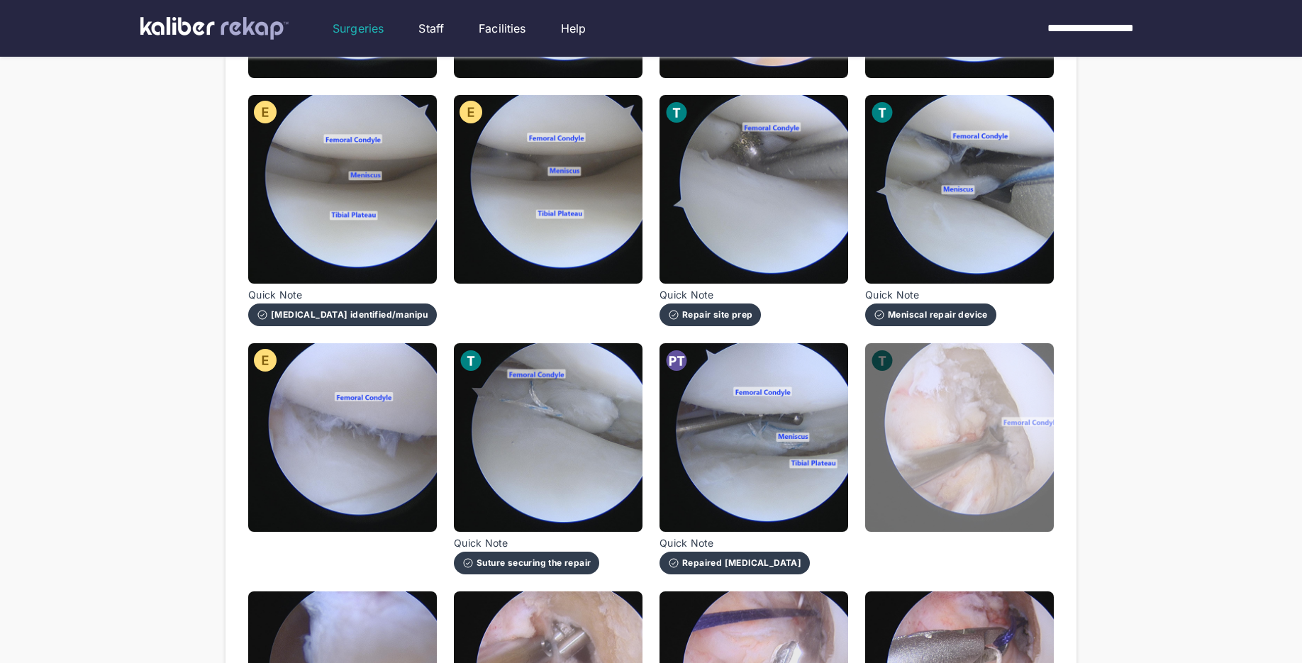
click at [882, 487] on img at bounding box center [959, 437] width 189 height 189
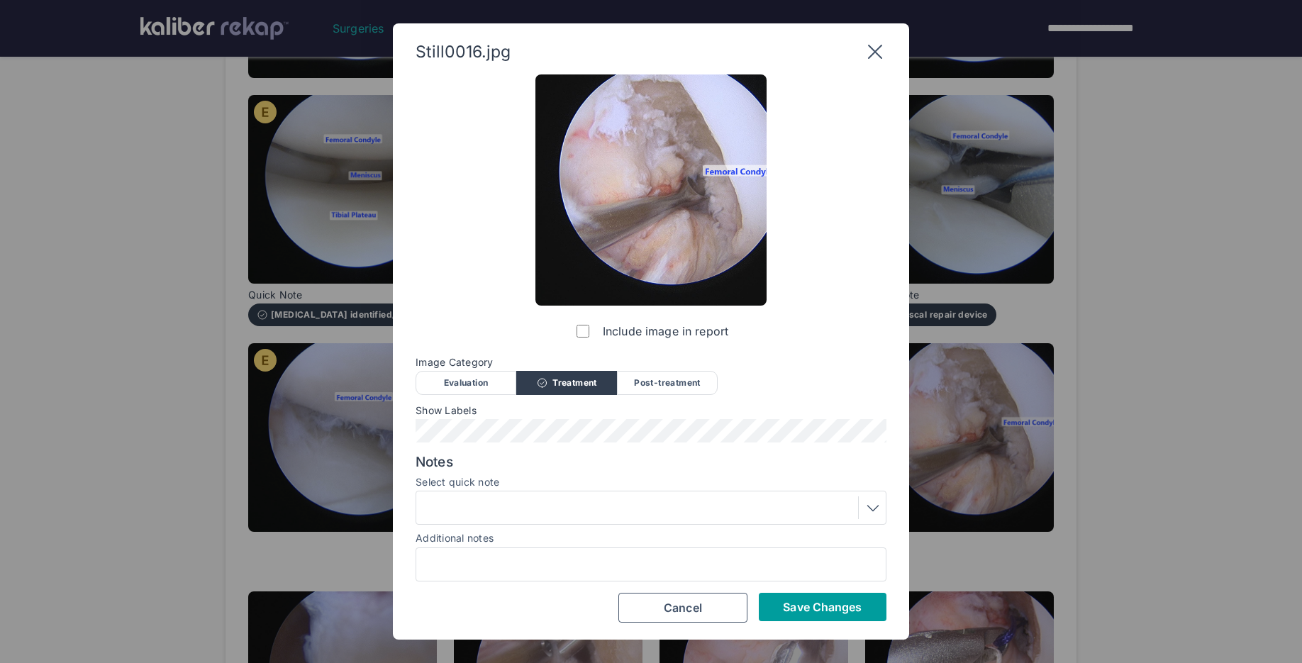
click at [795, 617] on button "Save Changes" at bounding box center [823, 607] width 128 height 28
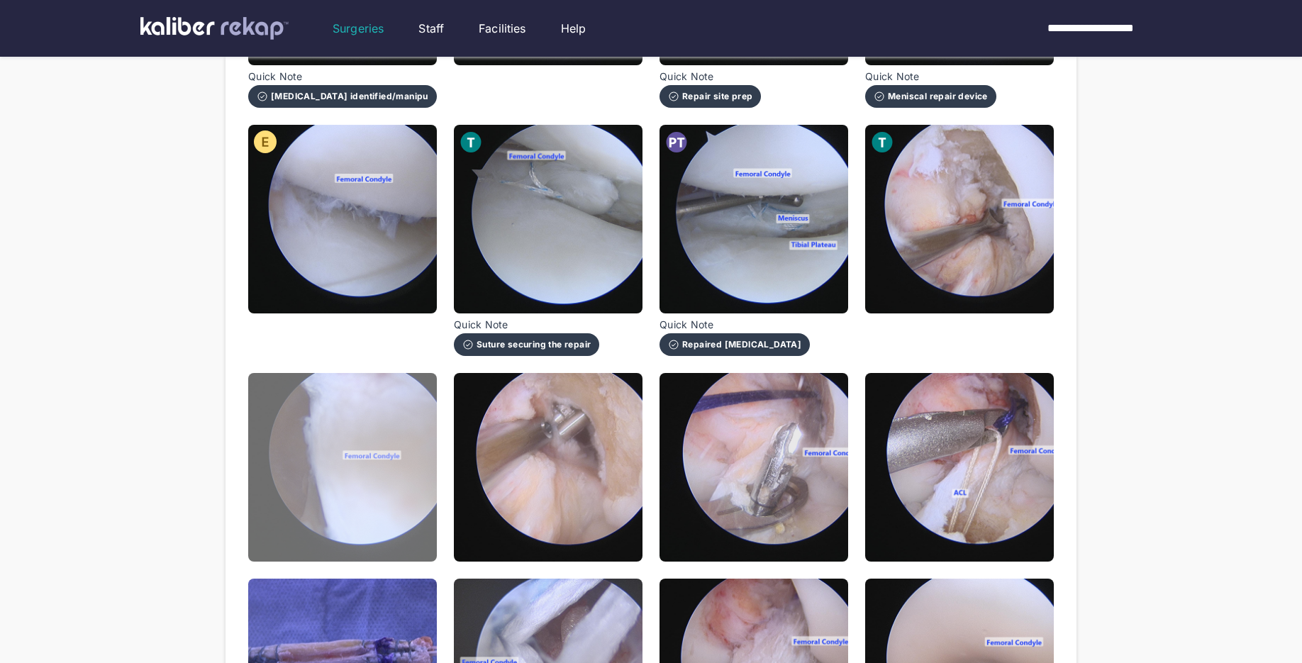
click at [400, 484] on img at bounding box center [342, 467] width 189 height 189
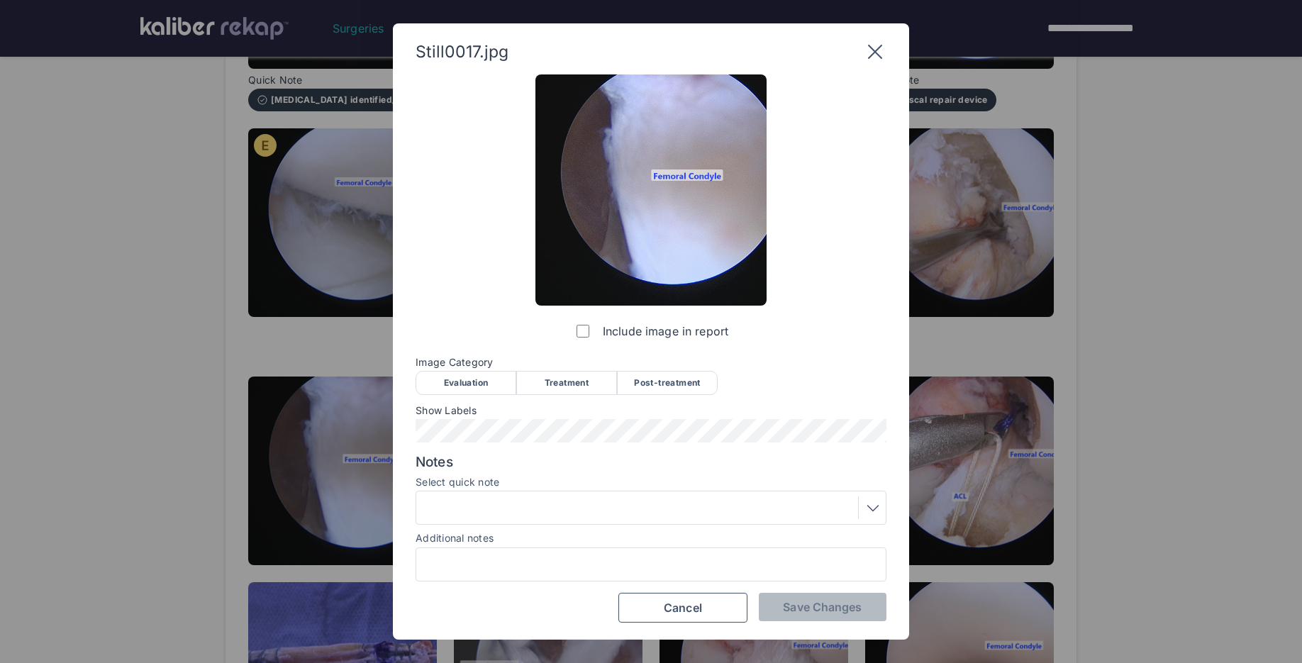
click at [596, 392] on div "Treatment" at bounding box center [566, 383] width 101 height 24
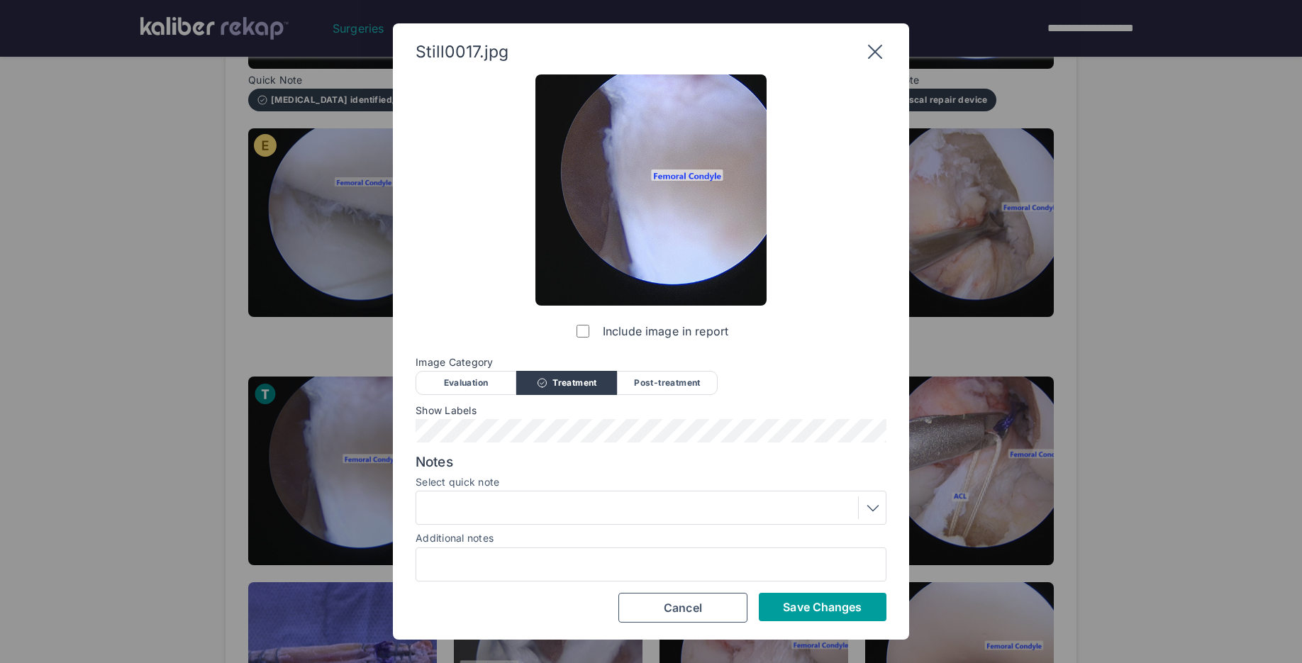
click at [806, 614] on button "Save Changes" at bounding box center [823, 607] width 128 height 28
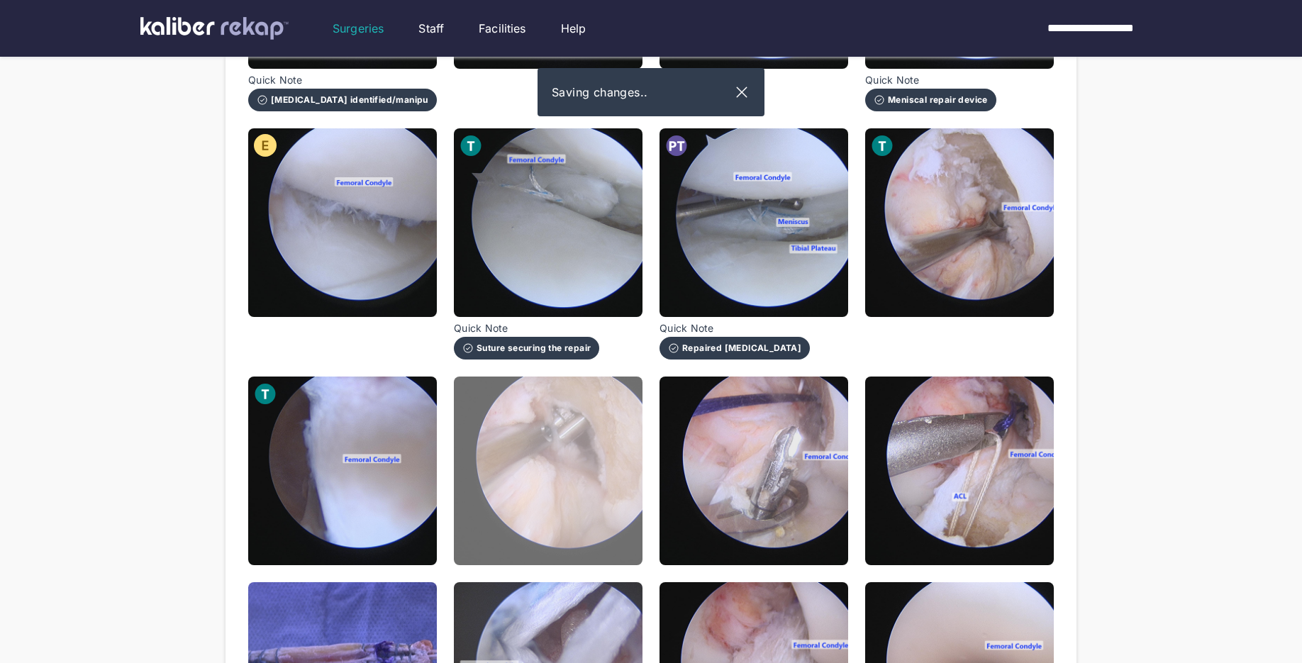
click at [583, 474] on img at bounding box center [548, 471] width 189 height 189
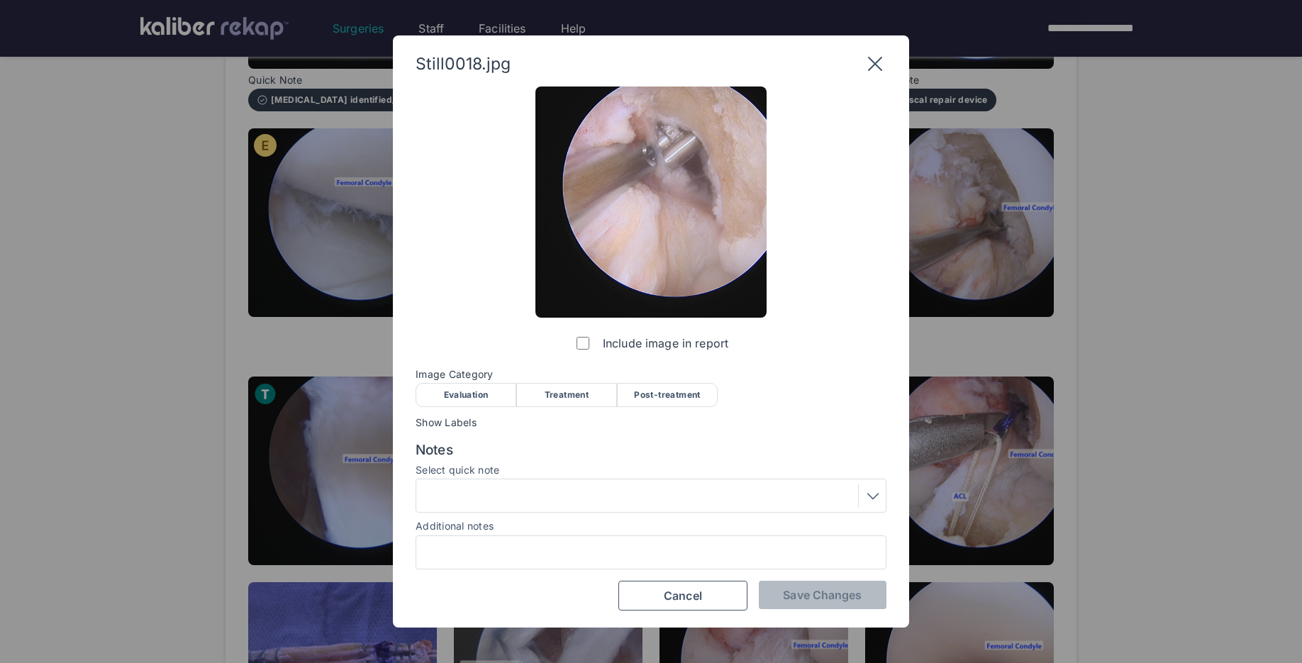
click at [567, 400] on div "Treatment" at bounding box center [566, 395] width 101 height 24
click at [557, 528] on div "Additional notes" at bounding box center [651, 525] width 471 height 14
click at [543, 502] on div at bounding box center [651, 495] width 461 height 23
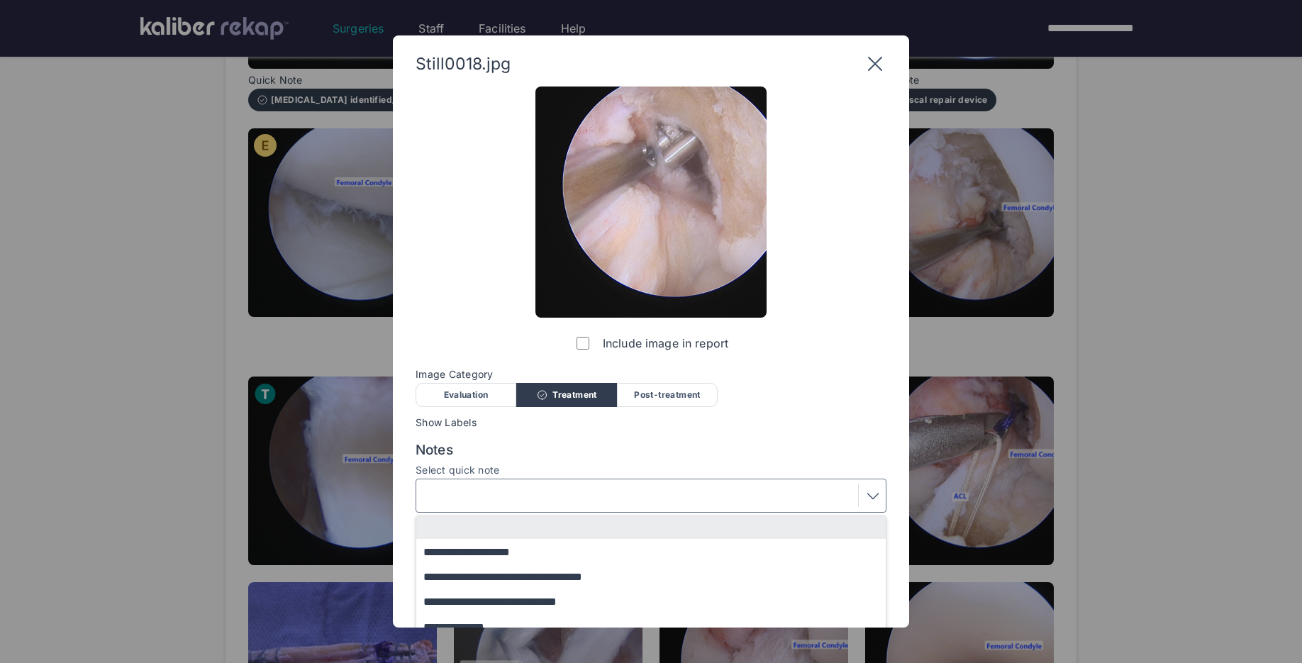
scroll to position [116, 0]
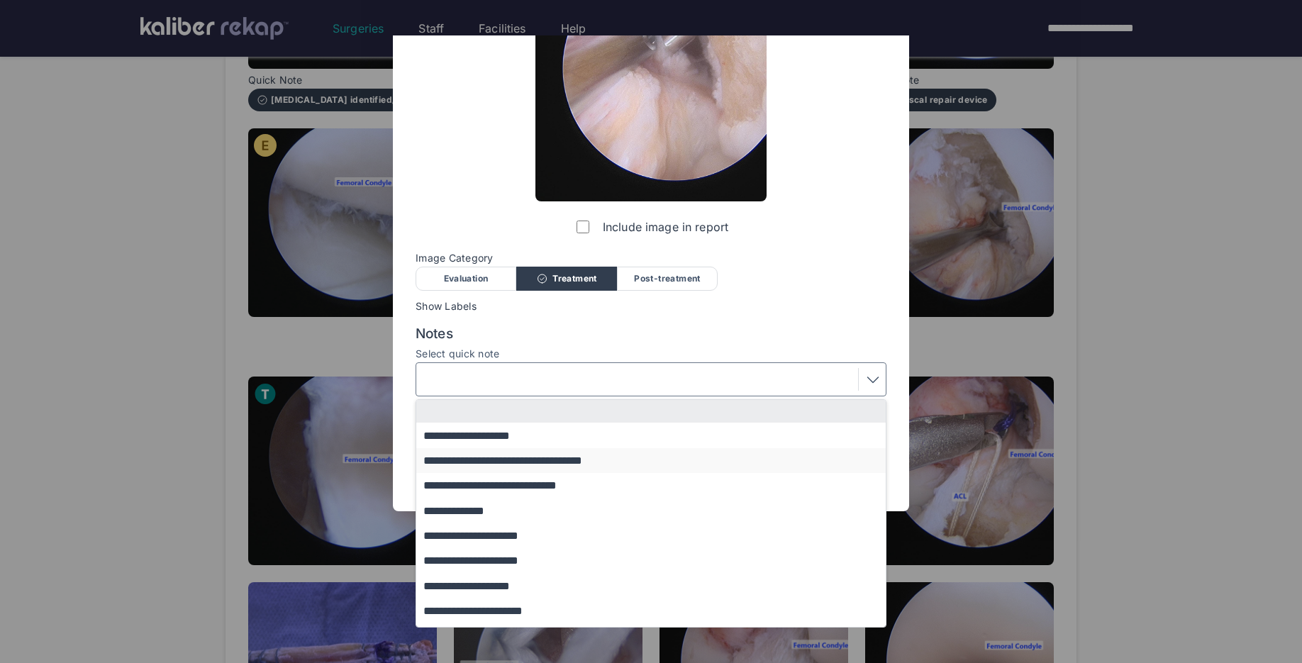
click at [547, 471] on button "**********" at bounding box center [657, 460] width 483 height 25
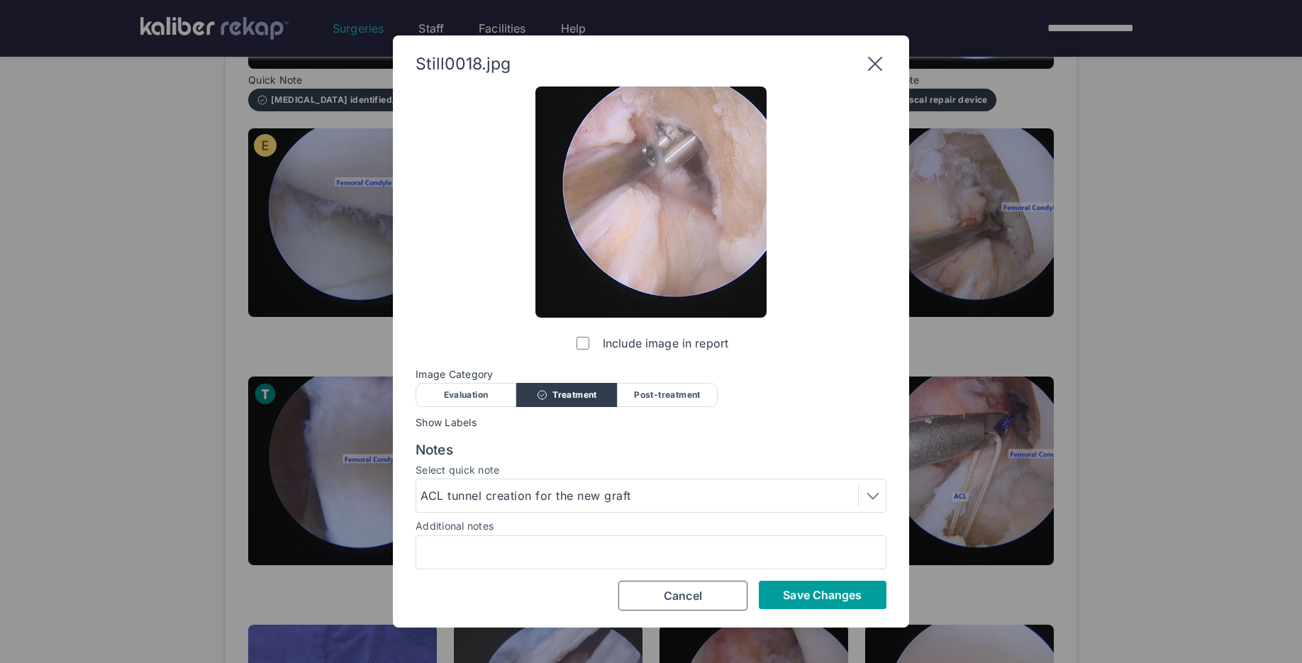
click at [792, 601] on span "Save Changes" at bounding box center [822, 595] width 79 height 14
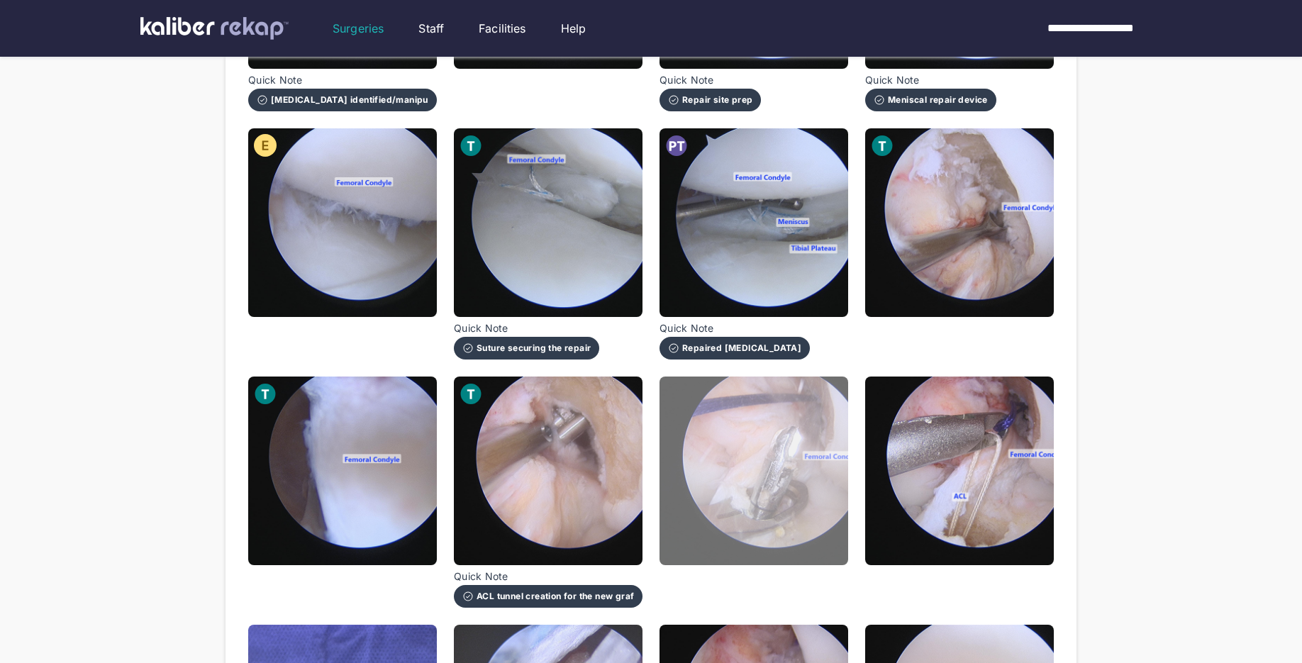
click at [733, 511] on img at bounding box center [754, 471] width 189 height 189
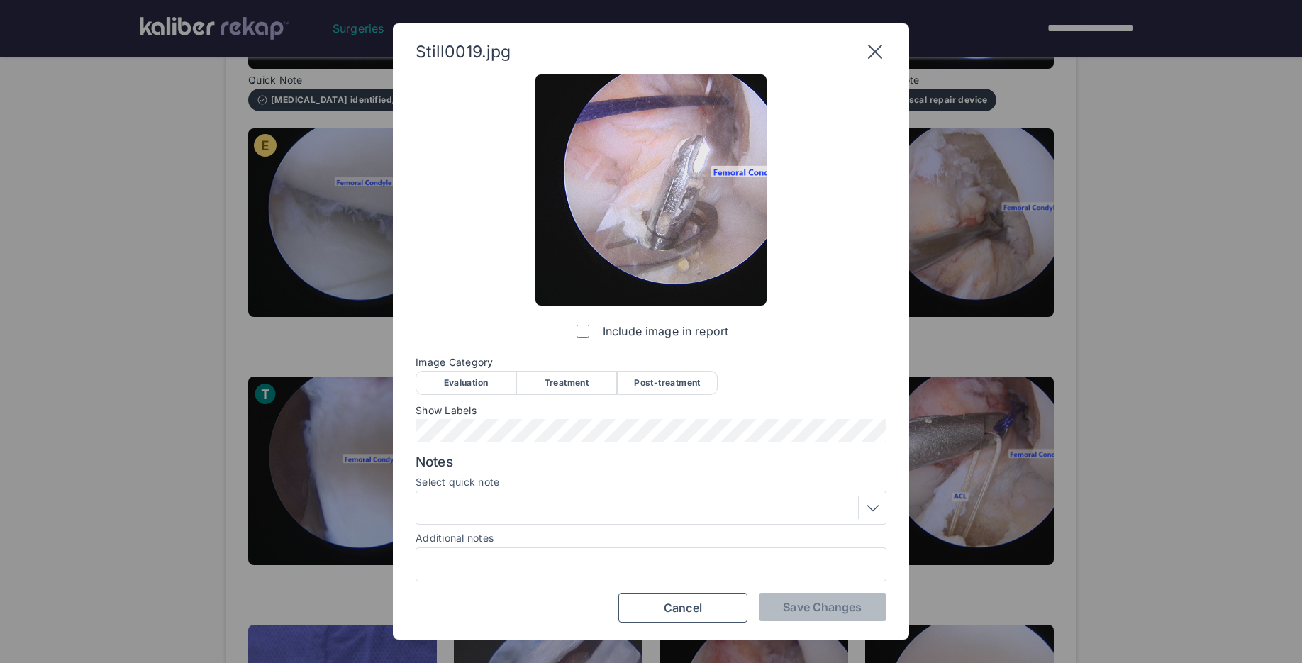
click at [554, 391] on div "Treatment" at bounding box center [566, 383] width 101 height 24
click at [554, 509] on div at bounding box center [651, 507] width 461 height 23
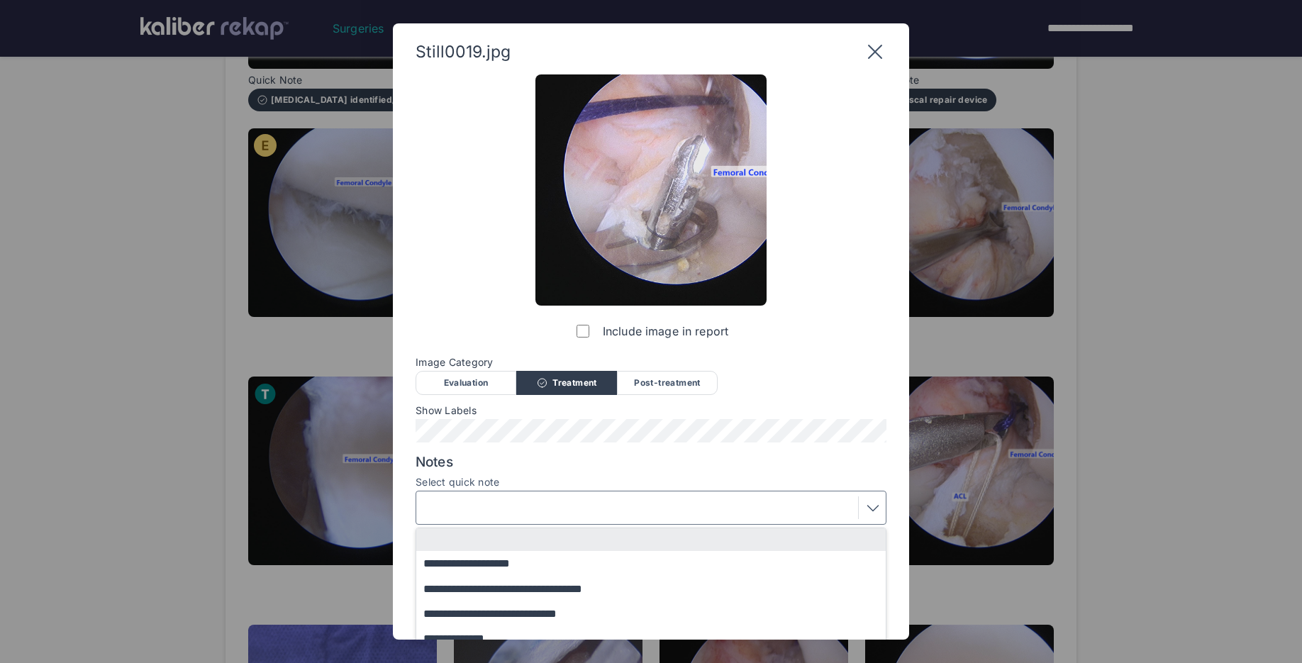
click at [543, 591] on button "**********" at bounding box center [657, 588] width 483 height 25
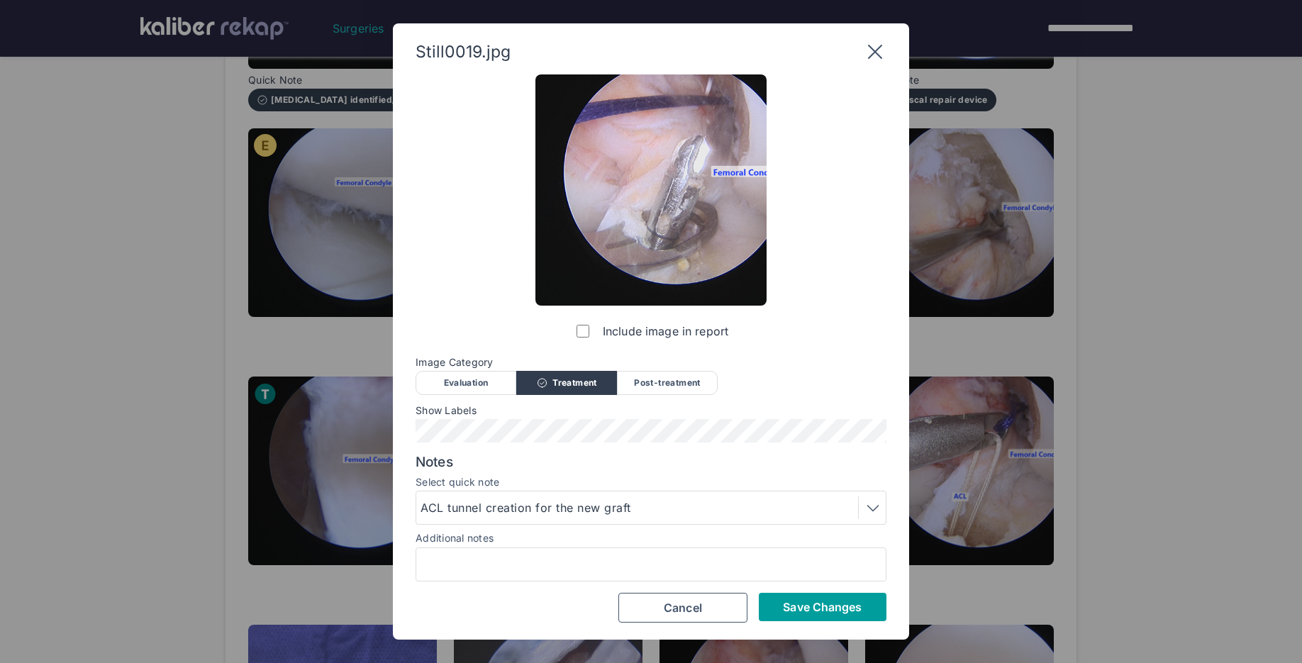
click at [818, 602] on span "Save Changes" at bounding box center [822, 607] width 79 height 14
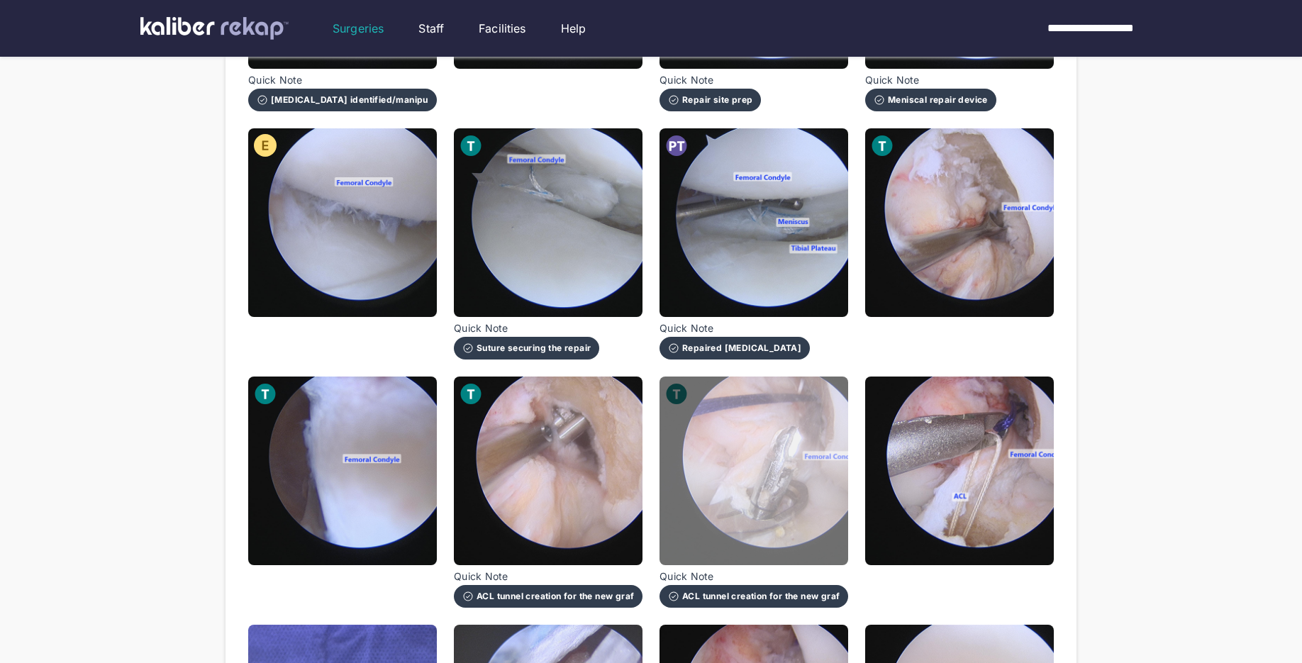
click at [811, 502] on img at bounding box center [754, 471] width 189 height 189
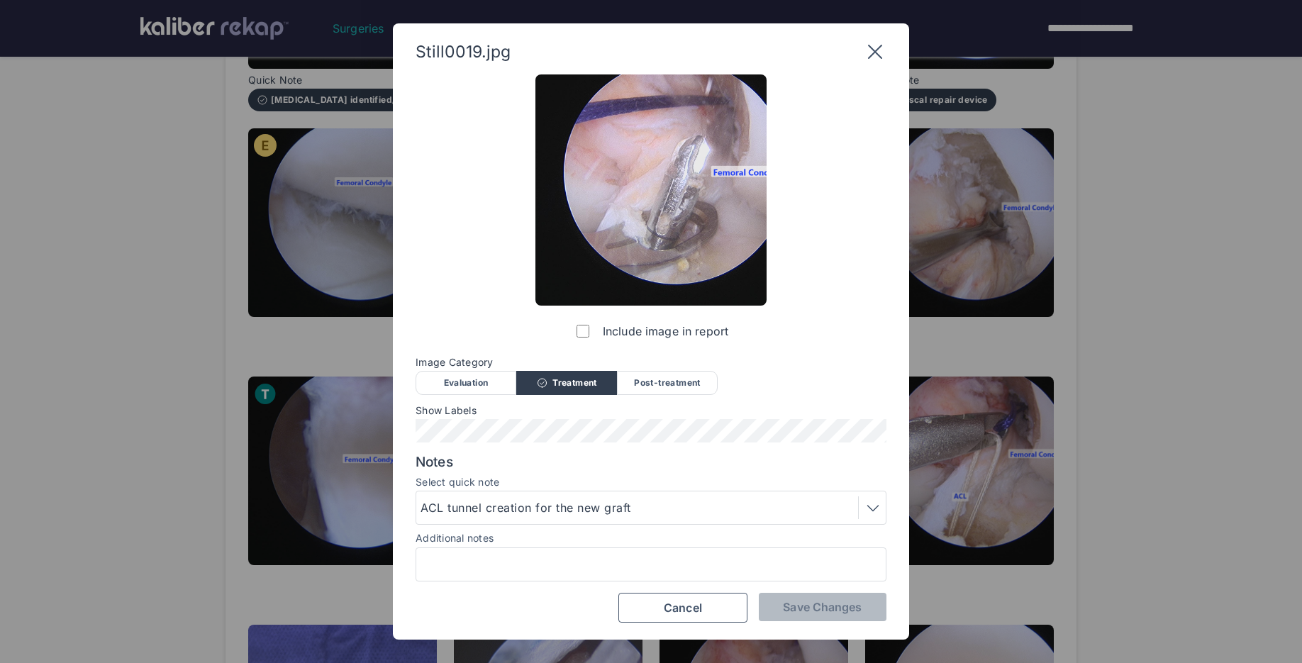
click at [870, 48] on icon at bounding box center [875, 52] width 14 height 14
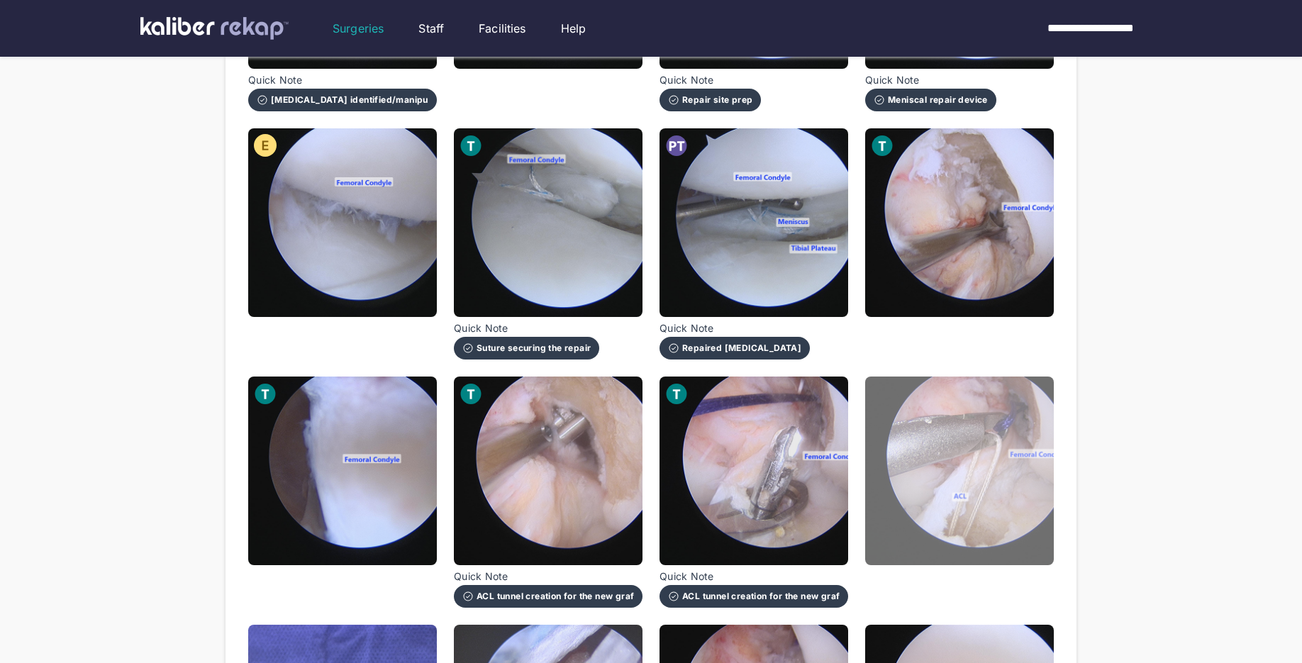
click at [996, 450] on img at bounding box center [959, 471] width 189 height 189
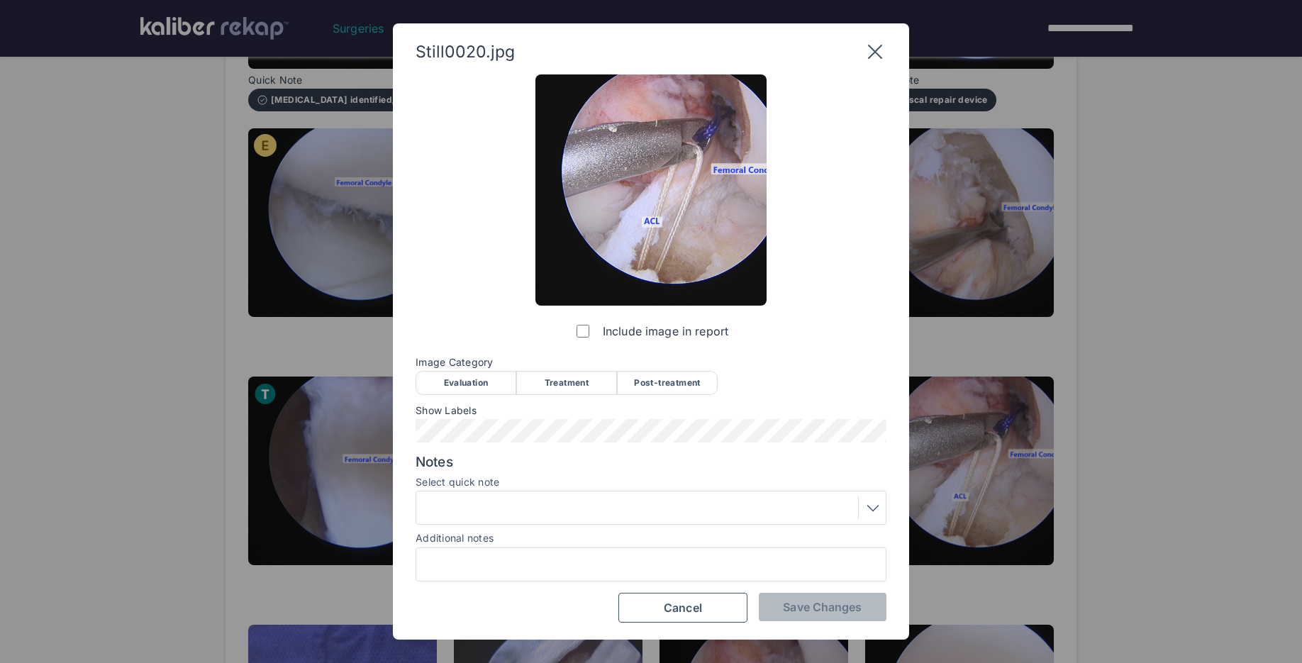
click at [577, 391] on div "Treatment" at bounding box center [566, 383] width 101 height 24
click at [474, 418] on div "Show Labels" at bounding box center [651, 424] width 471 height 38
click at [815, 620] on button "Save Changes" at bounding box center [823, 607] width 128 height 28
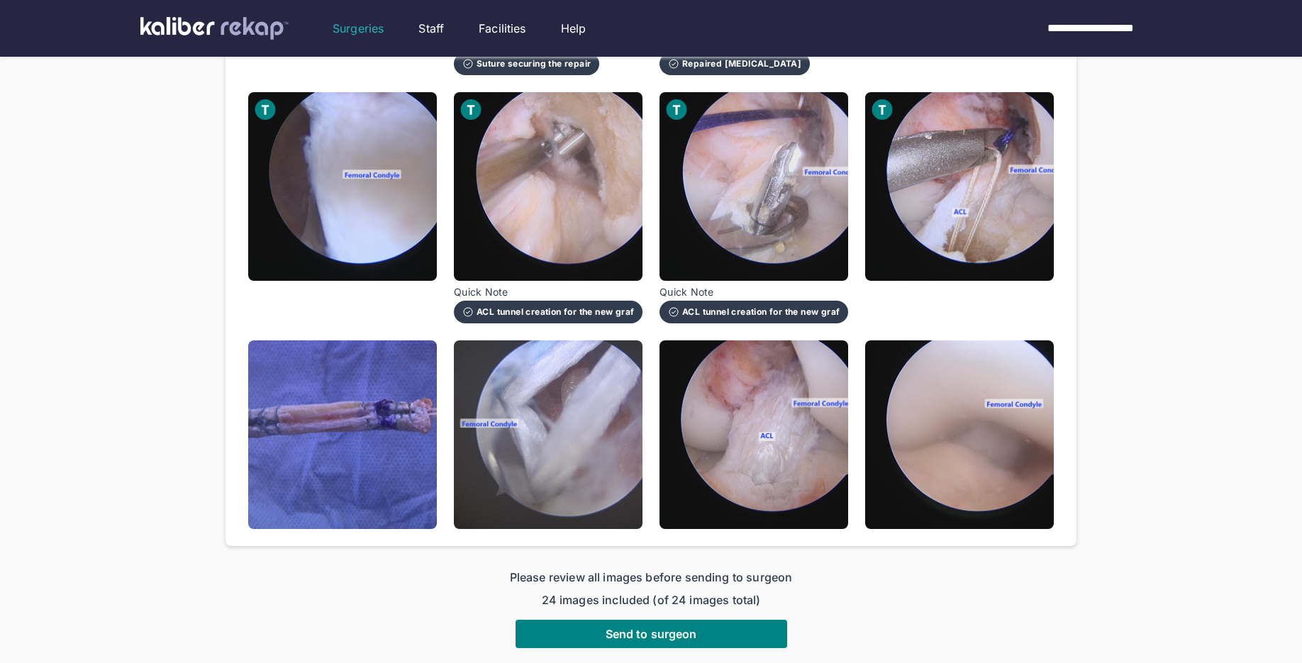
scroll to position [1262, 0]
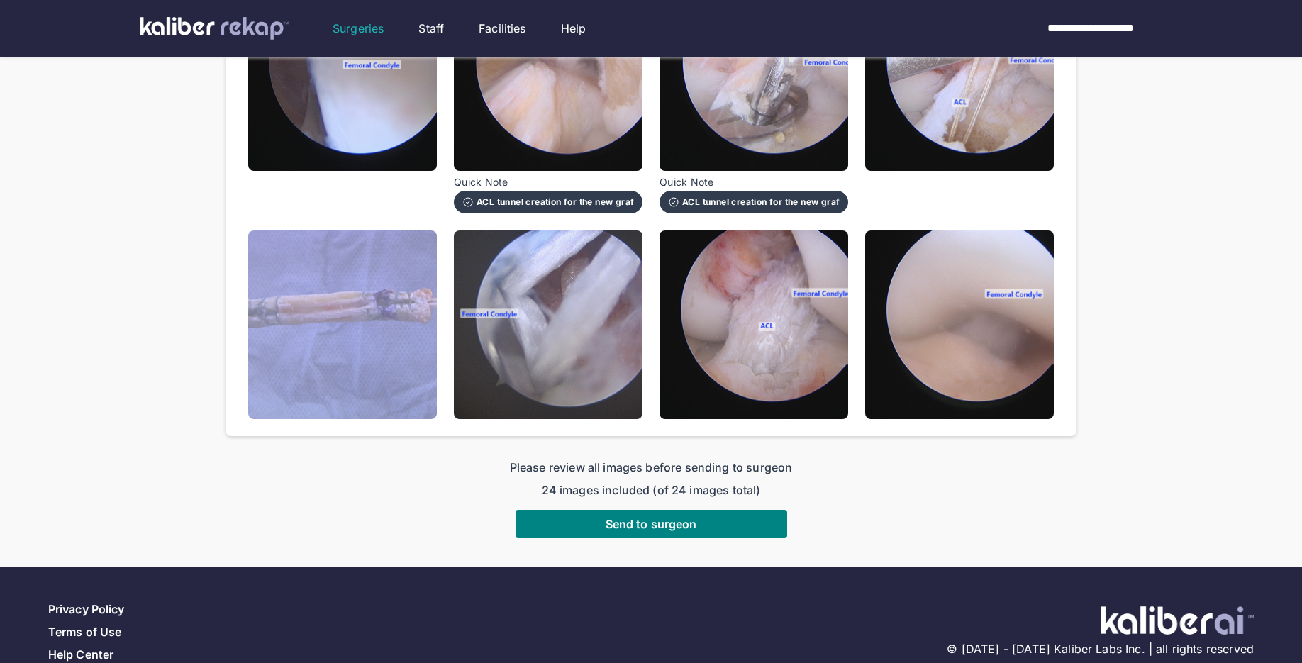
click at [328, 353] on img at bounding box center [342, 324] width 189 height 189
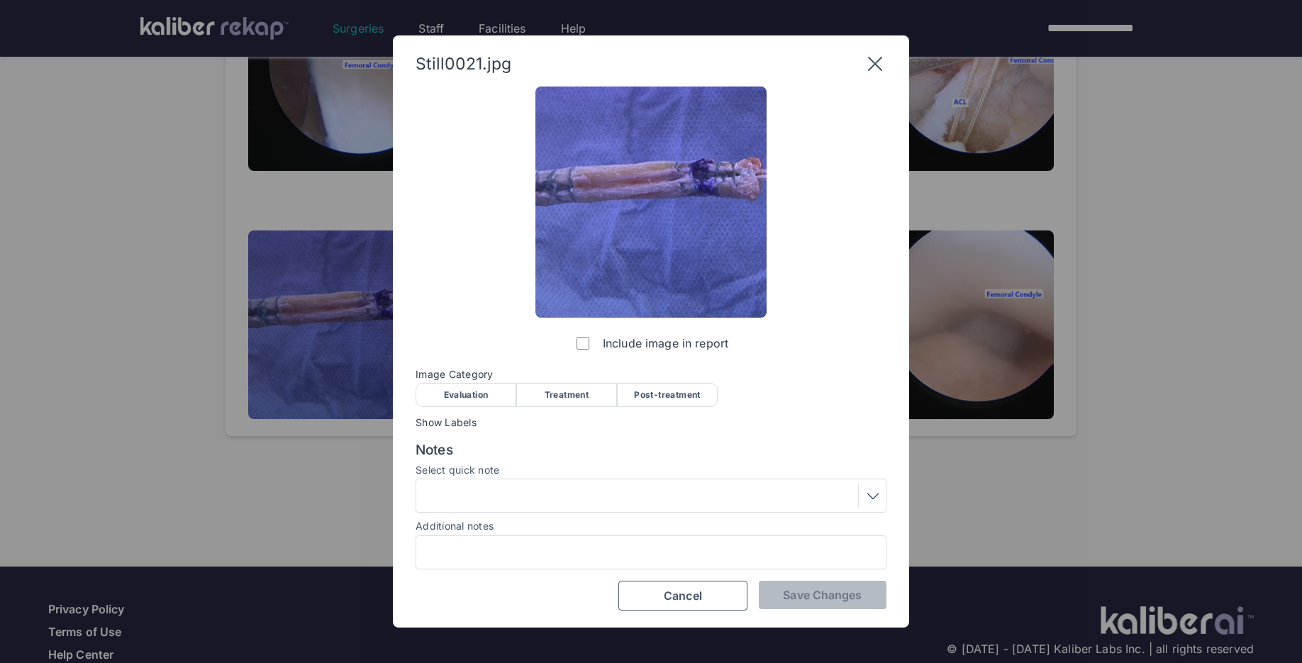
click at [587, 389] on div "Treatment" at bounding box center [566, 395] width 101 height 24
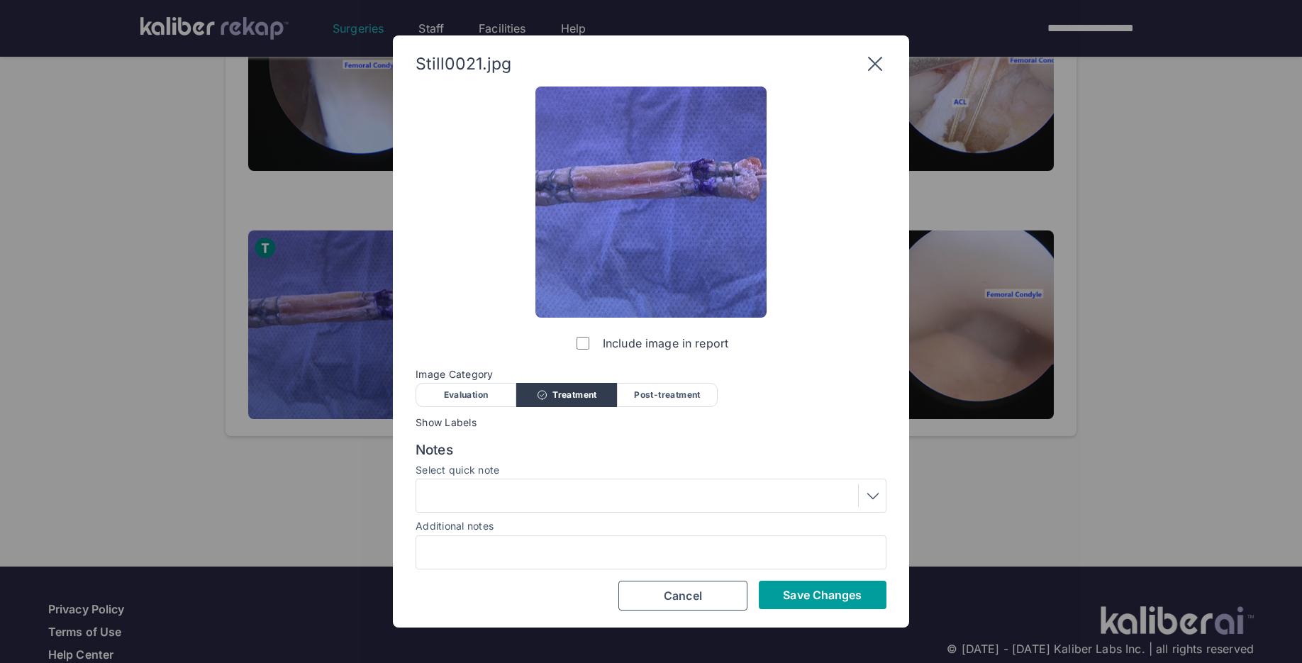
click at [809, 589] on span "Save Changes" at bounding box center [822, 595] width 79 height 14
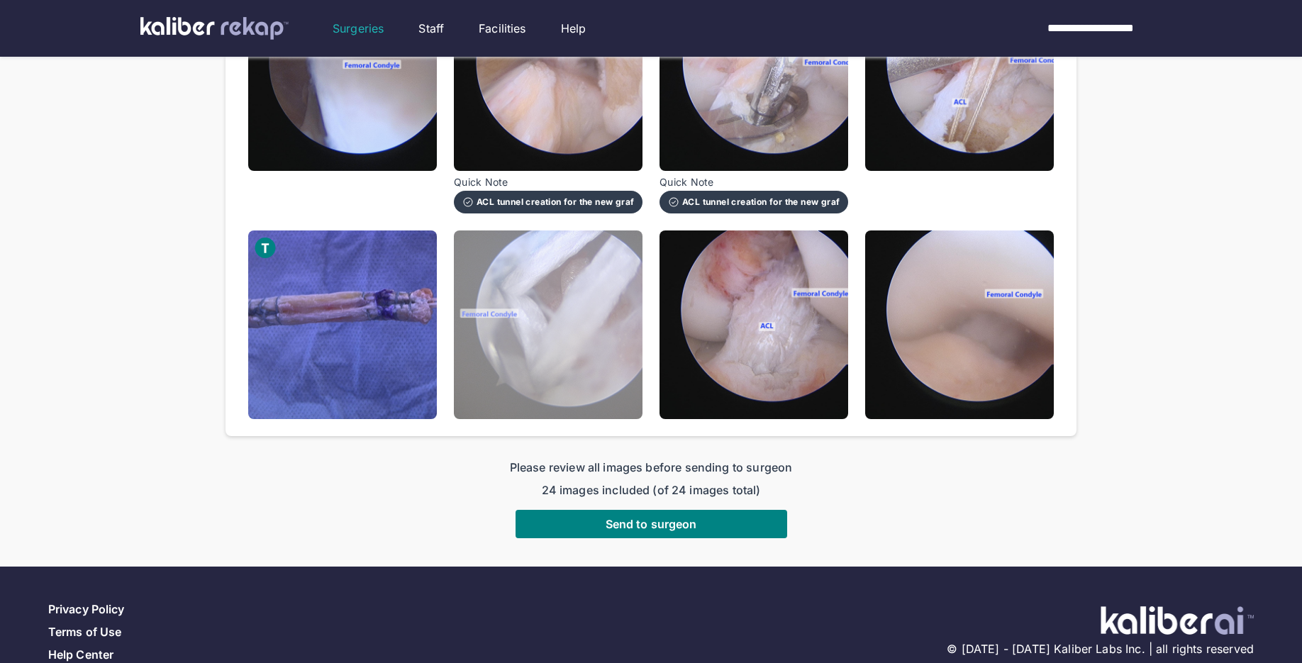
click at [601, 344] on img at bounding box center [548, 324] width 189 height 189
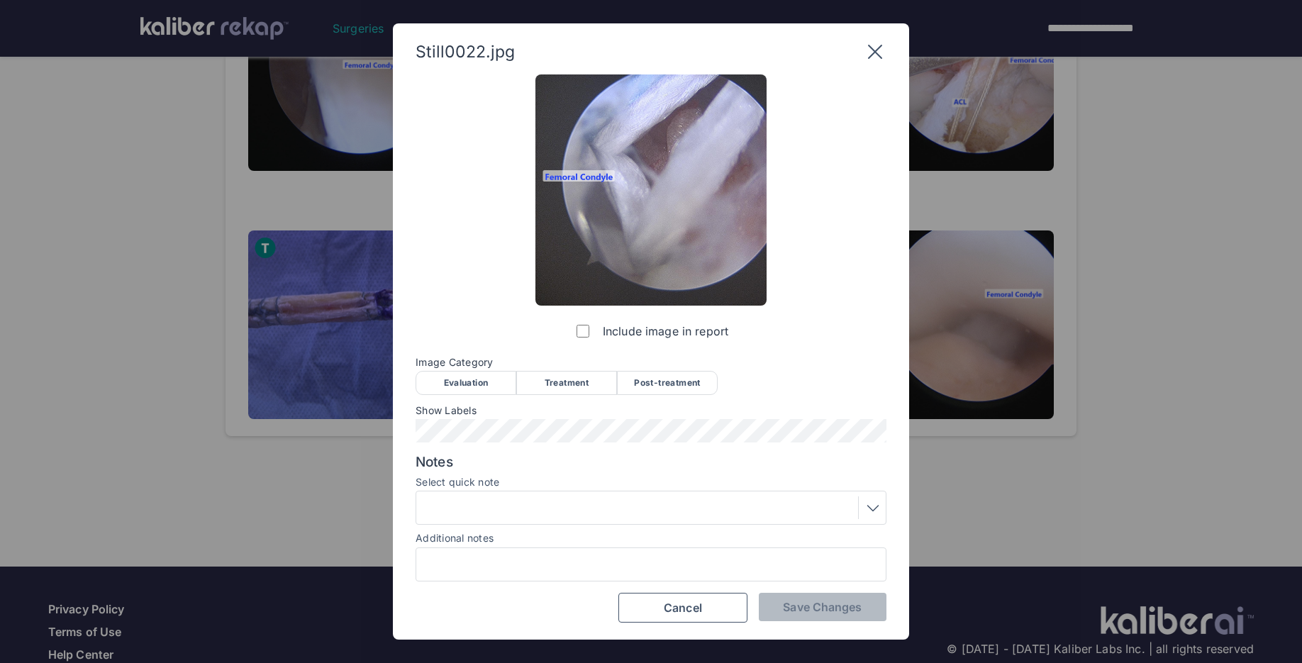
click at [567, 384] on div "Treatment" at bounding box center [566, 383] width 101 height 24
click at [492, 505] on div at bounding box center [651, 507] width 461 height 23
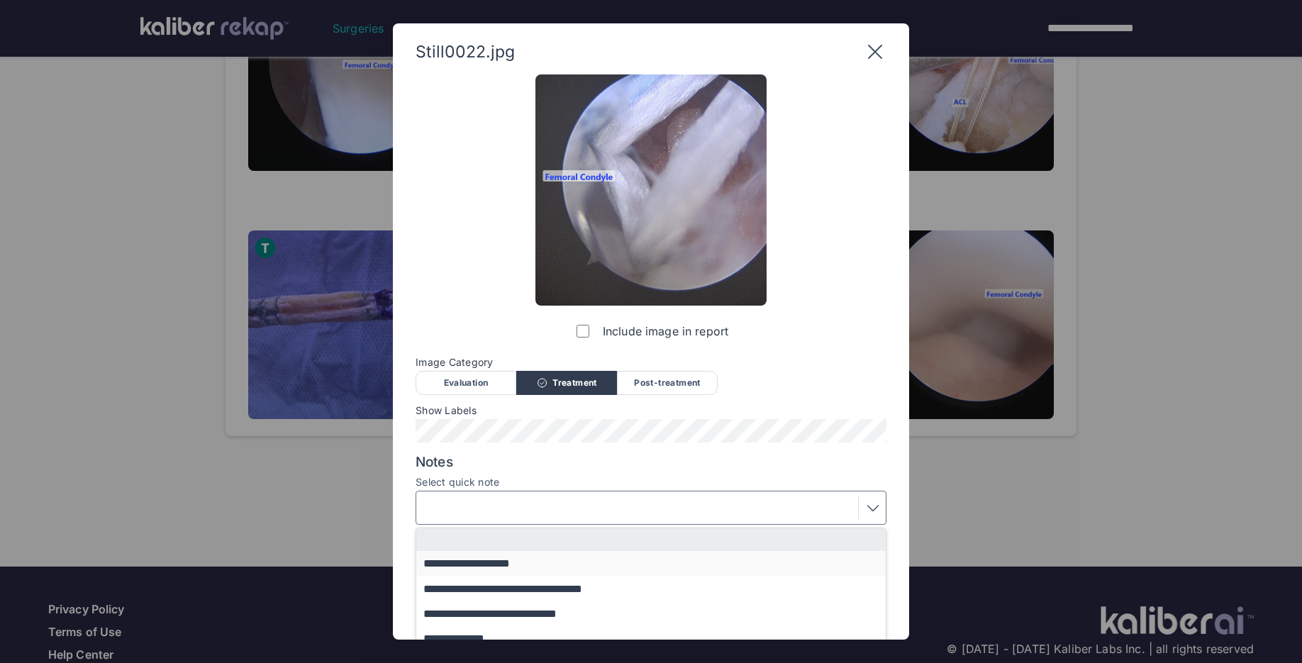
click at [486, 568] on button "**********" at bounding box center [657, 563] width 483 height 25
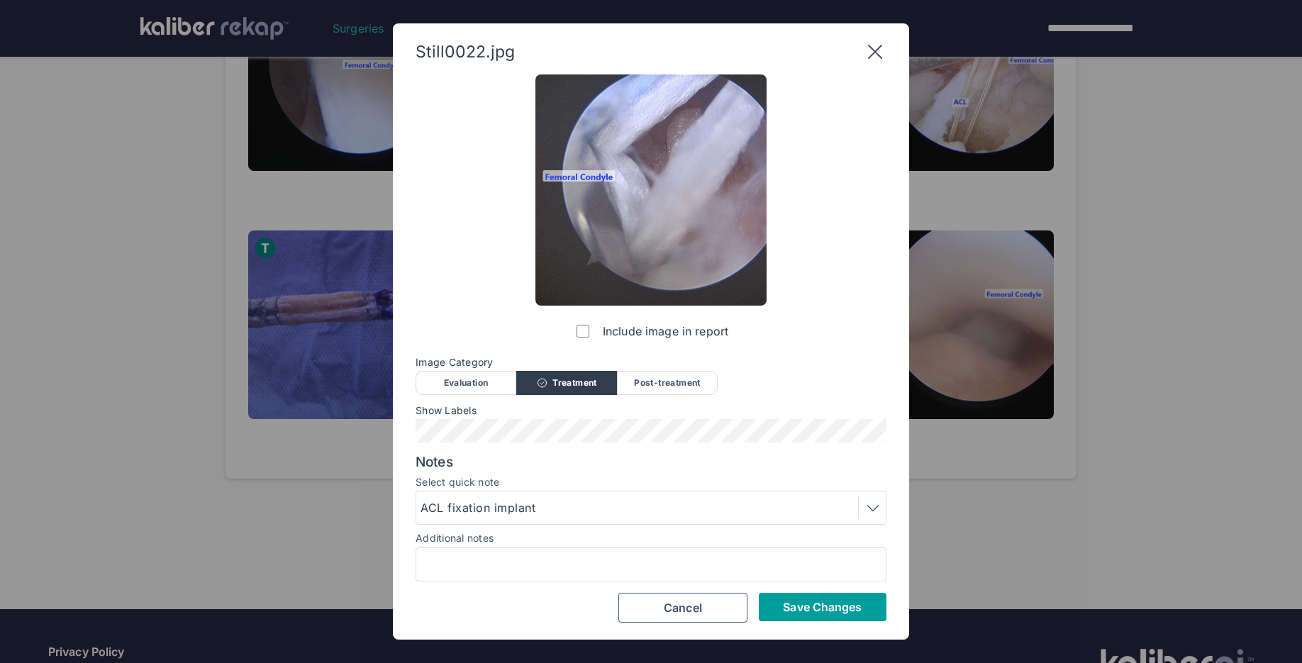
click at [803, 606] on span "Save Changes" at bounding box center [822, 607] width 79 height 14
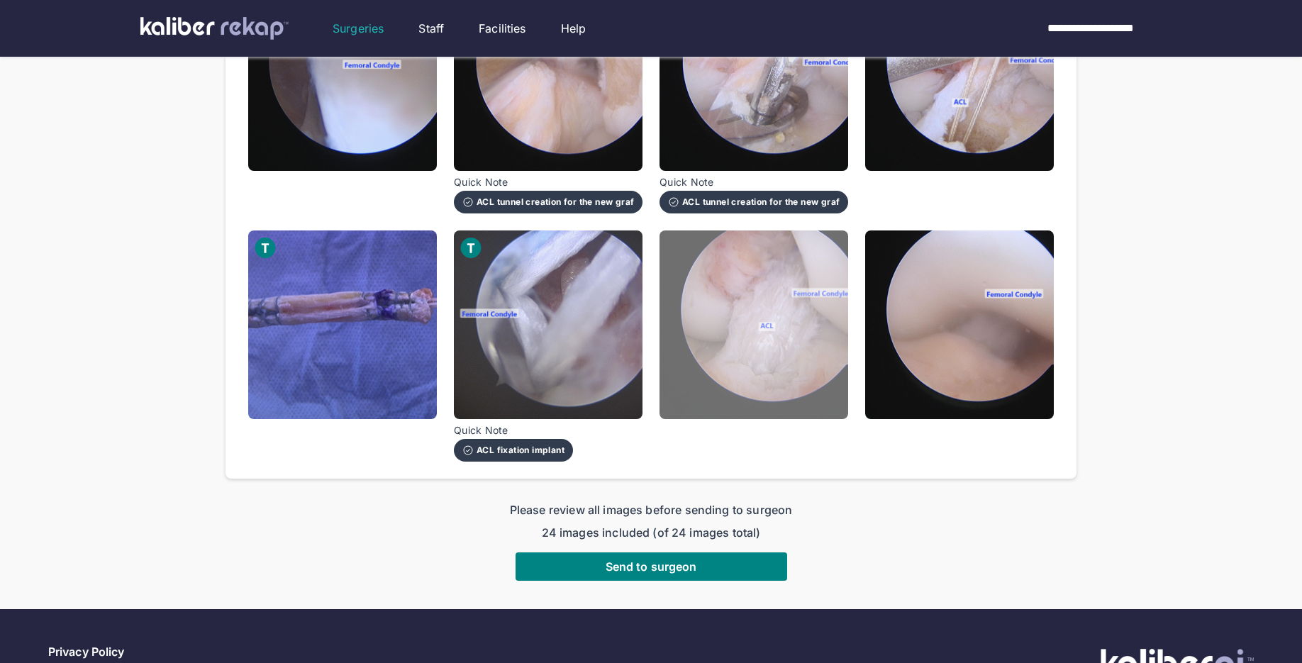
click at [796, 342] on img at bounding box center [754, 324] width 189 height 189
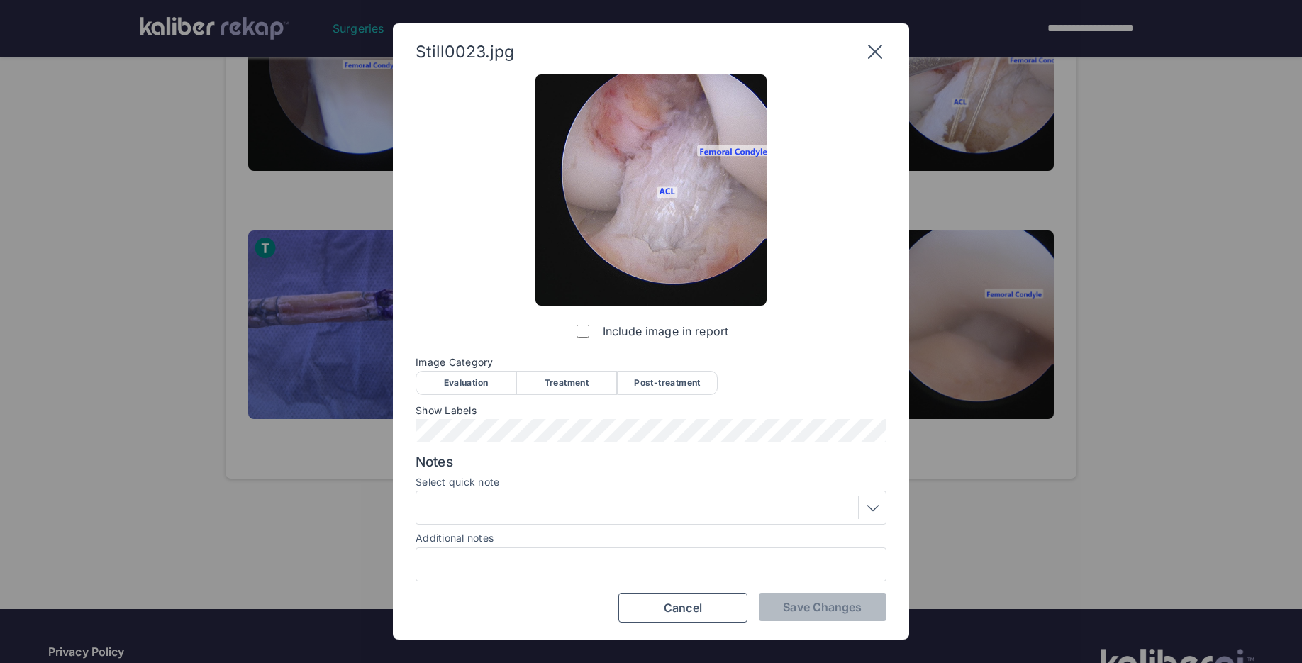
click at [697, 380] on div "Post-treatment" at bounding box center [667, 383] width 101 height 24
click at [471, 522] on div at bounding box center [651, 508] width 471 height 34
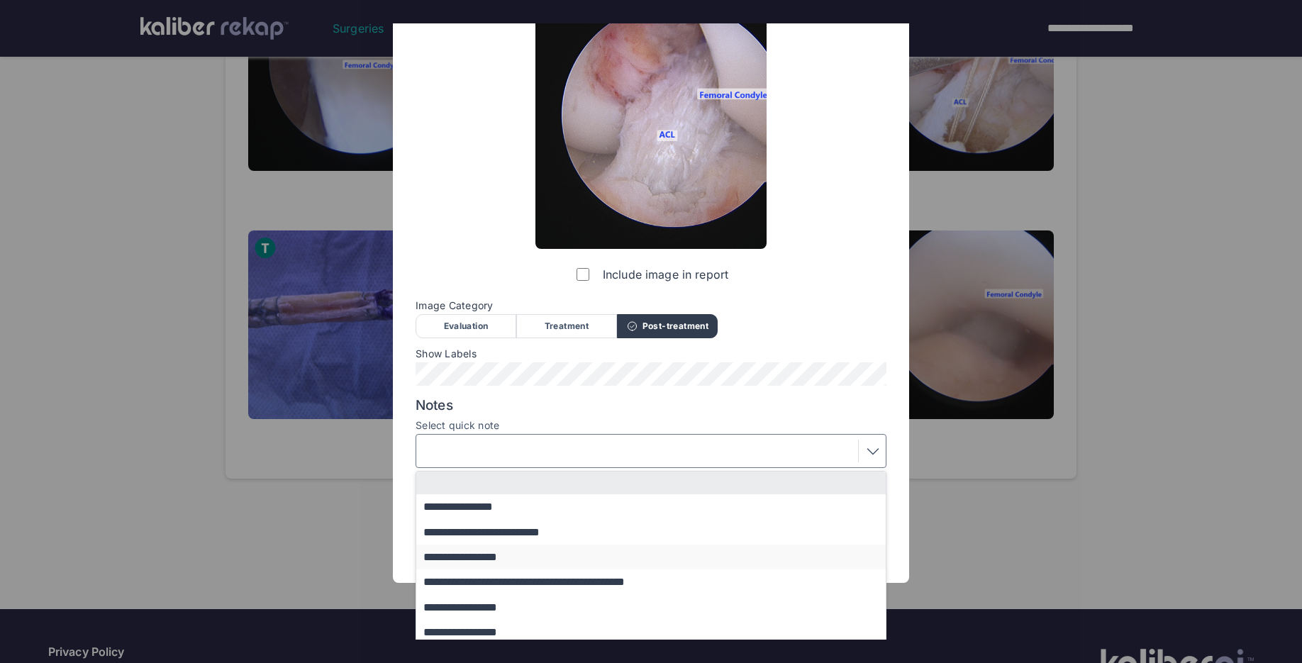
scroll to position [62, 0]
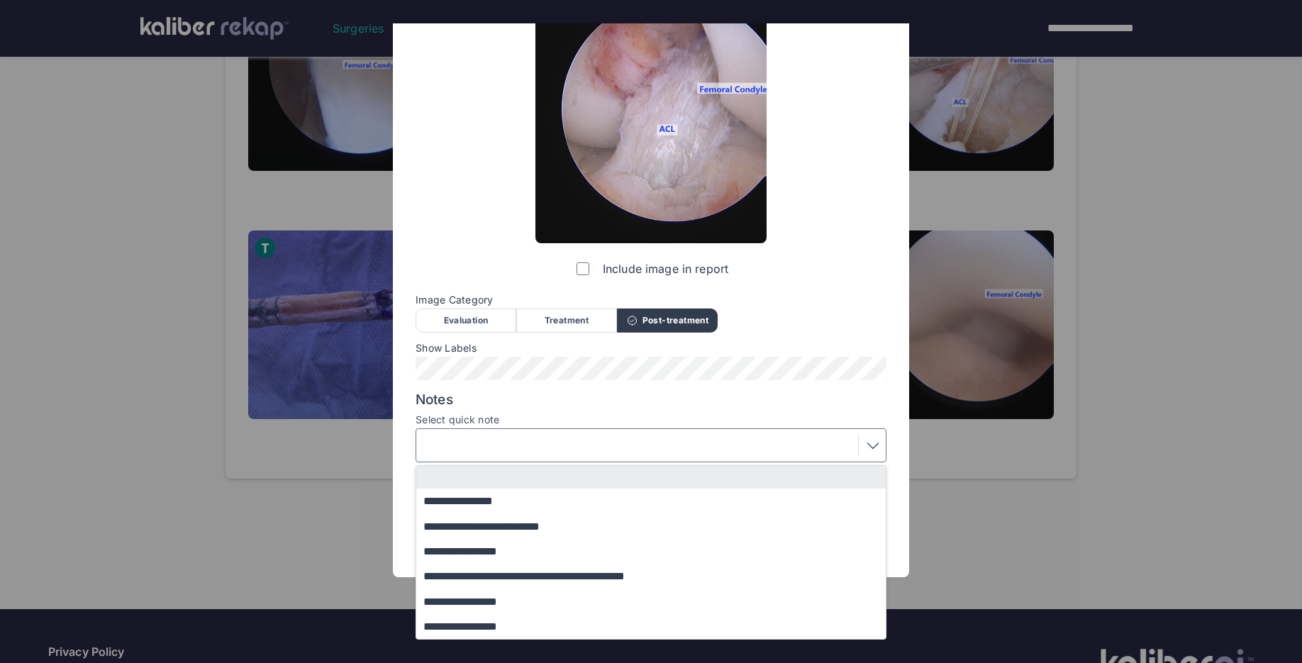
drag, startPoint x: 513, startPoint y: 597, endPoint x: 539, endPoint y: 599, distance: 26.3
click at [513, 597] on button "**********" at bounding box center [657, 601] width 483 height 25
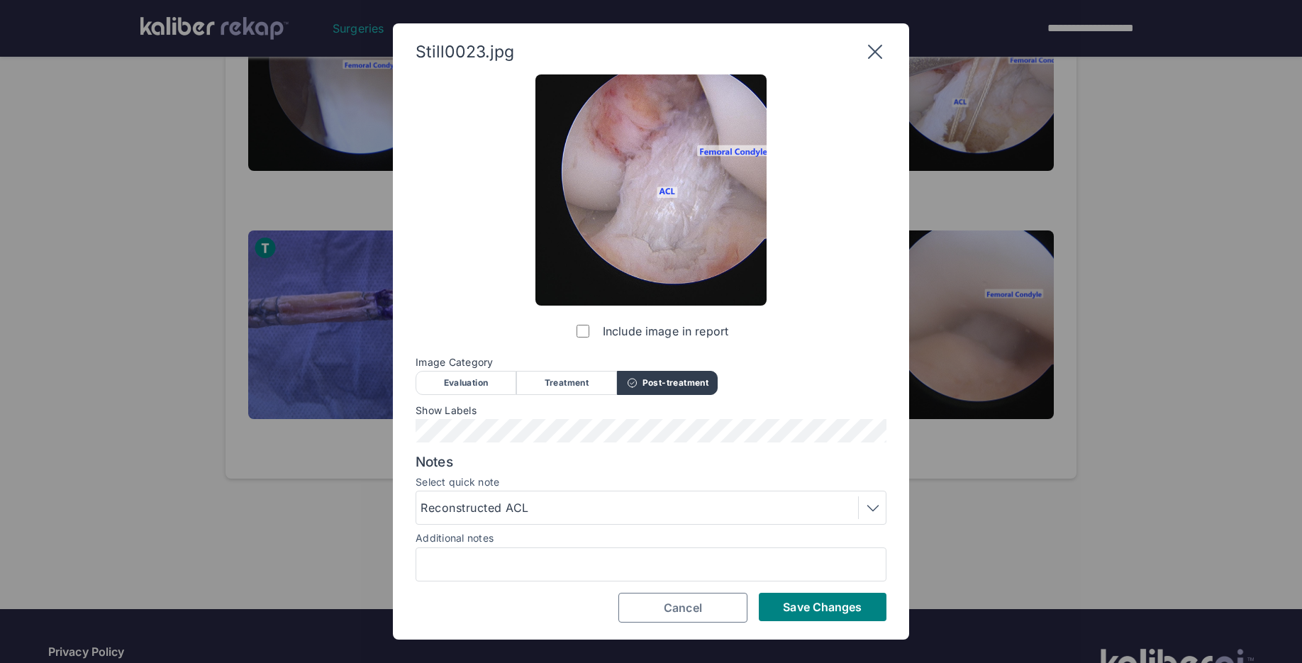
scroll to position [0, 0]
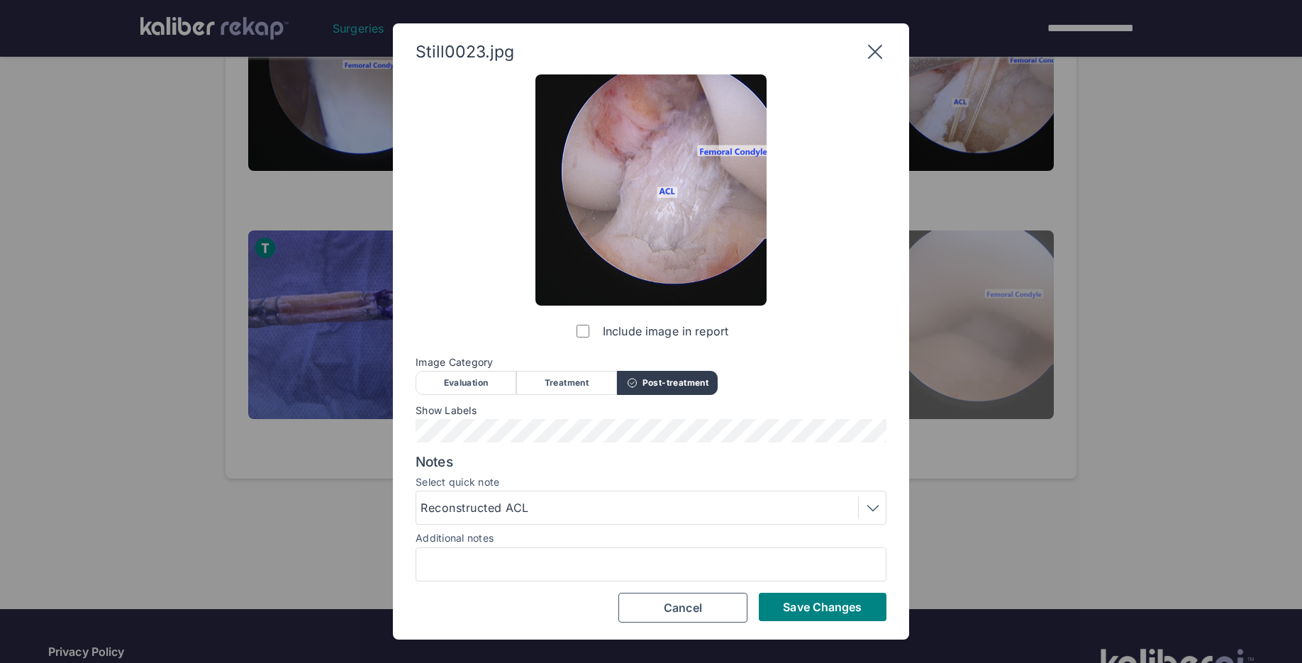
drag, startPoint x: 767, startPoint y: 613, endPoint x: 948, endPoint y: 348, distance: 321.0
click at [769, 613] on button "Save Changes" at bounding box center [823, 607] width 128 height 28
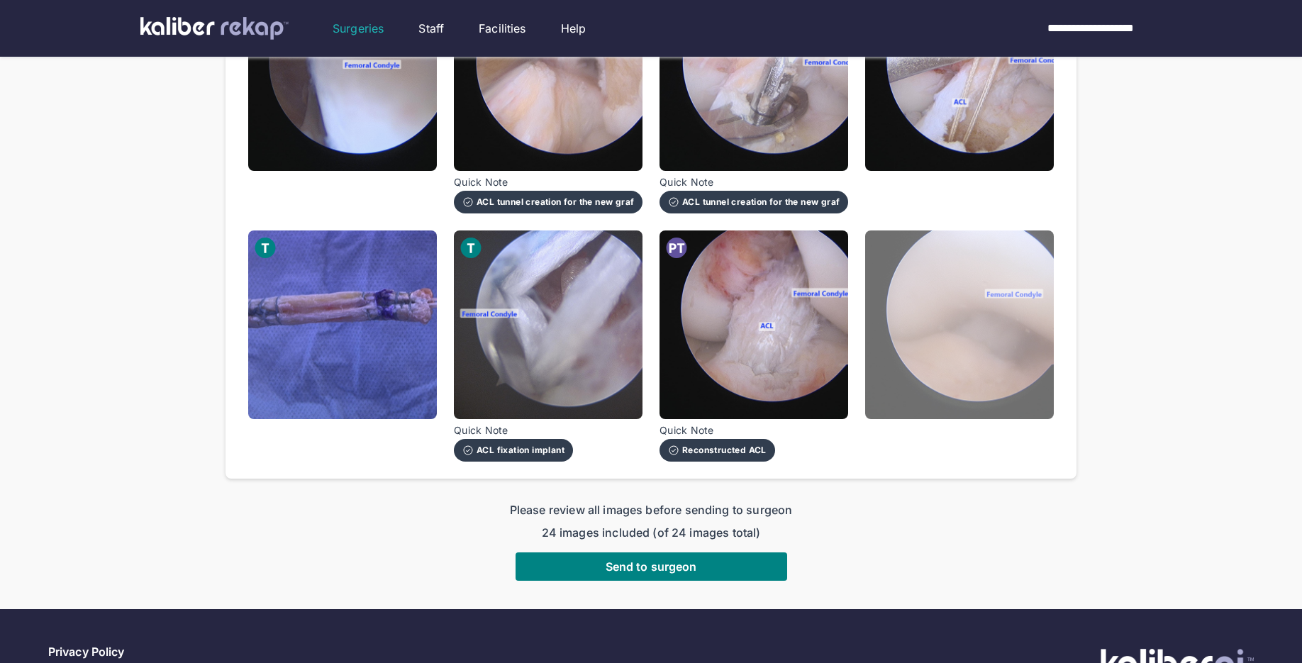
click at [987, 297] on img at bounding box center [959, 324] width 189 height 189
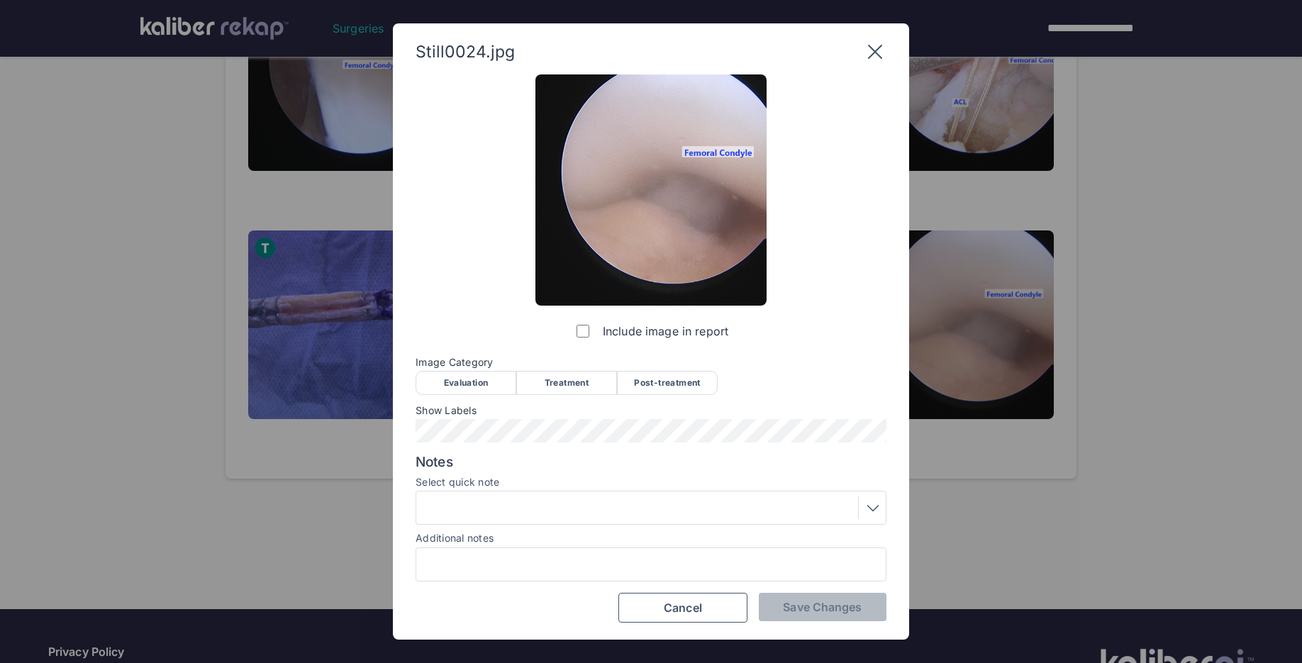
click at [648, 384] on div "Post-treatment" at bounding box center [667, 383] width 101 height 24
click at [795, 601] on span "Save Changes" at bounding box center [822, 607] width 79 height 14
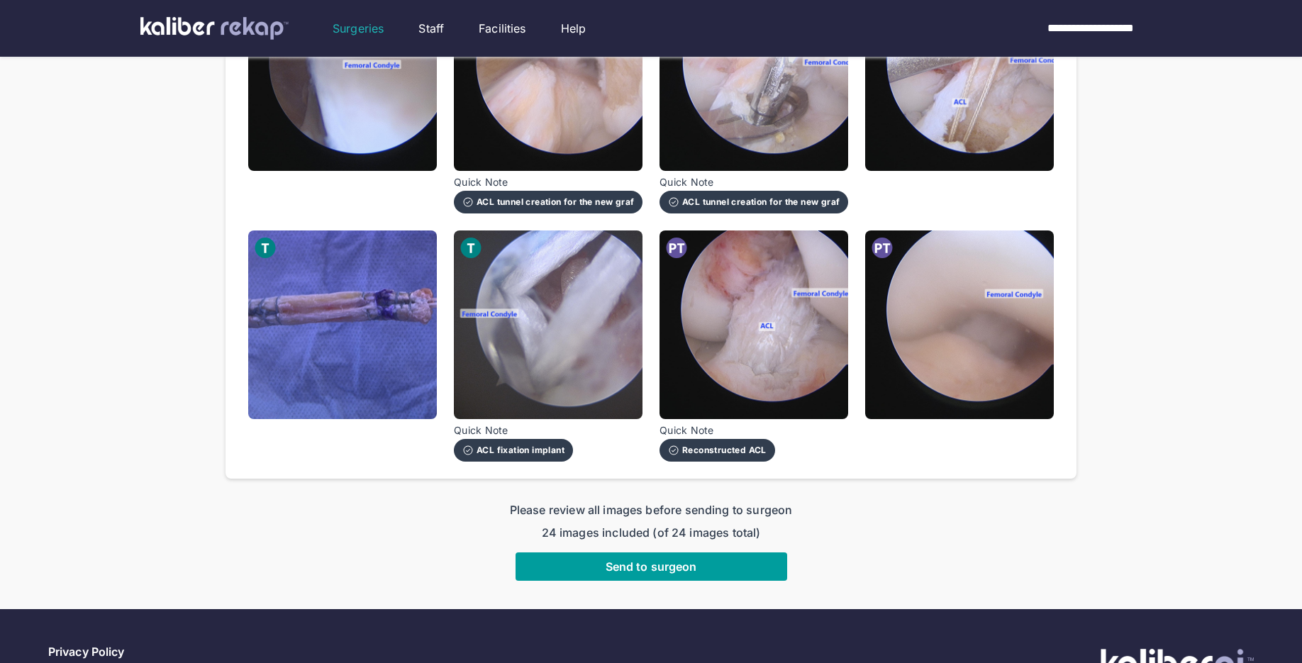
click at [702, 552] on button "Send to surgeon" at bounding box center [652, 566] width 272 height 28
